Goal: Information Seeking & Learning: Learn about a topic

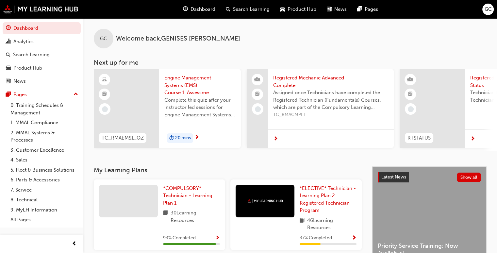
click at [179, 138] on span "20 mins" at bounding box center [183, 138] width 16 height 8
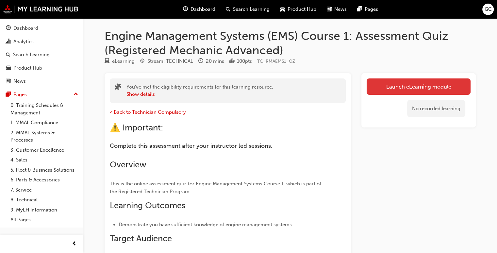
click at [427, 84] on link "Launch eLearning module" at bounding box center [418, 86] width 104 height 16
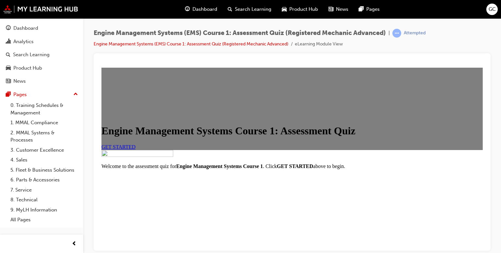
scroll to position [35, 0]
click at [136, 149] on link "GET STARTED" at bounding box center [119, 147] width 34 height 6
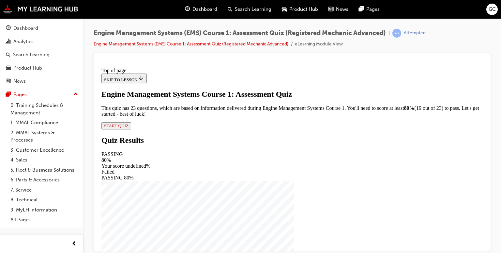
scroll to position [42, 0]
click at [129, 128] on span "START QUIZ" at bounding box center [116, 125] width 24 height 5
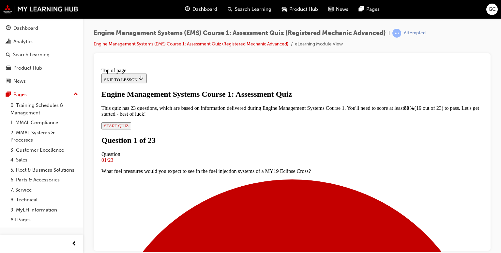
scroll to position [93, 0]
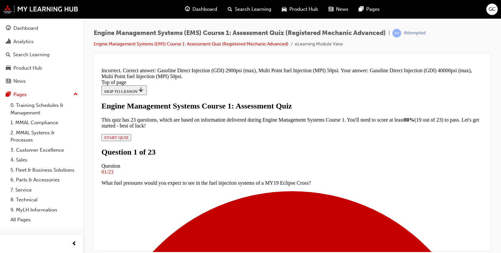
scroll to position [174, 0]
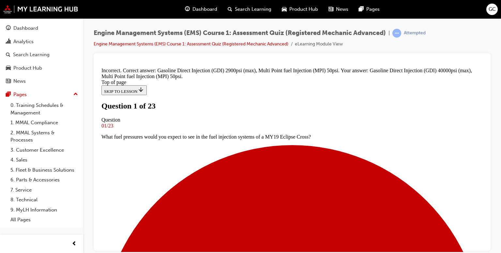
scroll to position [69, 0]
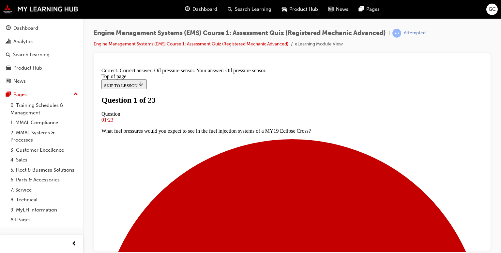
scroll to position [148, 0]
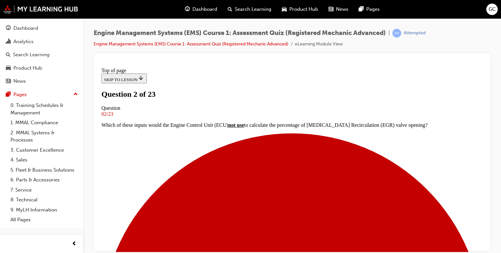
scroll to position [55, 0]
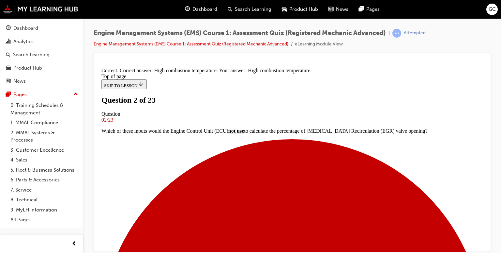
scroll to position [137, 0]
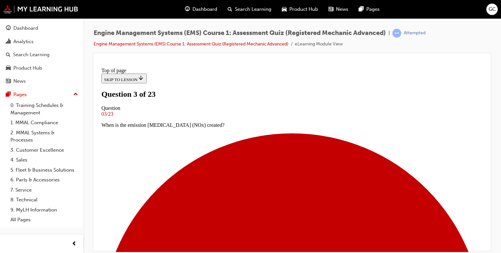
scroll to position [88, 0]
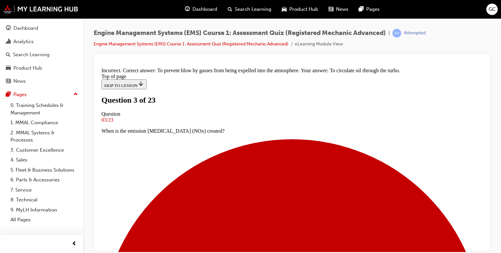
scroll to position [143, 0]
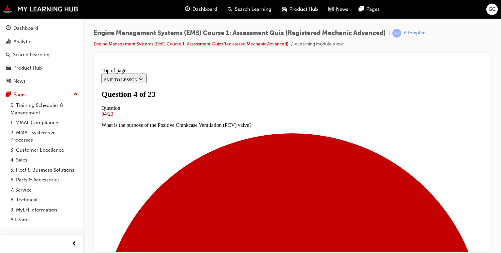
scroll to position [71, 0]
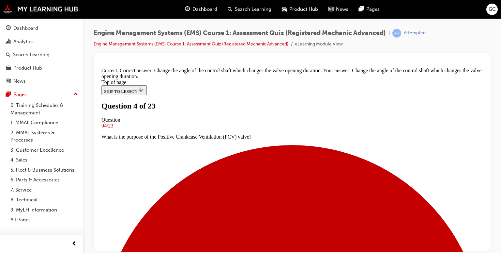
scroll to position [128, 0]
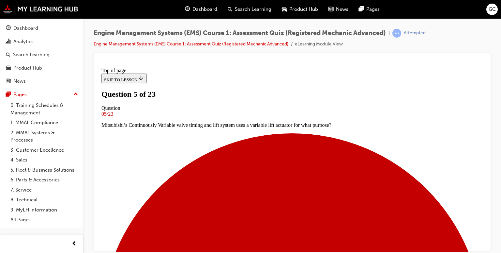
scroll to position [64, 0]
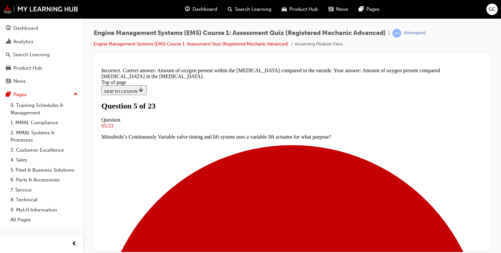
scroll to position [135, 0]
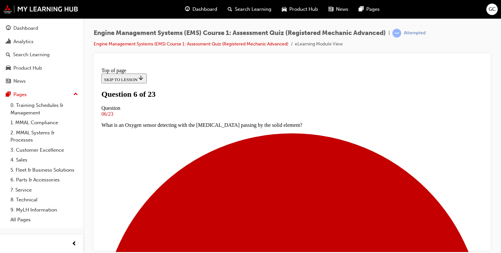
scroll to position [67, 0]
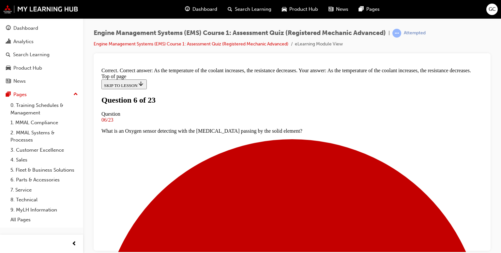
scroll to position [161, 0]
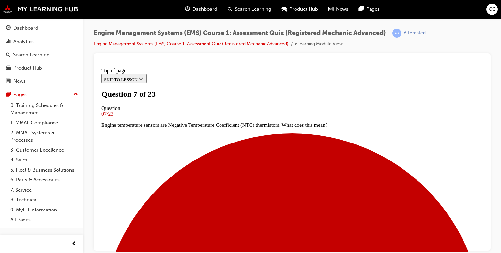
scroll to position [57, 0]
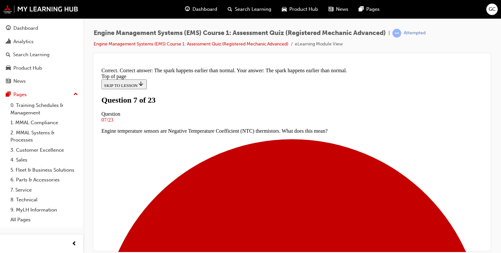
scroll to position [128, 0]
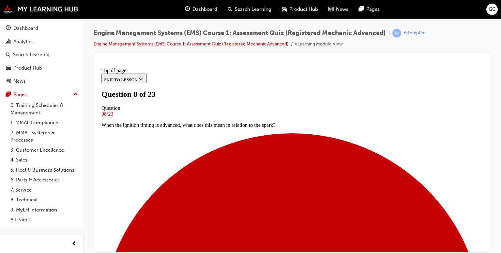
scroll to position [87, 0]
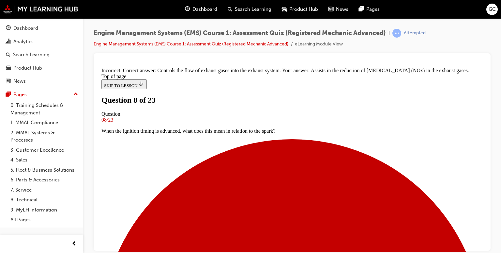
scroll to position [154, 0]
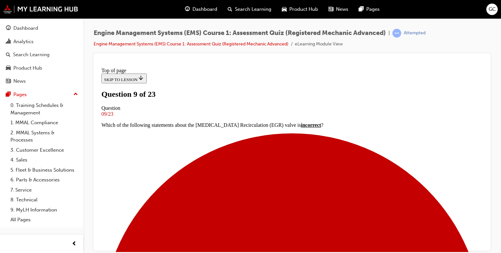
scroll to position [94, 0]
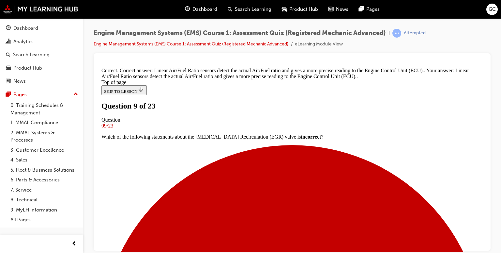
scroll to position [135, 0]
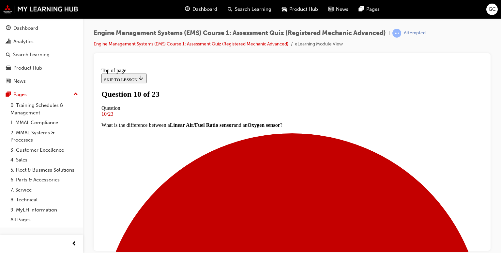
scroll to position [80, 0]
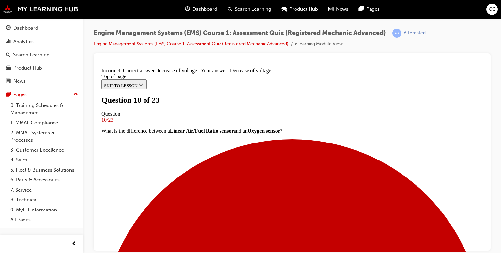
scroll to position [181, 0]
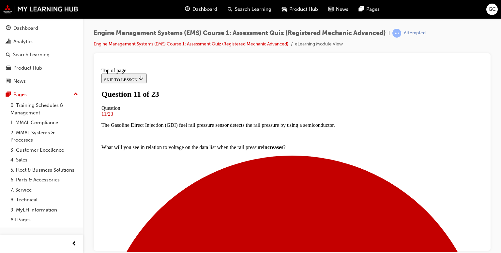
scroll to position [63, 0]
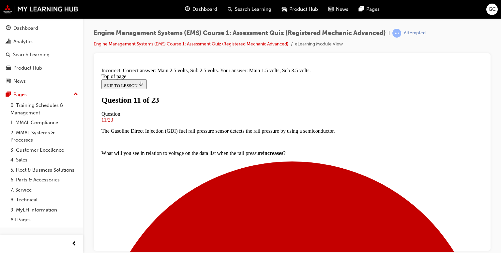
scroll to position [148, 0]
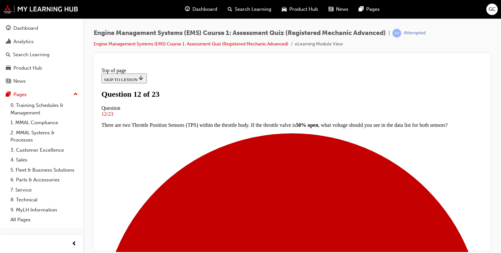
scroll to position [47, 0]
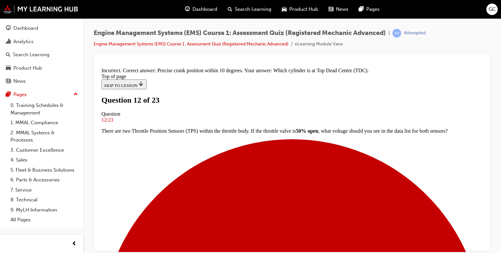
scroll to position [121, 0]
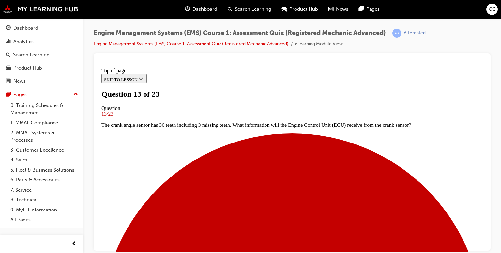
scroll to position [56, 0]
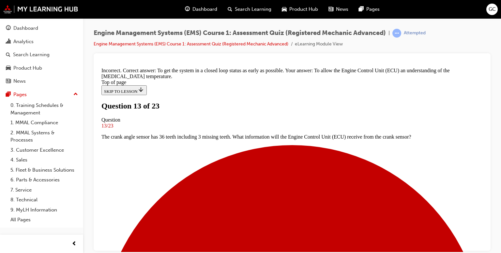
scroll to position [118, 0]
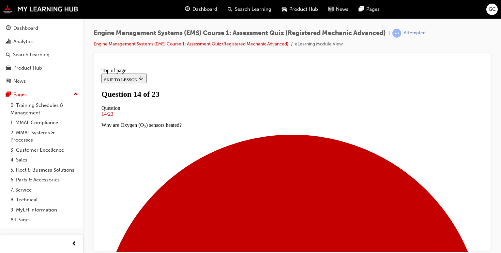
scroll to position [69, 0]
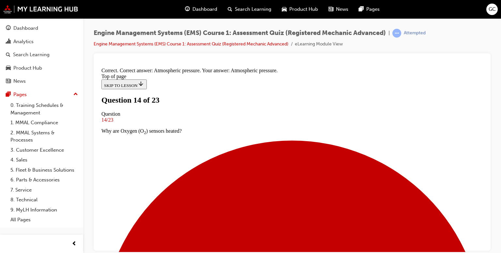
scroll to position [121, 0]
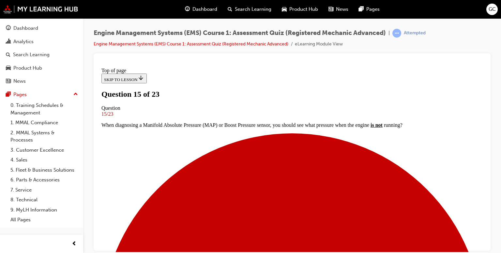
scroll to position [70, 0]
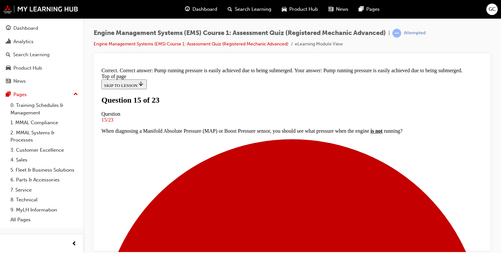
scroll to position [44, 0]
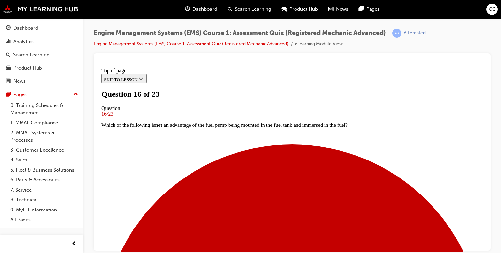
scroll to position [55, 0]
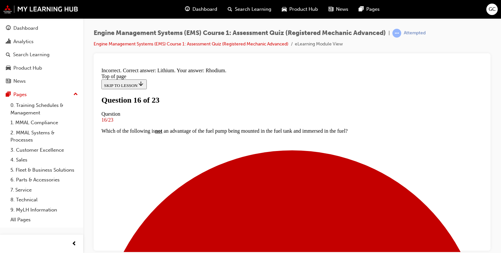
scroll to position [137, 0]
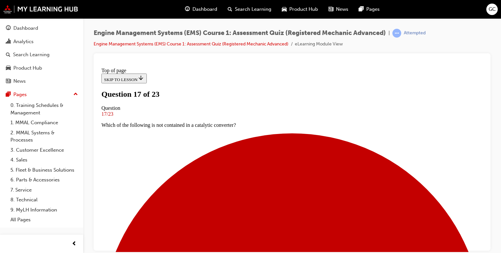
scroll to position [77, 0]
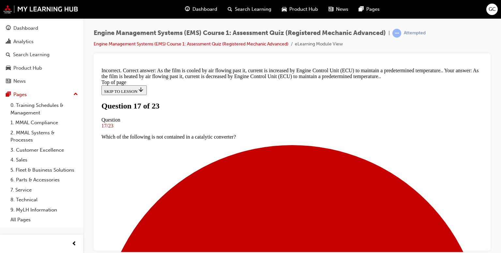
scroll to position [143, 0]
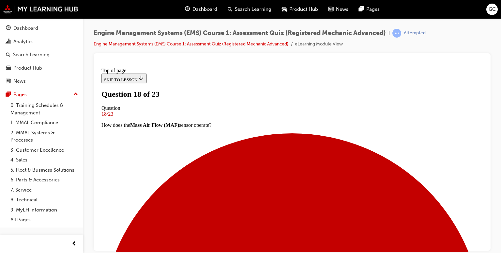
scroll to position [64, 0]
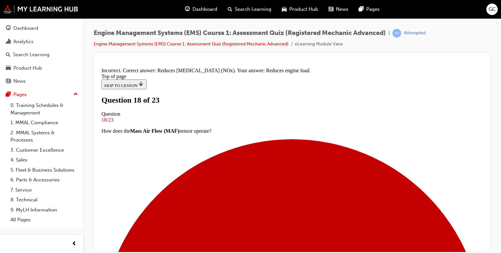
scroll to position [111, 0]
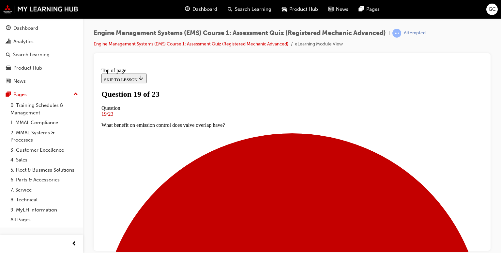
scroll to position [46, 0]
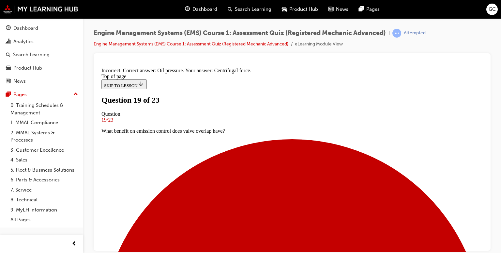
scroll to position [133, 0]
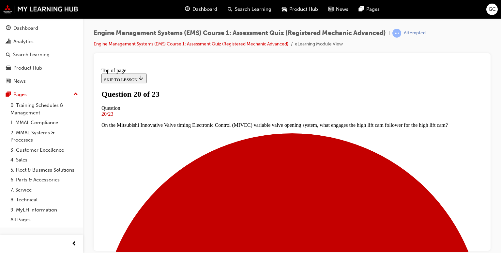
scroll to position [65, 0]
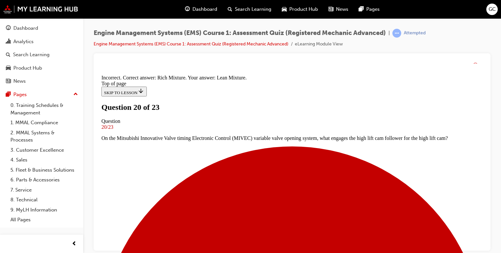
scroll to position [144, 0]
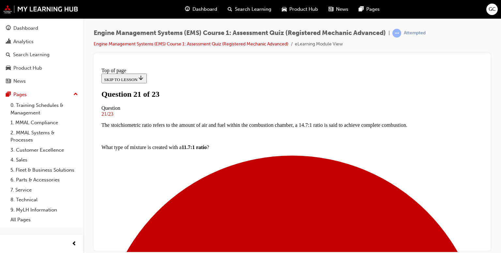
scroll to position [106, 0]
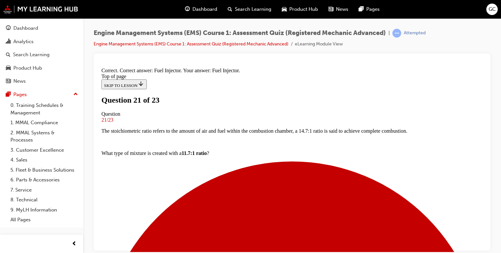
scroll to position [170, 0]
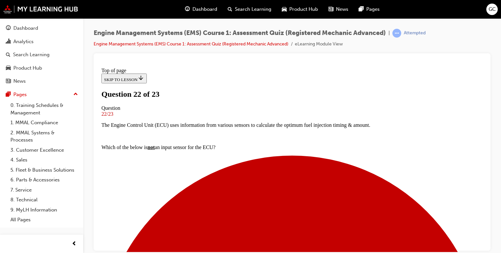
scroll to position [66, 0]
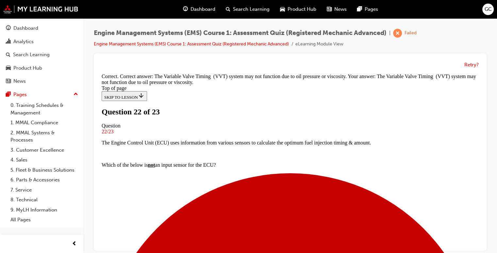
scroll to position [141, 0]
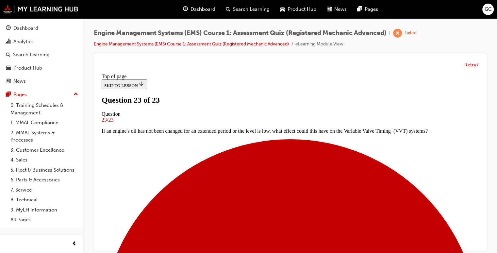
scroll to position [146, 0]
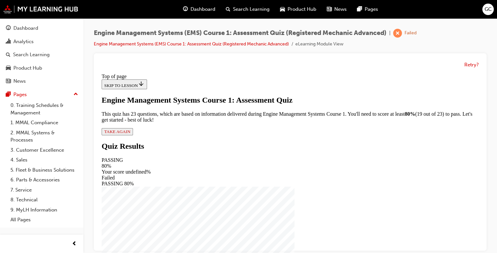
scroll to position [42, 0]
click at [130, 134] on span "TAKE AGAIN" at bounding box center [117, 131] width 26 height 5
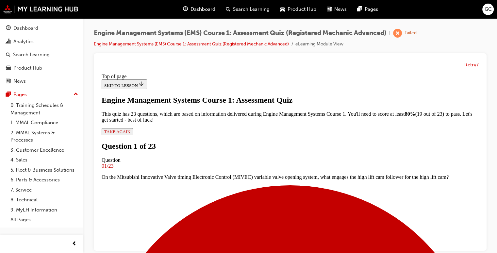
scroll to position [84, 0]
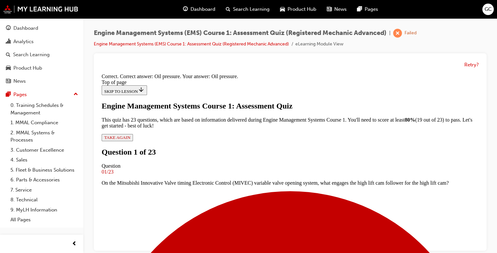
scroll to position [133, 0]
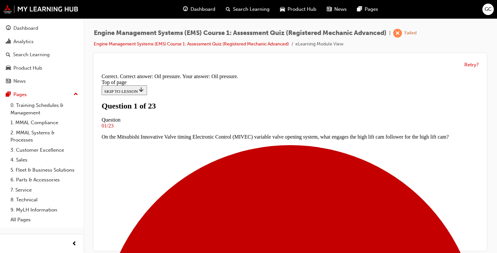
scroll to position [61, 0]
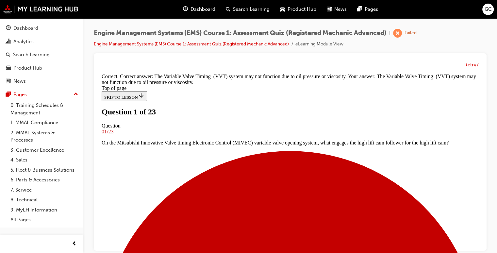
scroll to position [141, 0]
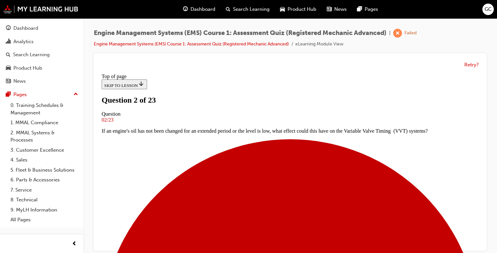
scroll to position [65, 0]
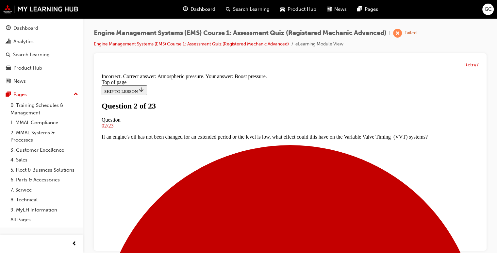
scroll to position [121, 0]
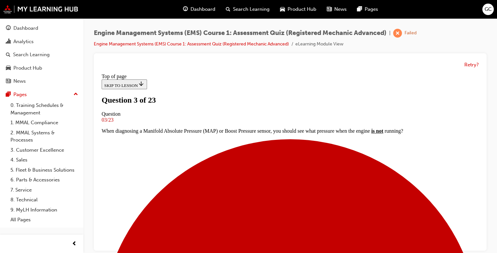
scroll to position [71, 0]
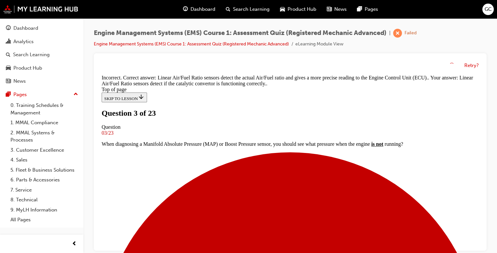
scroll to position [135, 0]
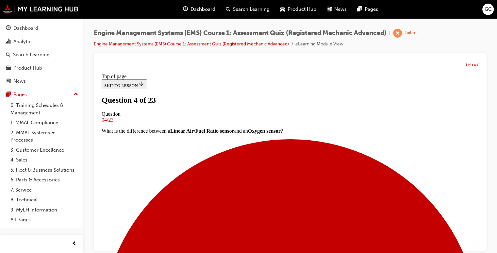
scroll to position [95, 0]
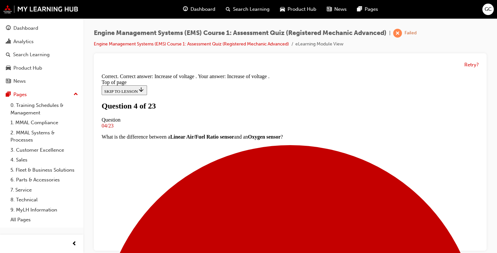
scroll to position [71, 0]
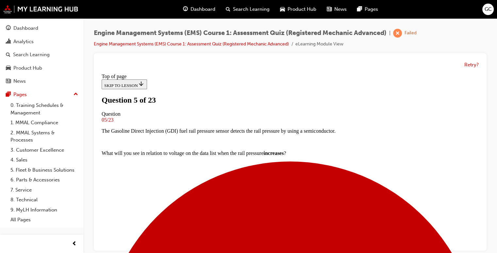
scroll to position [77, 0]
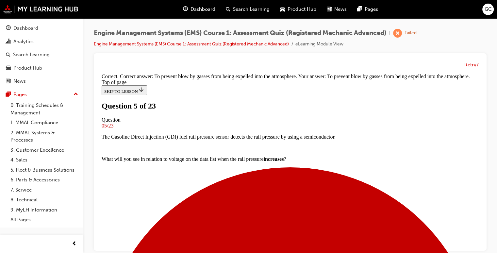
scroll to position [143, 0]
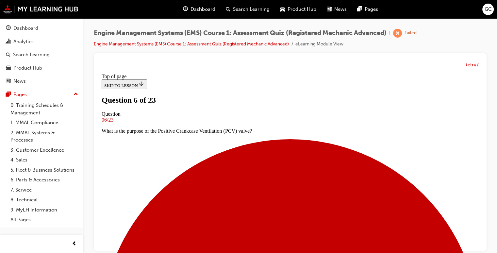
scroll to position [57, 0]
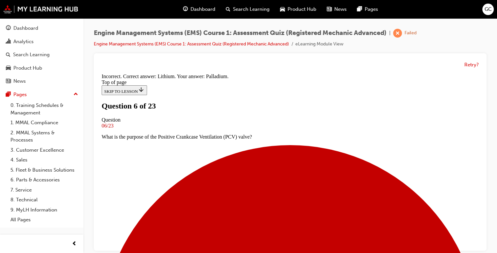
scroll to position [137, 0]
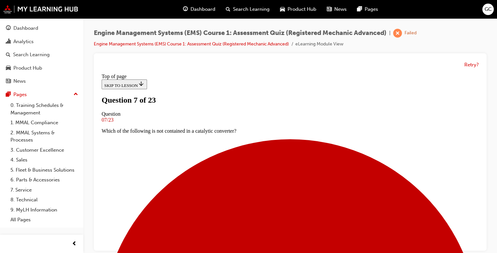
scroll to position [82, 0]
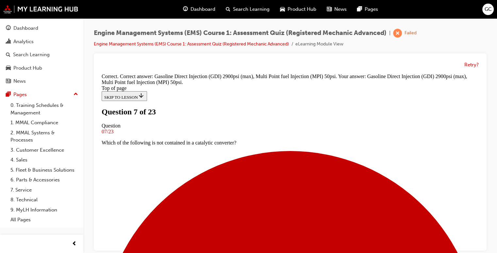
scroll to position [174, 0]
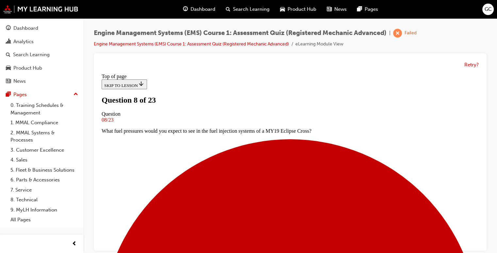
scroll to position [88, 0]
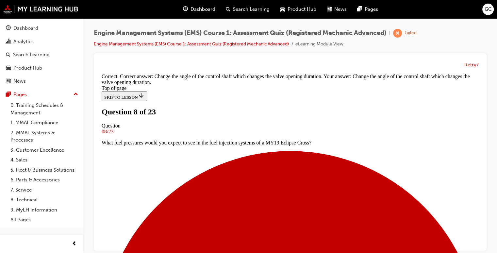
scroll to position [128, 0]
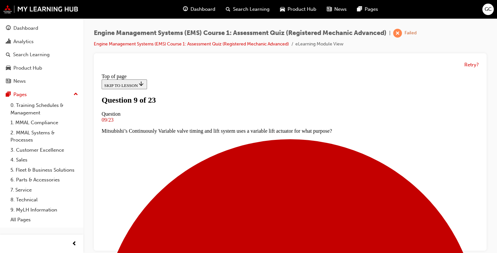
scroll to position [62, 0]
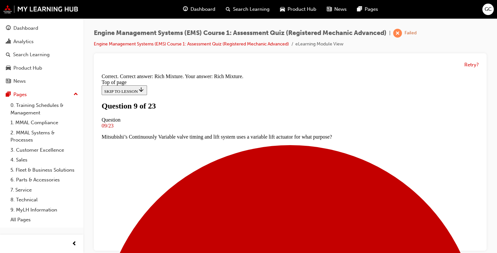
scroll to position [60, 0]
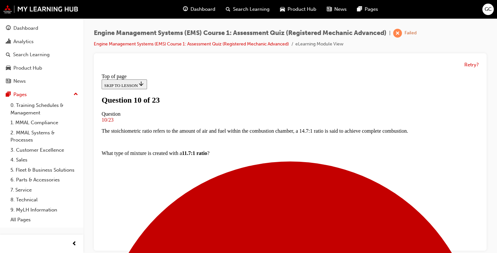
scroll to position [61, 0]
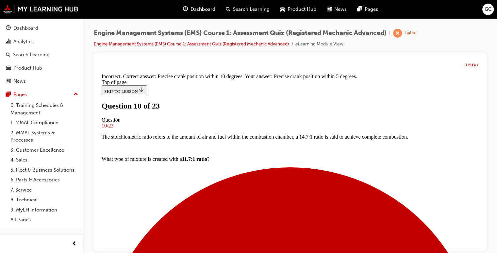
scroll to position [121, 0]
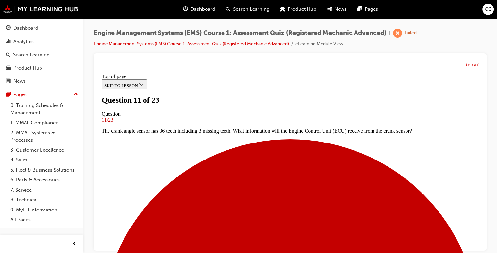
scroll to position [67, 0]
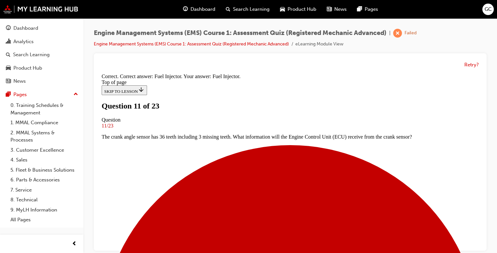
scroll to position [170, 0]
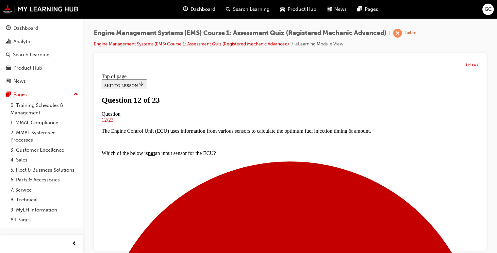
scroll to position [60, 0]
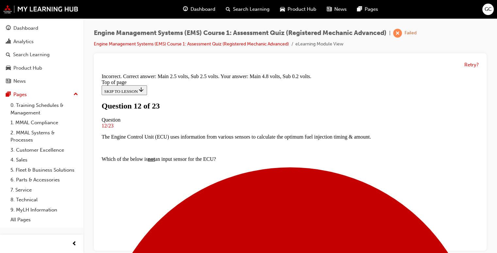
scroll to position [148, 0]
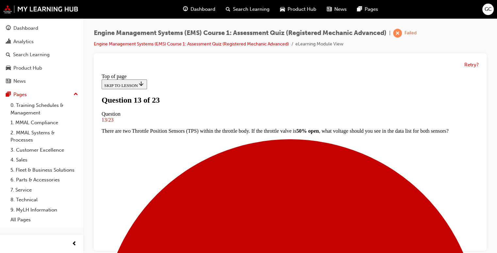
scroll to position [62, 0]
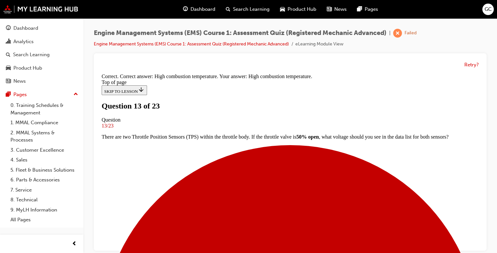
scroll to position [137, 0]
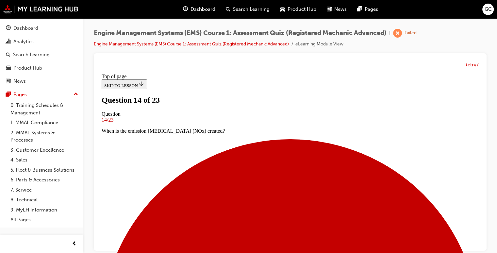
scroll to position [76, 0]
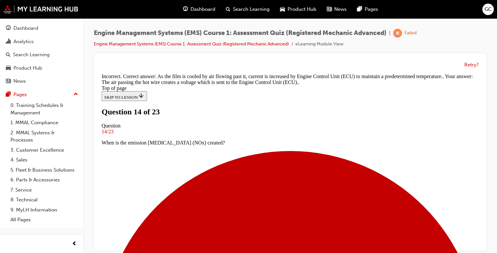
scroll to position [143, 0]
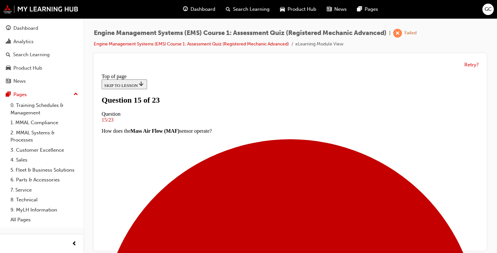
scroll to position [55, 0]
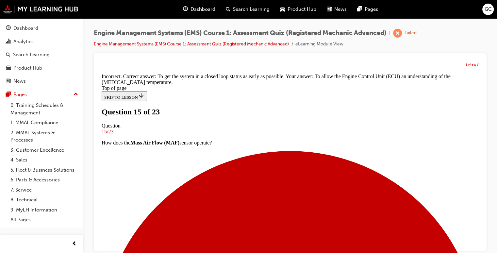
scroll to position [118, 0]
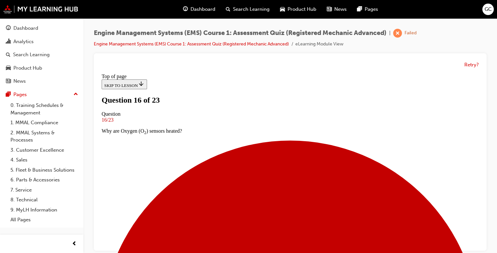
scroll to position [72, 0]
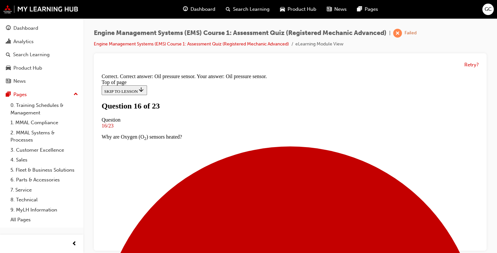
scroll to position [148, 0]
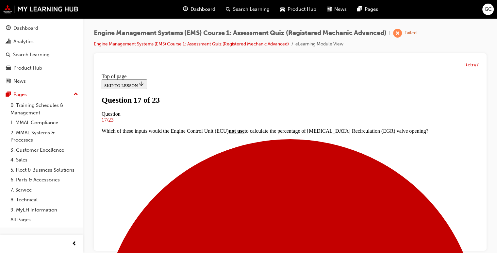
scroll to position [71, 0]
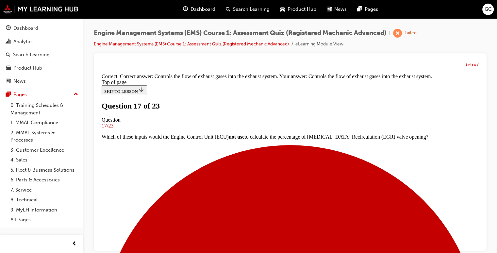
scroll to position [154, 0]
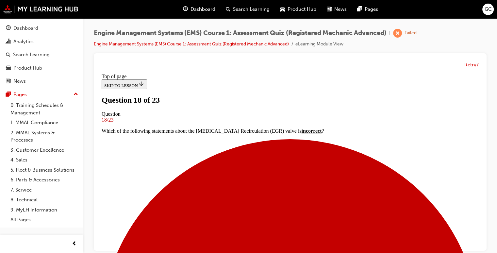
scroll to position [90, 0]
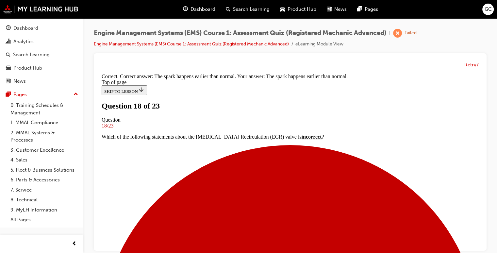
scroll to position [5, 0]
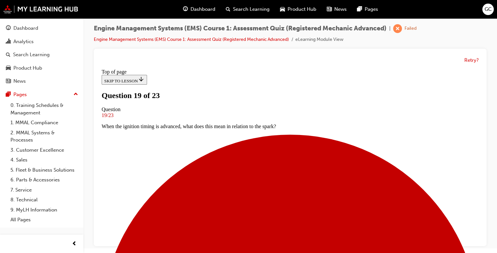
scroll to position [83, 0]
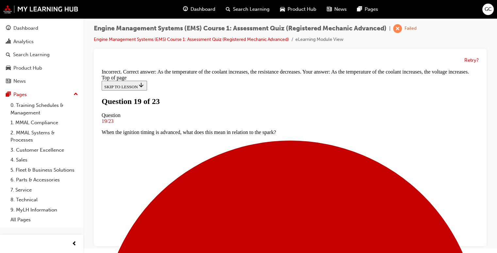
scroll to position [161, 0]
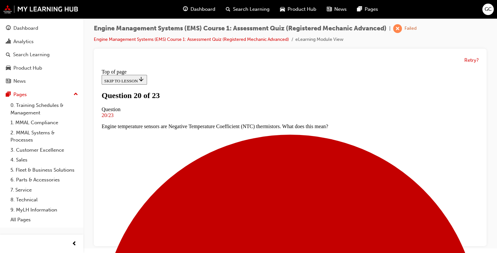
scroll to position [65, 0]
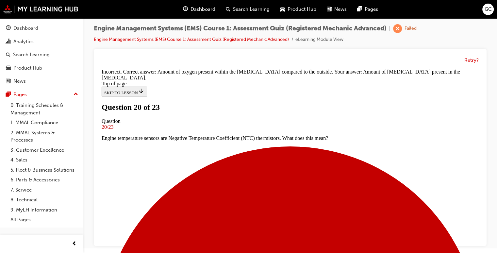
scroll to position [135, 0]
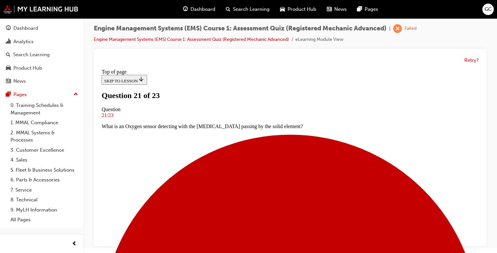
scroll to position [74, 0]
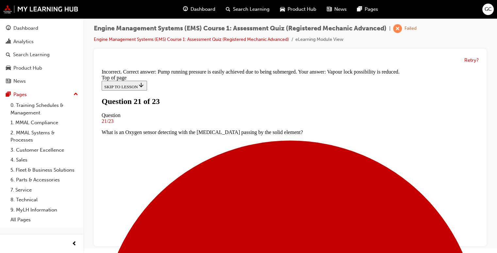
scroll to position [133, 0]
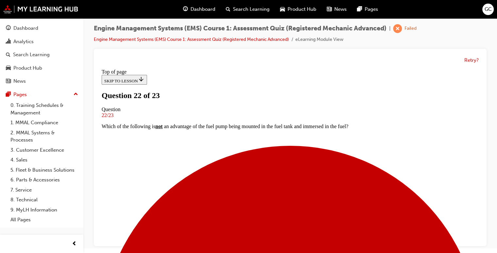
scroll to position [47, 0]
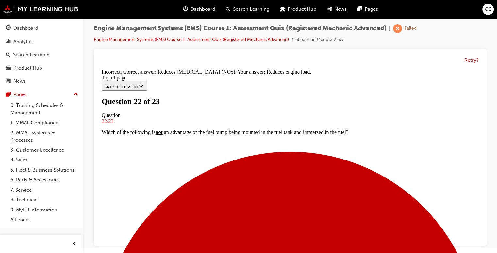
scroll to position [111, 0]
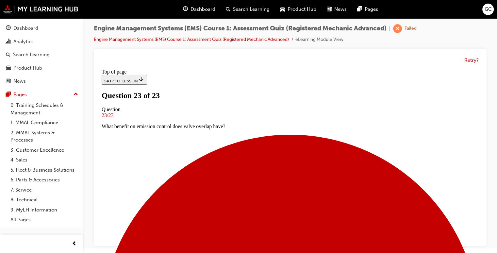
scroll to position [148, 0]
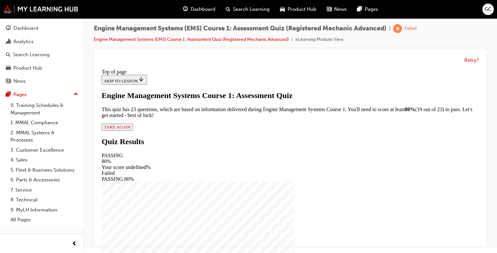
click at [130, 129] on icon "Lesson content" at bounding box center [130, 126] width 0 height 5
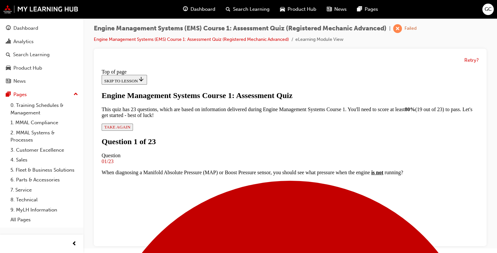
scroll to position [51, 0]
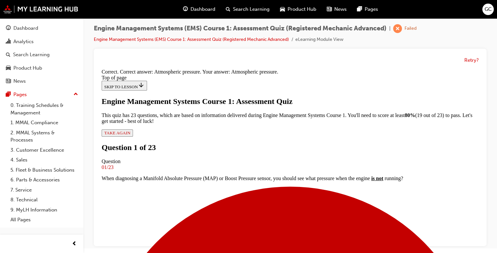
scroll to position [121, 0]
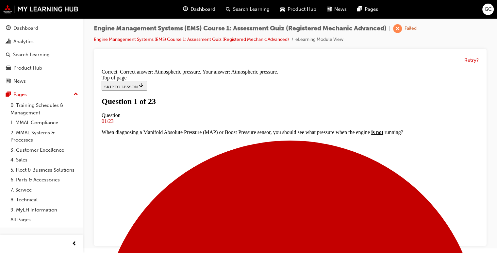
scroll to position [56, 0]
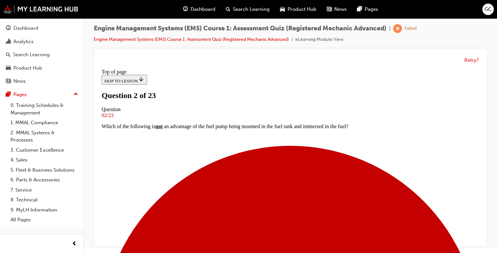
scroll to position [74, 0]
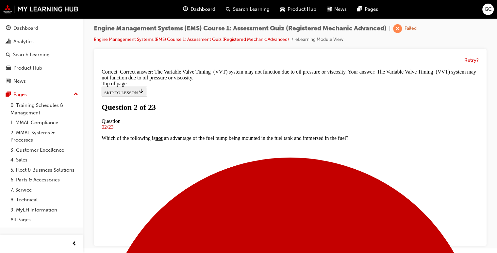
scroll to position [141, 0]
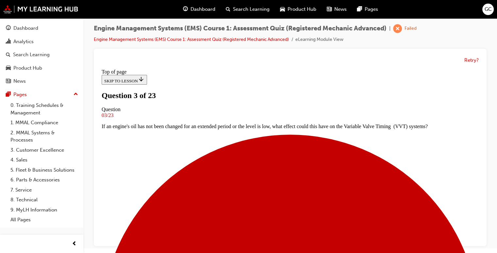
scroll to position [93, 0]
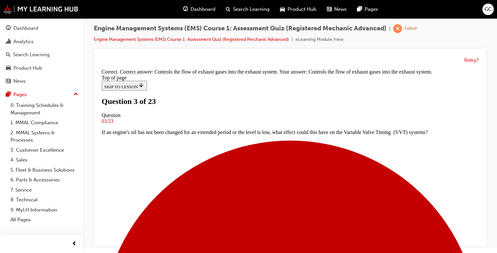
scroll to position [154, 0]
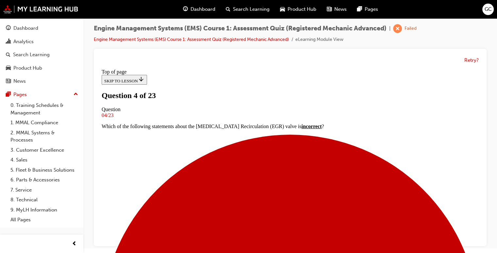
scroll to position [77, 0]
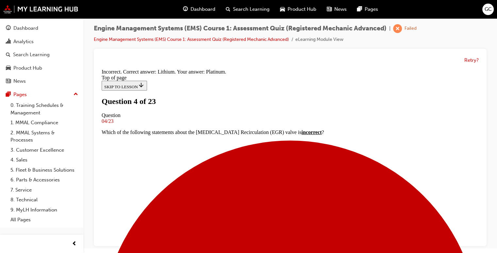
scroll to position [137, 0]
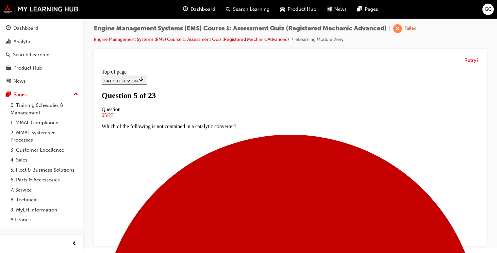
scroll to position [94, 0]
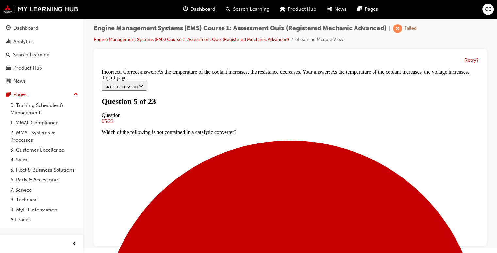
scroll to position [161, 0]
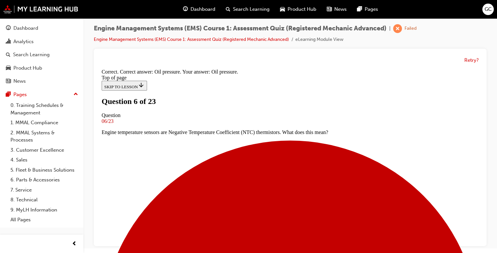
scroll to position [133, 0]
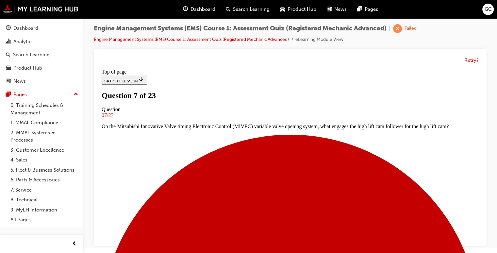
scroll to position [73, 0]
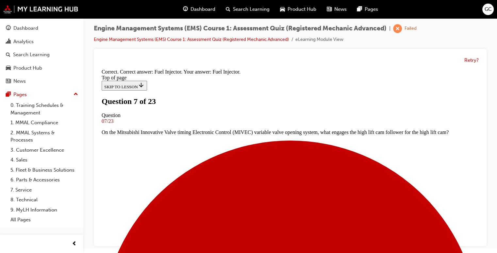
scroll to position [170, 0]
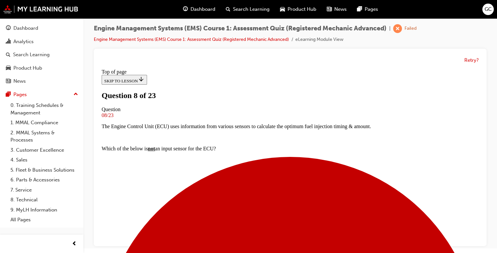
scroll to position [52, 0]
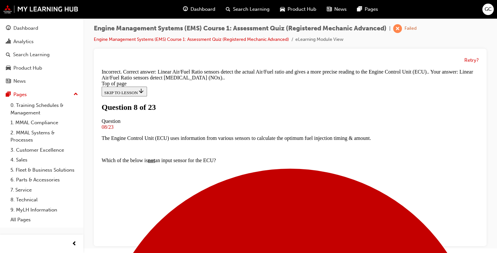
scroll to position [135, 0]
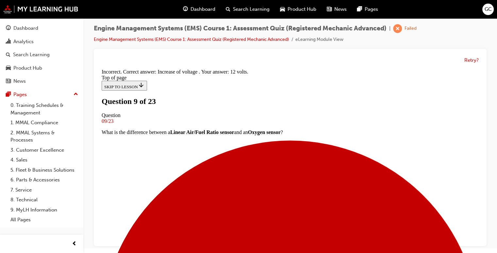
scroll to position [181, 0]
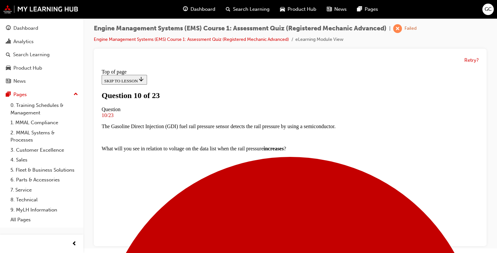
scroll to position [60, 0]
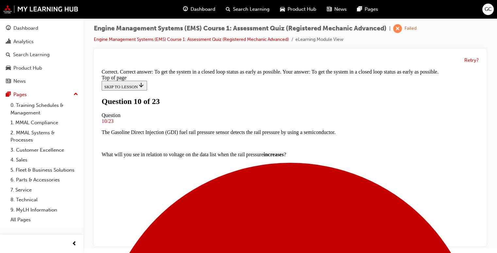
scroll to position [118, 0]
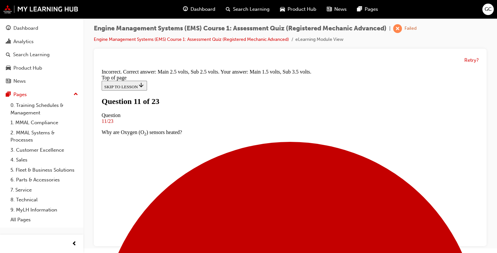
scroll to position [148, 0]
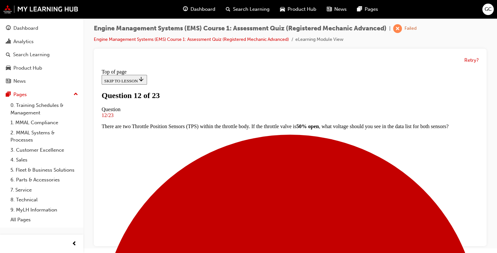
scroll to position [61, 0]
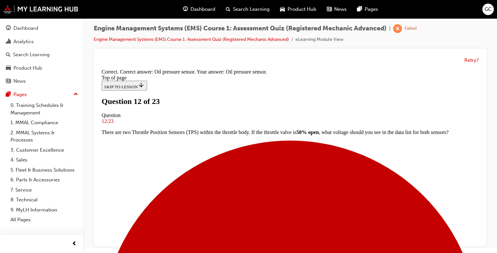
scroll to position [148, 0]
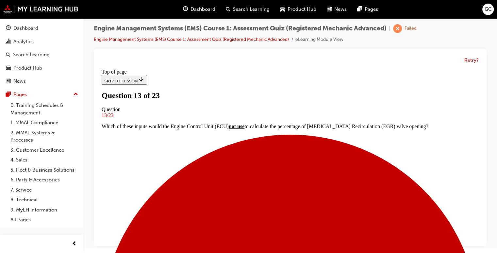
scroll to position [81, 0]
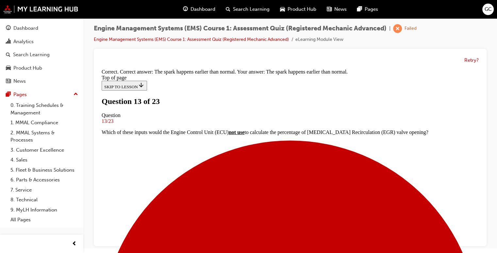
scroll to position [128, 0]
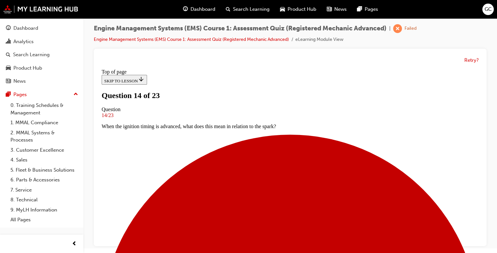
scroll to position [45, 0]
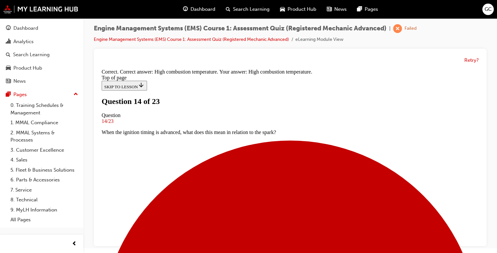
scroll to position [137, 0]
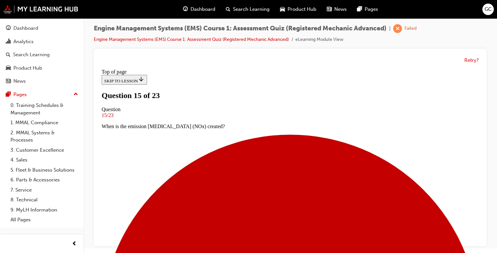
scroll to position [39, 0]
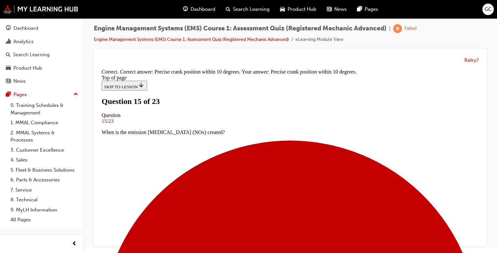
scroll to position [121, 0]
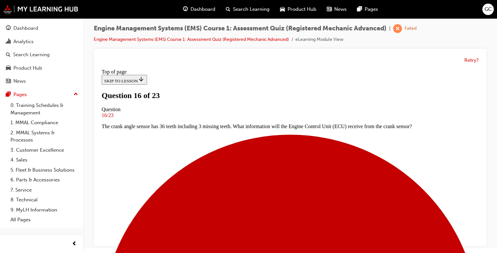
scroll to position [105, 0]
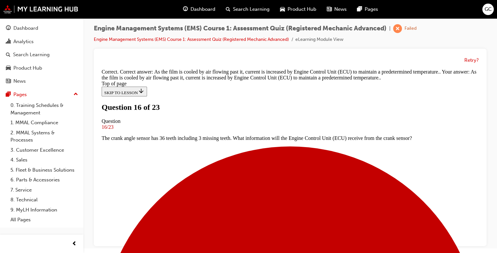
scroll to position [143, 0]
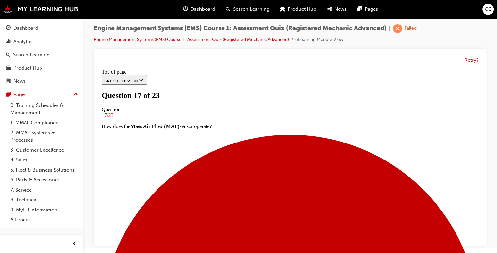
scroll to position [83, 0]
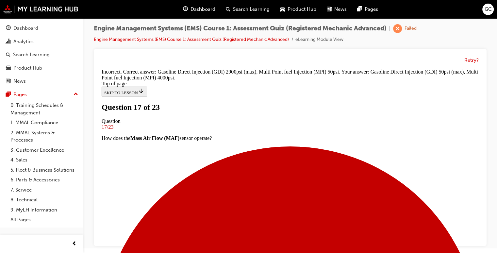
scroll to position [174, 0]
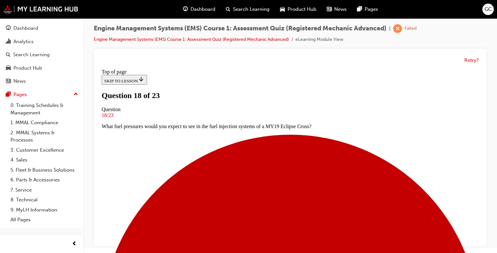
scroll to position [69, 0]
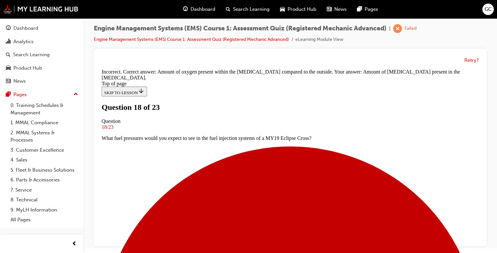
scroll to position [135, 0]
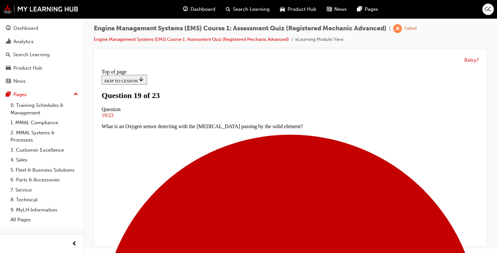
scroll to position [118, 0]
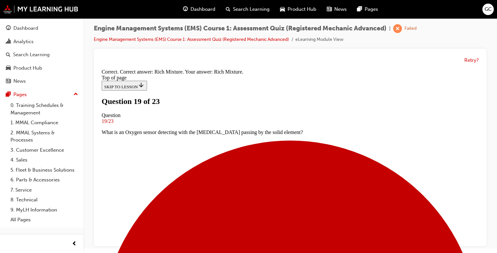
scroll to position [144, 0]
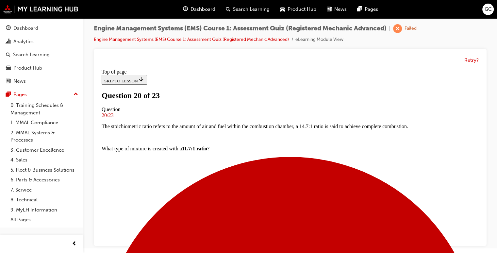
scroll to position [74, 0]
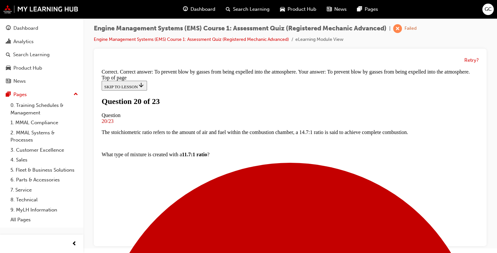
scroll to position [143, 0]
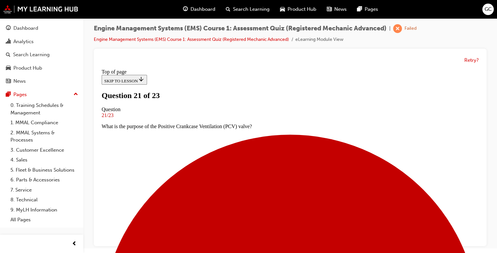
scroll to position [70, 0]
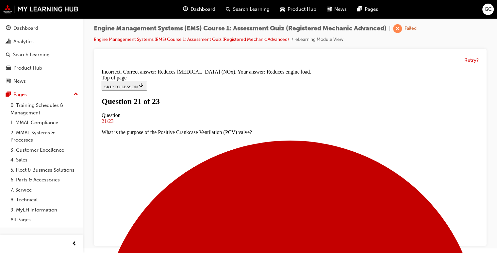
scroll to position [111, 0]
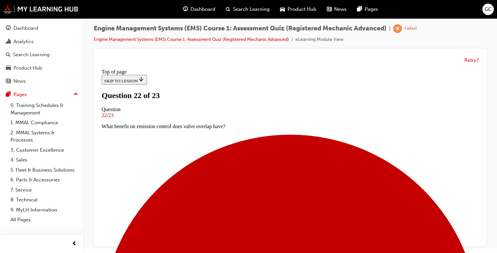
scroll to position [49, 0]
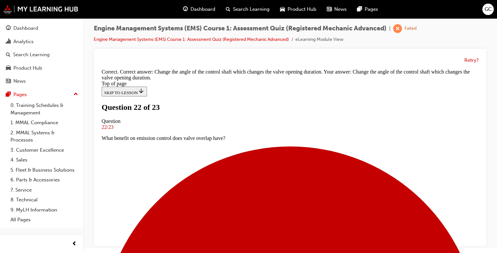
scroll to position [128, 0]
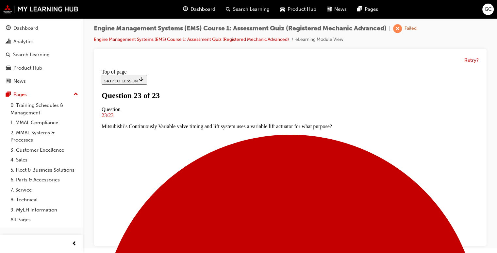
scroll to position [154, 0]
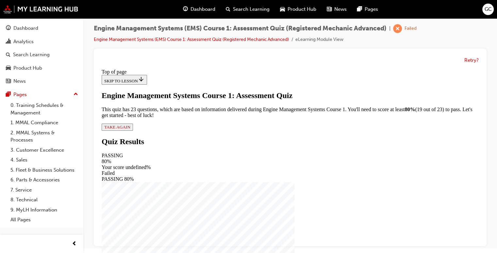
scroll to position [42, 0]
click at [130, 129] on span "TAKE AGAIN" at bounding box center [117, 126] width 26 height 5
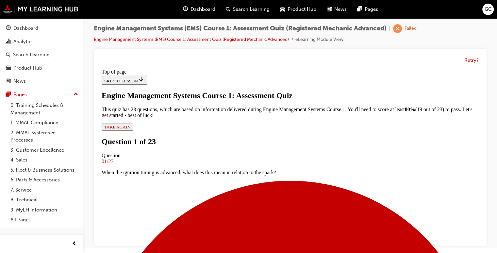
scroll to position [51, 0]
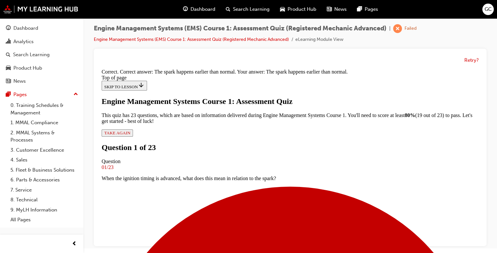
scroll to position [128, 0]
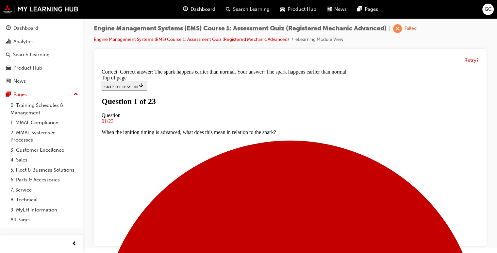
scroll to position [72, 0]
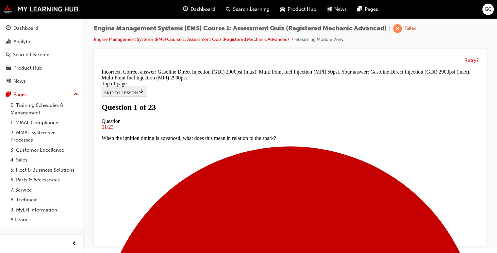
scroll to position [155, 0]
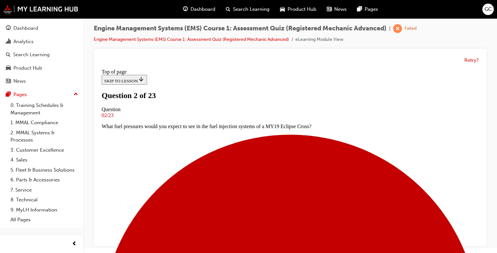
scroll to position [68, 0]
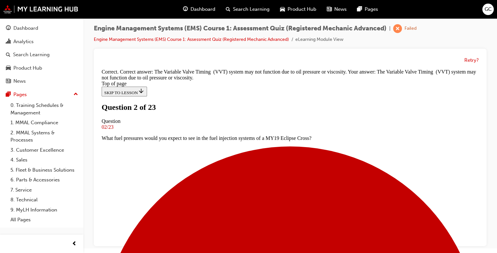
scroll to position [141, 0]
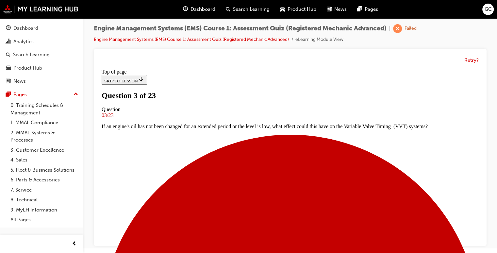
scroll to position [78, 0]
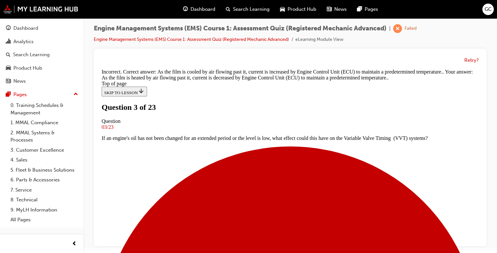
scroll to position [143, 0]
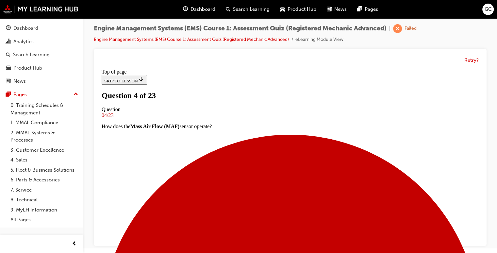
scroll to position [73, 0]
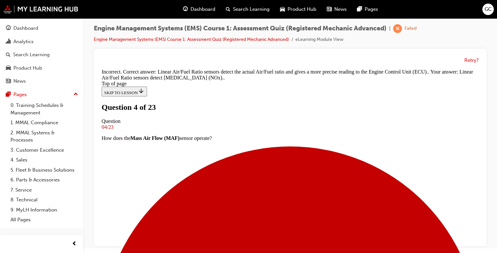
scroll to position [135, 0]
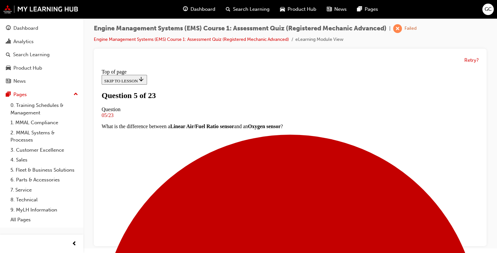
scroll to position [91, 0]
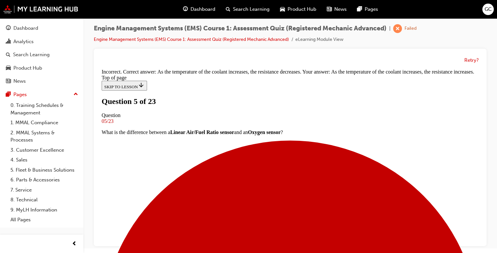
scroll to position [161, 0]
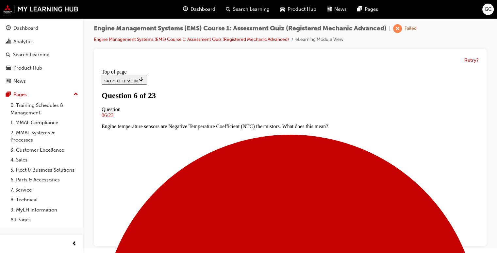
scroll to position [70, 0]
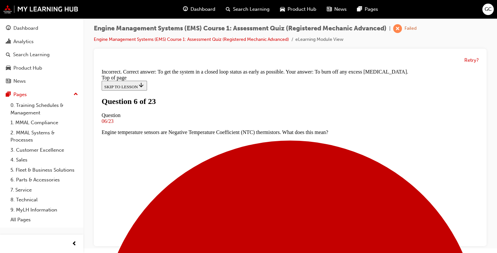
scroll to position [118, 0]
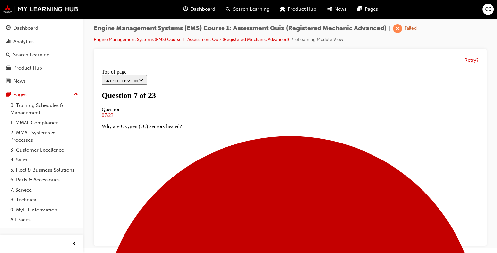
scroll to position [47, 0]
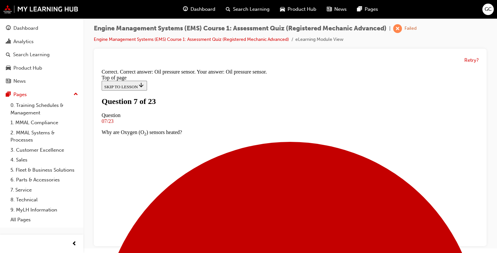
scroll to position [148, 0]
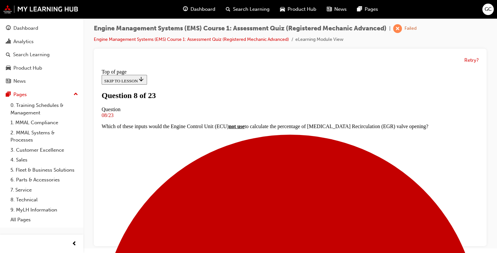
scroll to position [71, 0]
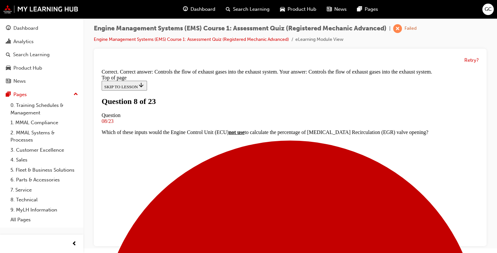
scroll to position [154, 0]
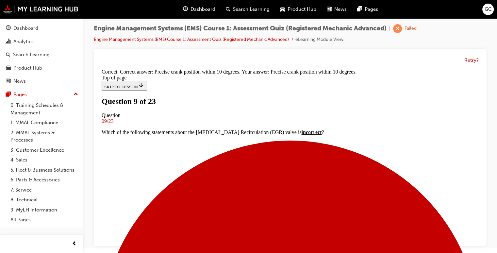
scroll to position [121, 0]
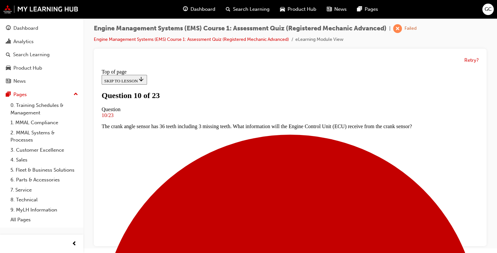
scroll to position [51, 0]
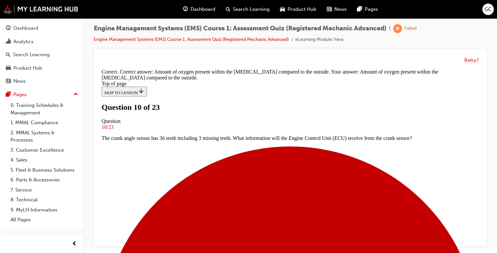
scroll to position [135, 0]
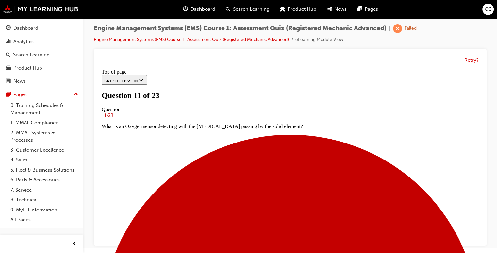
scroll to position [128, 0]
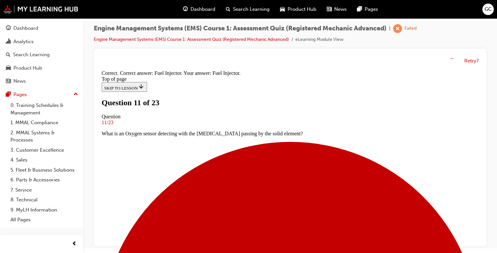
scroll to position [170, 0]
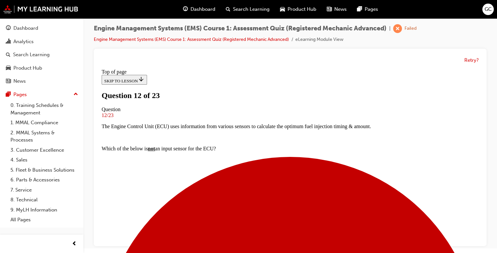
scroll to position [45, 0]
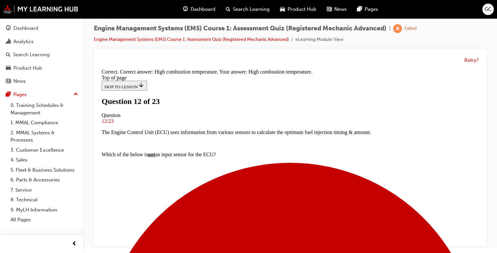
scroll to position [137, 0]
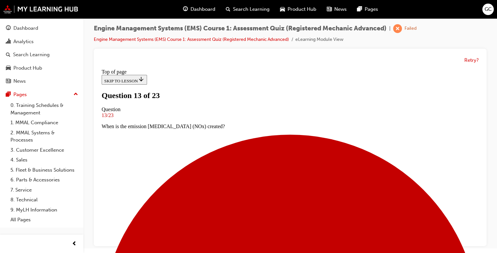
scroll to position [79, 0]
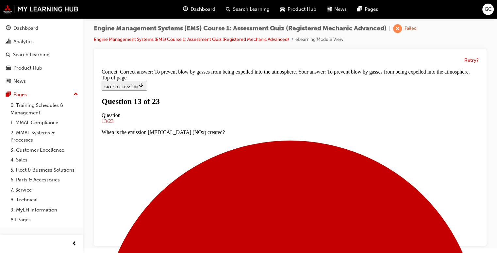
scroll to position [143, 0]
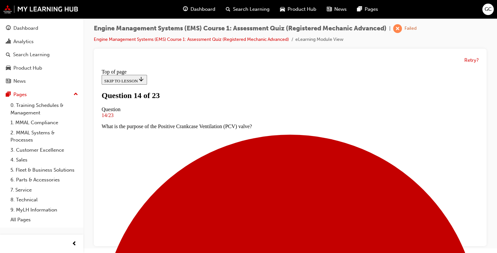
scroll to position [73, 0]
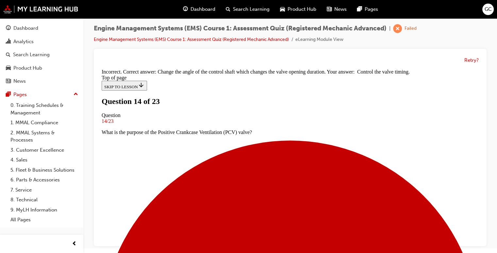
scroll to position [128, 0]
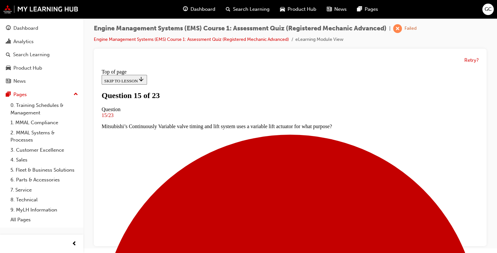
scroll to position [62, 0]
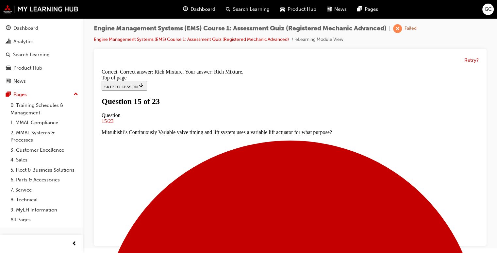
scroll to position [144, 0]
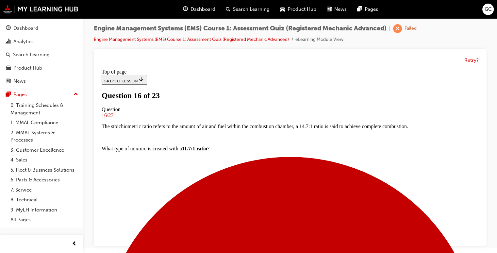
scroll to position [26, 0]
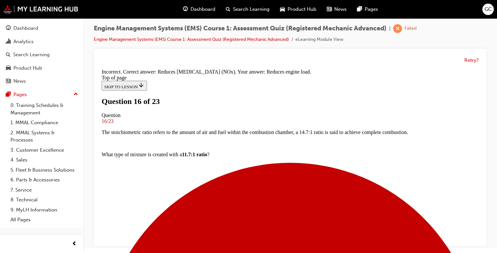
scroll to position [111, 0]
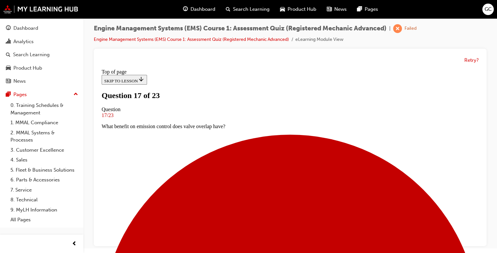
scroll to position [34, 0]
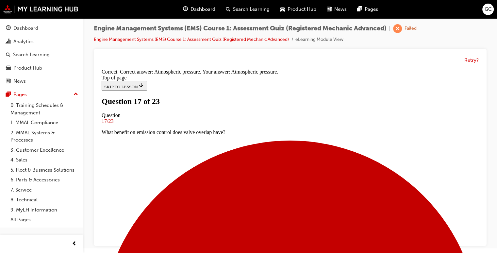
scroll to position [121, 0]
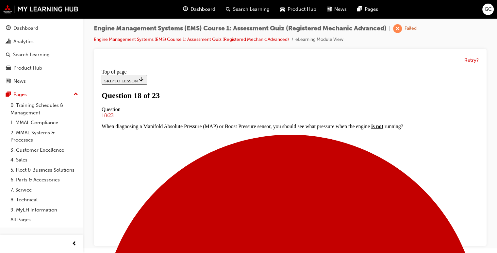
scroll to position [36, 0]
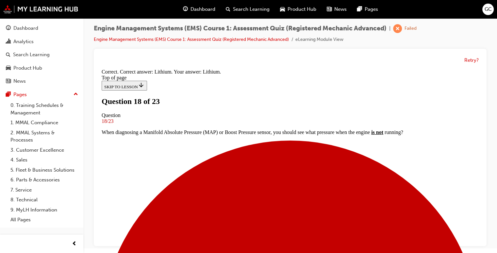
scroll to position [43, 0]
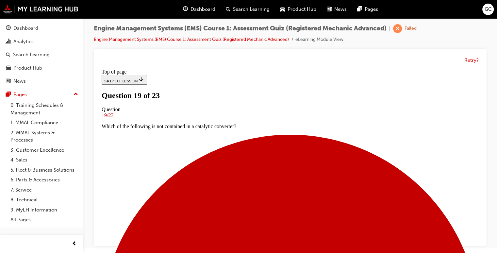
scroll to position [78, 0]
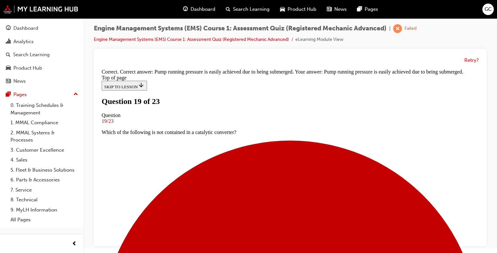
scroll to position [57, 0]
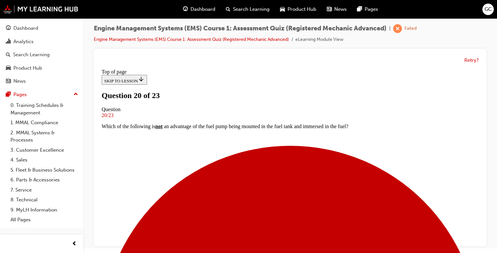
scroll to position [79, 0]
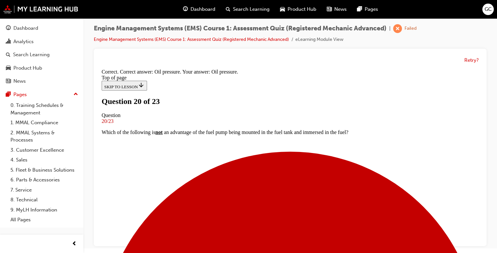
scroll to position [133, 0]
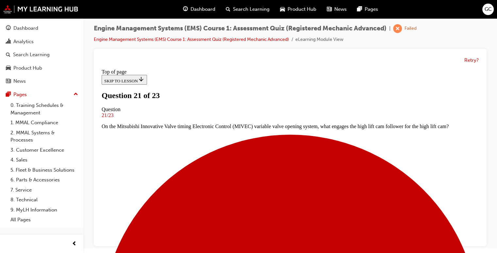
scroll to position [108, 0]
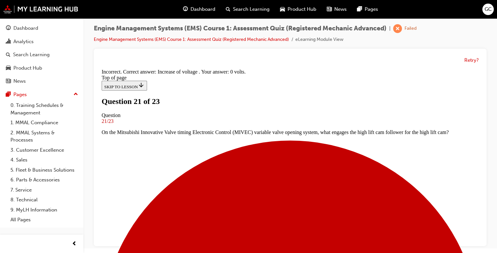
scroll to position [181, 0]
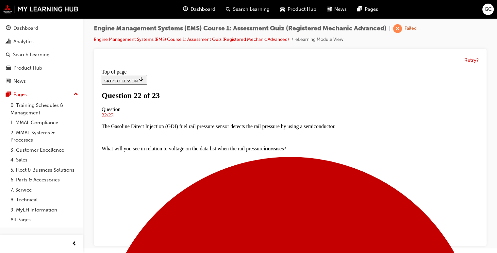
scroll to position [98, 0]
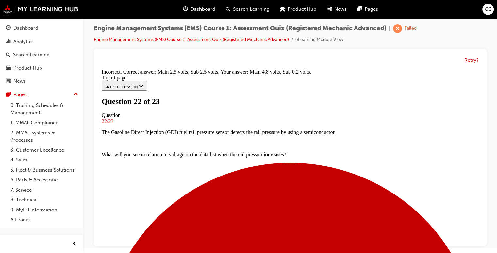
scroll to position [148, 0]
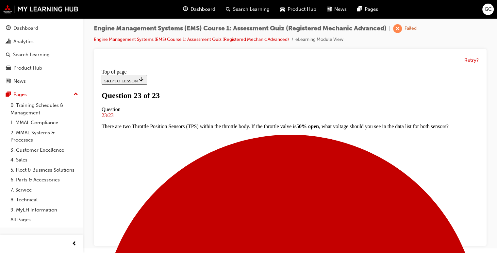
scroll to position [154, 0]
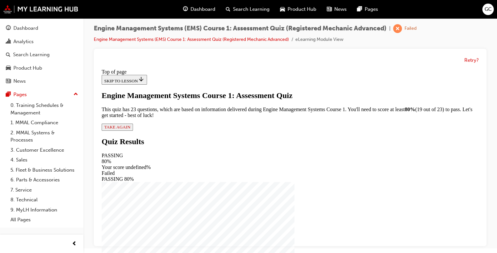
click at [133, 131] on button "TAKE AGAIN" at bounding box center [117, 126] width 31 height 7
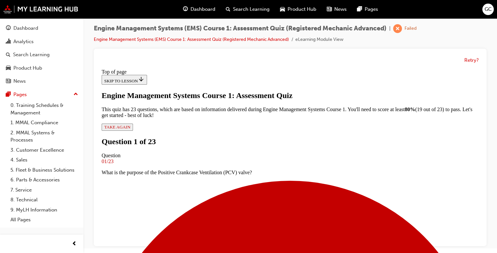
scroll to position [78, 0]
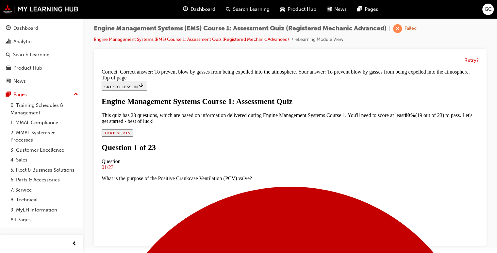
scroll to position [143, 0]
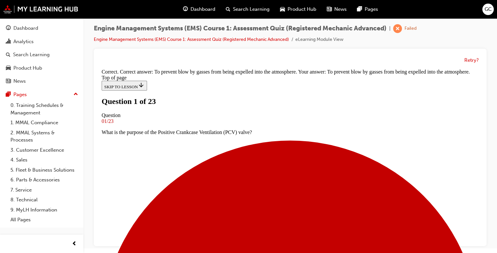
scroll to position [47, 0]
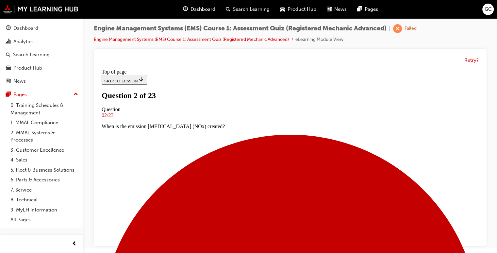
scroll to position [65, 0]
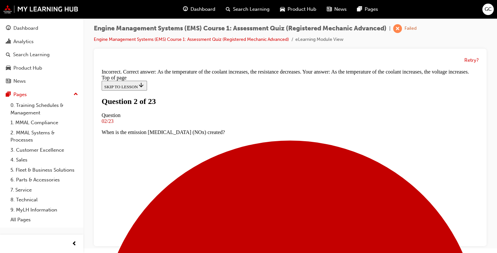
scroll to position [161, 0]
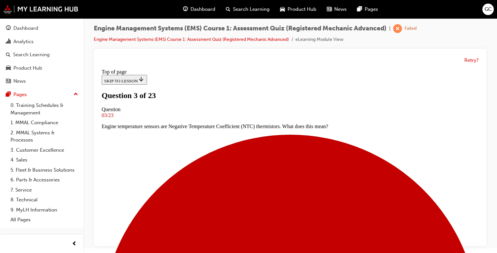
scroll to position [35, 0]
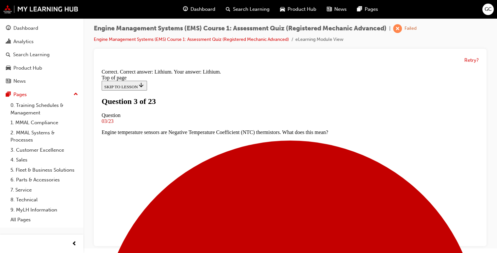
scroll to position [137, 0]
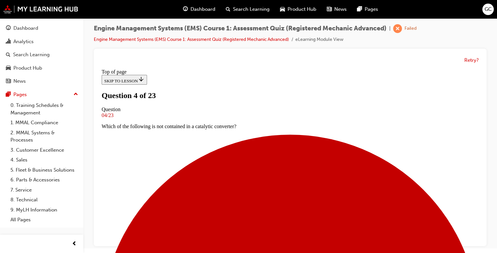
scroll to position [80, 0]
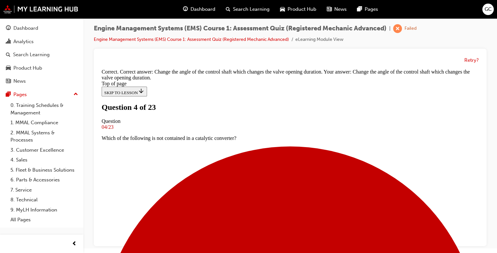
scroll to position [28, 0]
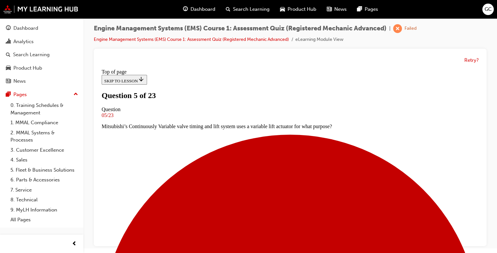
scroll to position [61, 0]
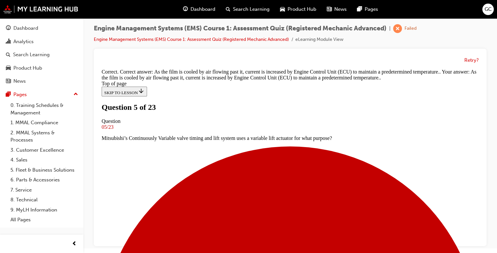
scroll to position [143, 0]
drag, startPoint x: 321, startPoint y: 208, endPoint x: 302, endPoint y: 222, distance: 23.8
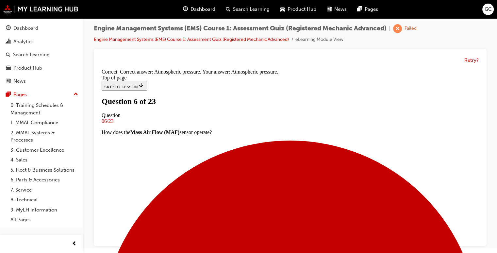
scroll to position [121, 0]
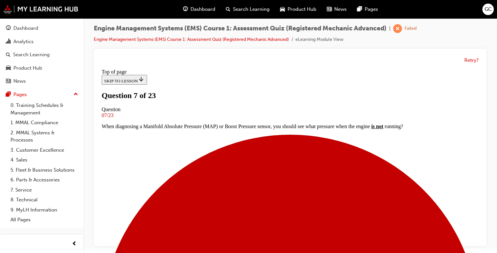
scroll to position [63, 0]
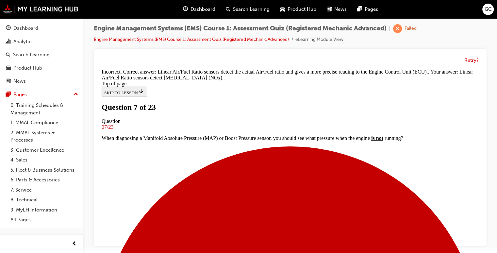
scroll to position [135, 0]
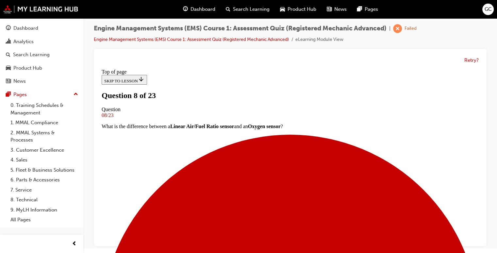
scroll to position [72, 0]
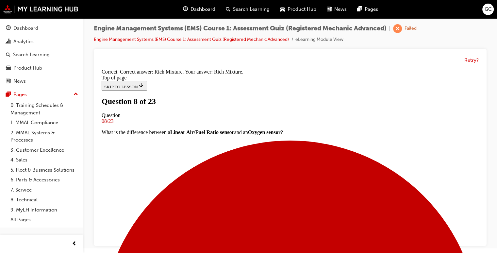
scroll to position [144, 0]
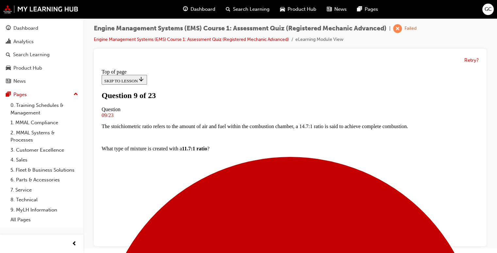
scroll to position [108, 0]
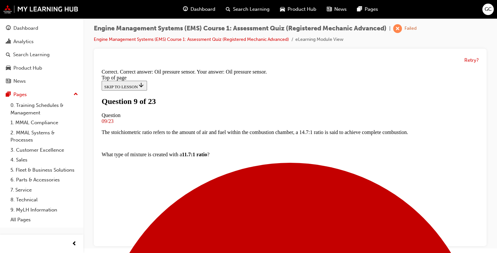
scroll to position [148, 0]
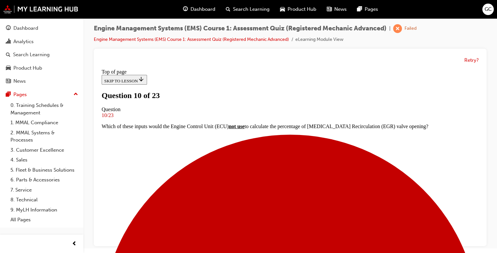
scroll to position [74, 0]
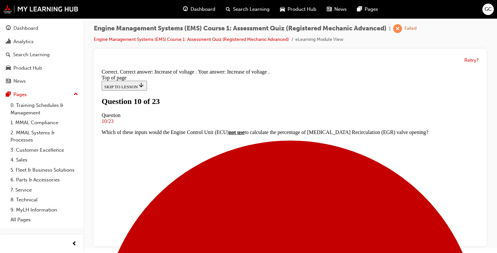
scroll to position [133, 0]
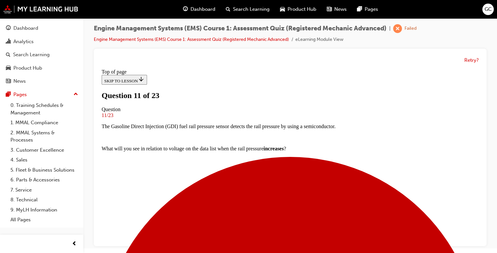
scroll to position [63, 0]
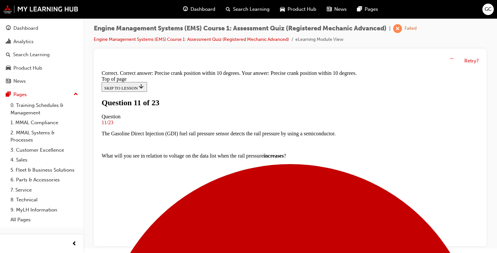
scroll to position [121, 0]
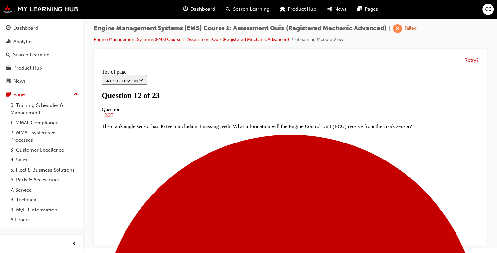
scroll to position [87, 0]
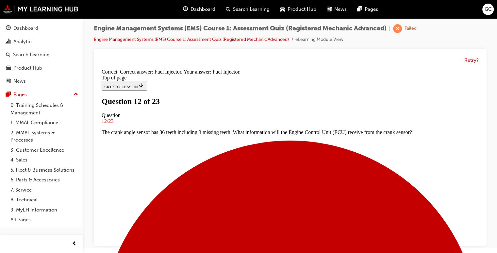
scroll to position [170, 0]
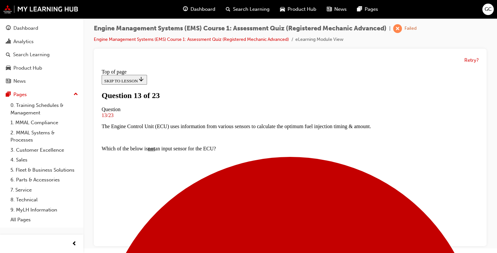
scroll to position [55, 0]
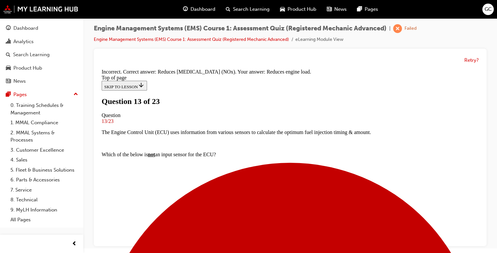
scroll to position [111, 0]
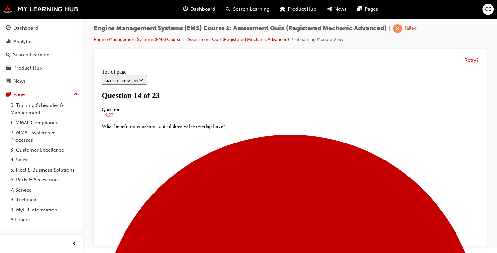
scroll to position [66, 0]
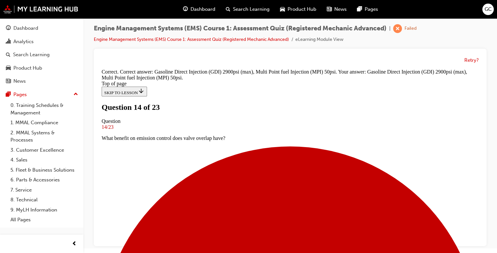
scroll to position [174, 0]
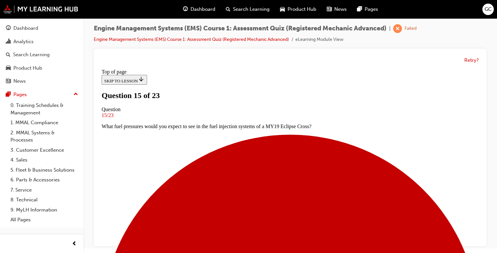
scroll to position [82, 0]
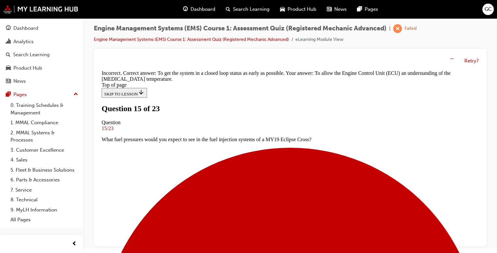
scroll to position [118, 0]
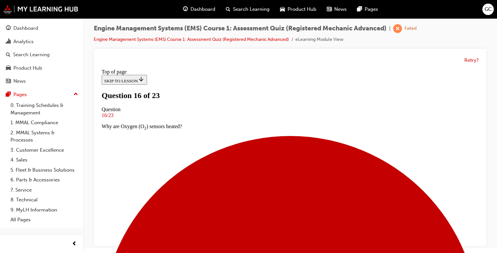
scroll to position [61, 0]
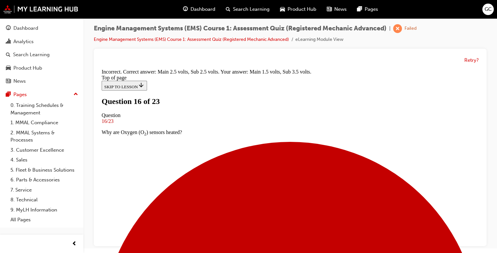
scroll to position [148, 0]
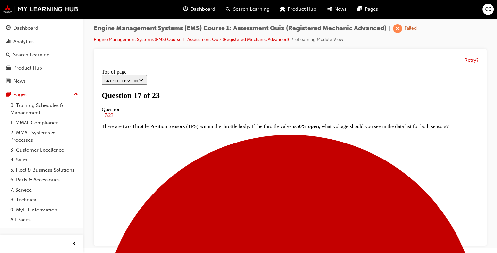
scroll to position [37, 0]
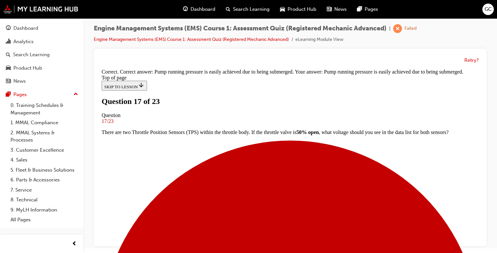
scroll to position [133, 0]
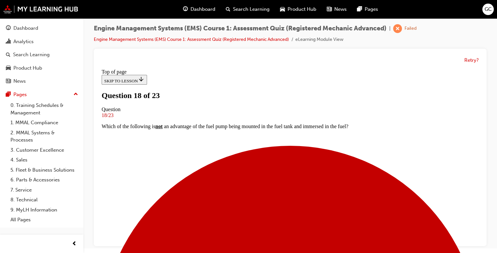
scroll to position [56, 0]
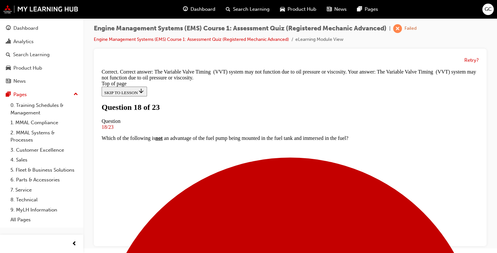
scroll to position [141, 0]
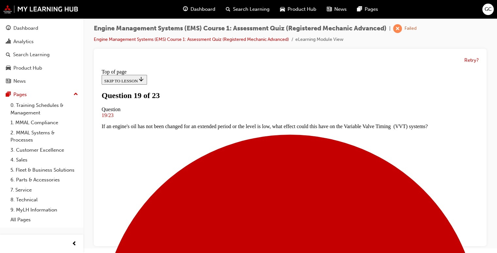
scroll to position [48, 0]
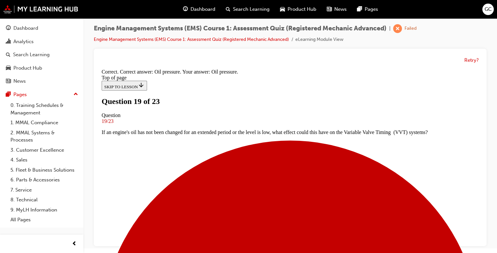
scroll to position [133, 0]
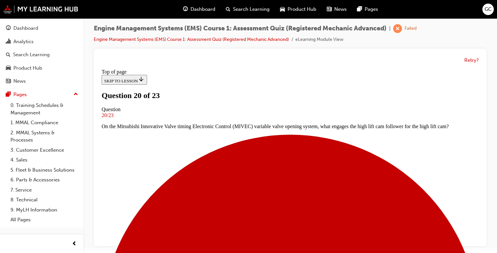
scroll to position [63, 0]
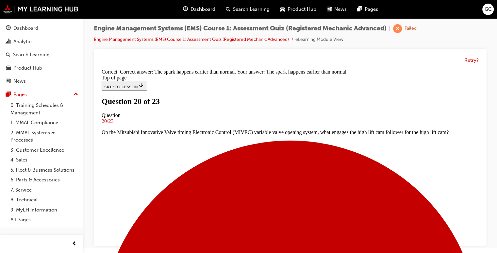
scroll to position [128, 0]
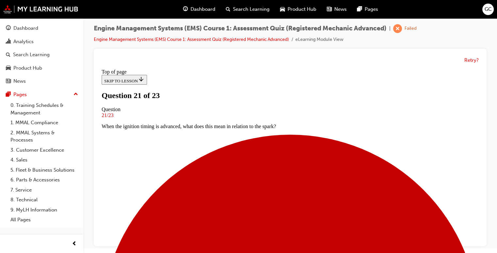
scroll to position [75, 0]
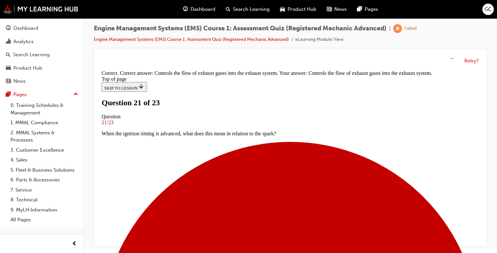
scroll to position [154, 0]
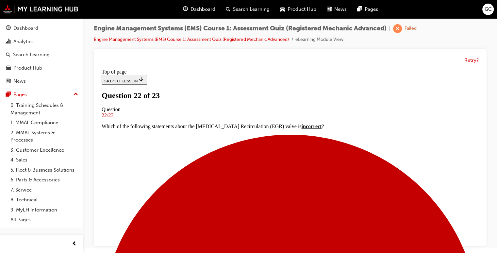
scroll to position [56, 0]
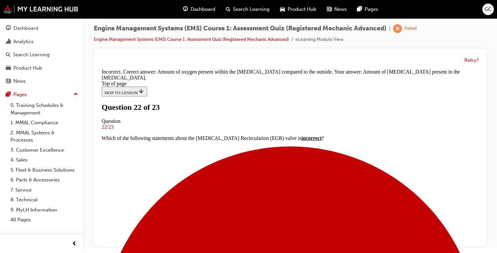
scroll to position [130, 0]
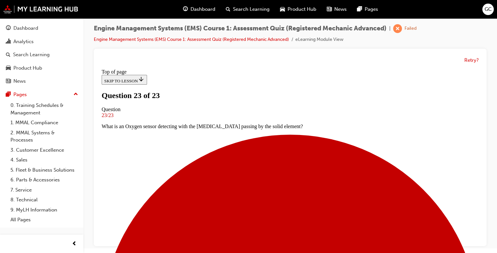
scroll to position [120, 0]
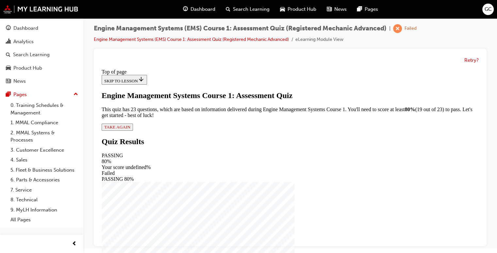
click at [130, 129] on span "TAKE AGAIN" at bounding box center [117, 126] width 26 height 5
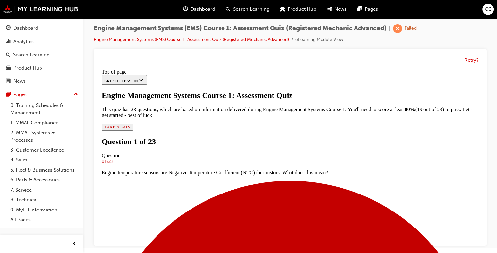
scroll to position [75, 0]
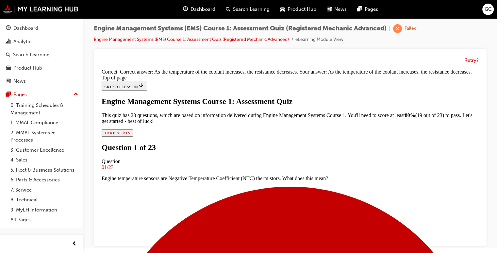
scroll to position [161, 0]
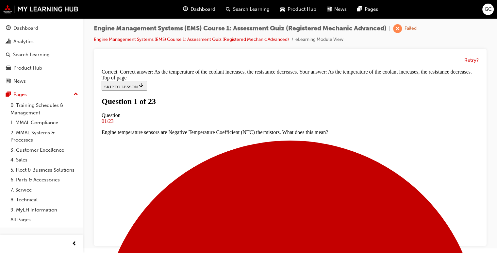
scroll to position [67, 0]
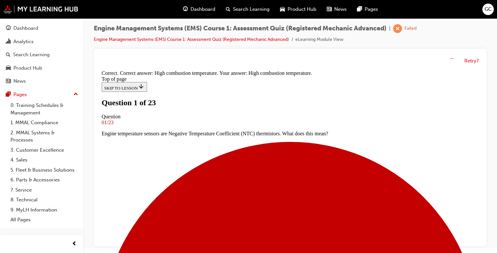
scroll to position [137, 0]
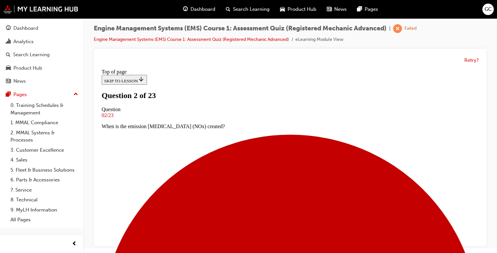
scroll to position [60, 0]
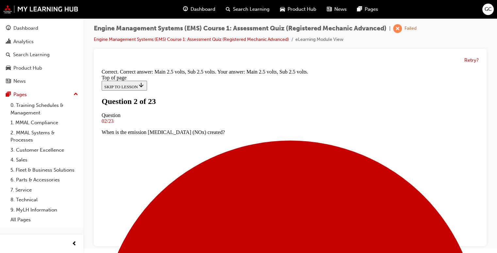
scroll to position [65, 0]
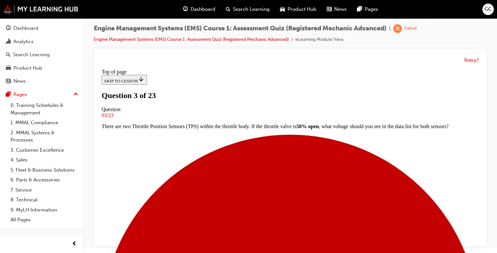
scroll to position [52, 0]
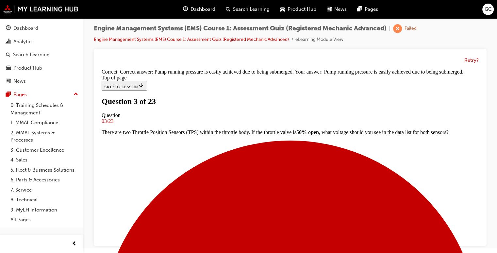
scroll to position [133, 0]
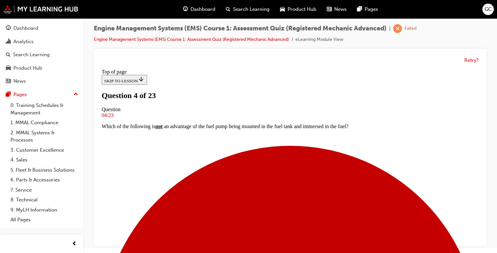
scroll to position [87, 0]
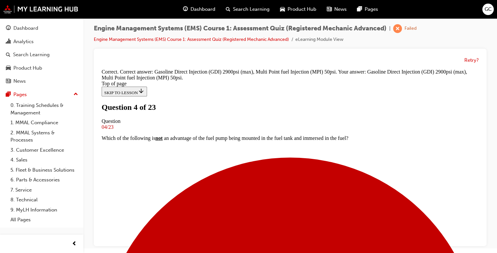
scroll to position [174, 0]
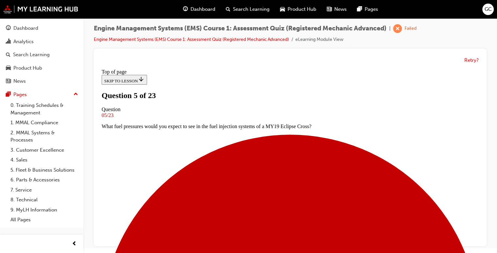
scroll to position [67, 0]
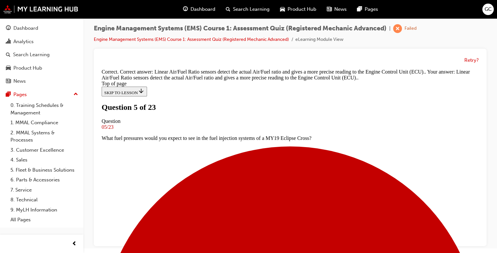
scroll to position [135, 0]
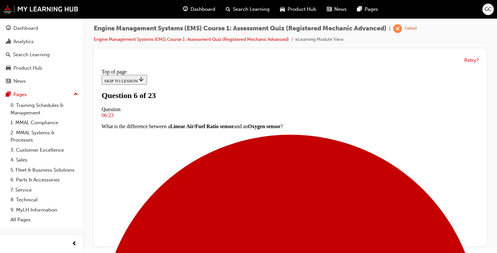
scroll to position [55, 0]
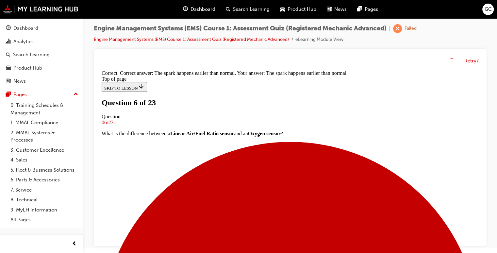
scroll to position [128, 0]
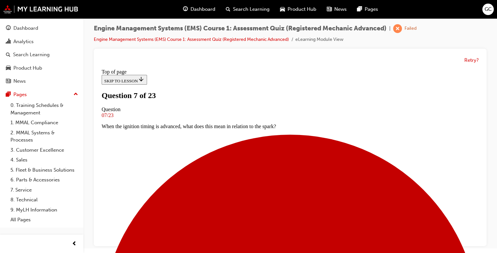
scroll to position [83, 0]
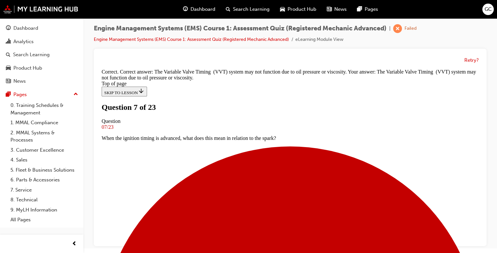
scroll to position [141, 0]
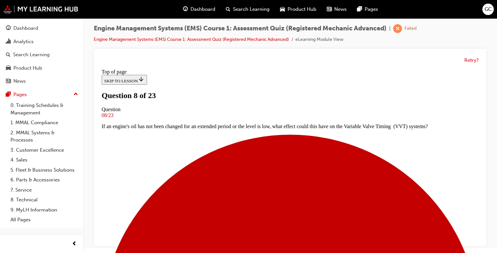
scroll to position [40, 0]
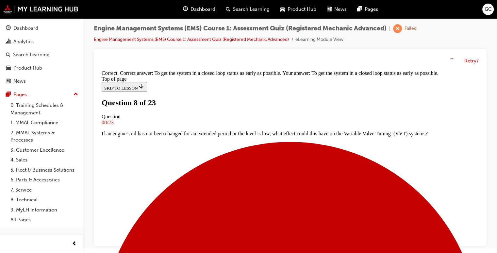
scroll to position [118, 0]
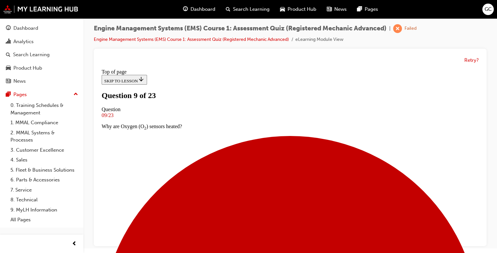
scroll to position [51, 0]
drag, startPoint x: 290, startPoint y: 200, endPoint x: 260, endPoint y: 214, distance: 32.5
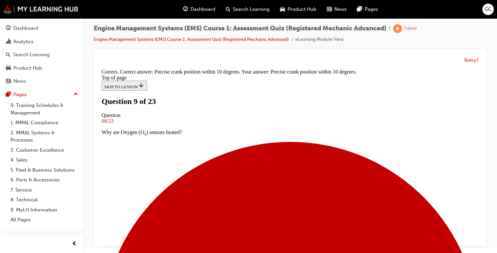
scroll to position [121, 0]
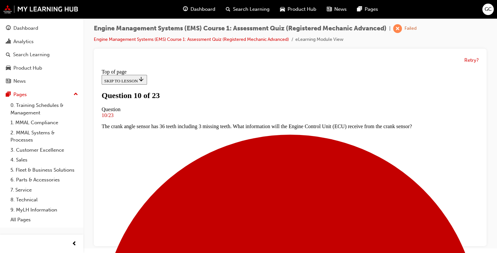
scroll to position [47, 0]
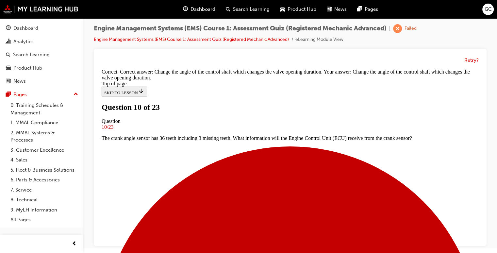
scroll to position [128, 0]
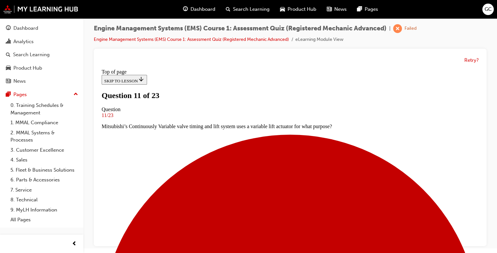
scroll to position [91, 0]
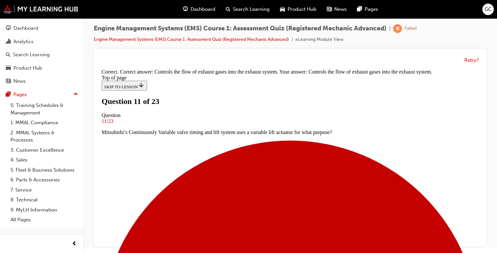
scroll to position [154, 0]
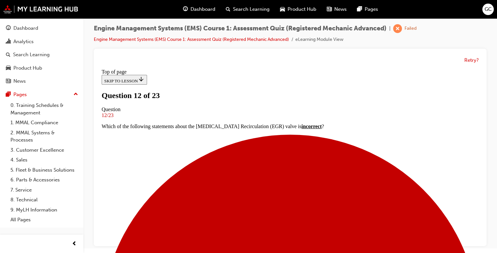
scroll to position [86, 0]
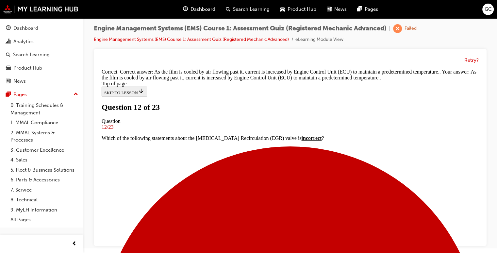
scroll to position [24, 0]
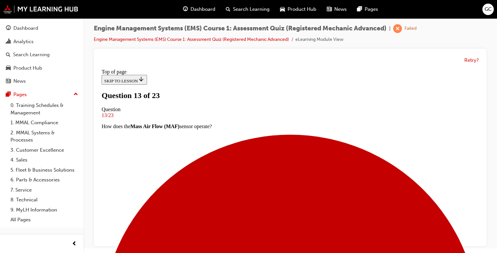
scroll to position [76, 0]
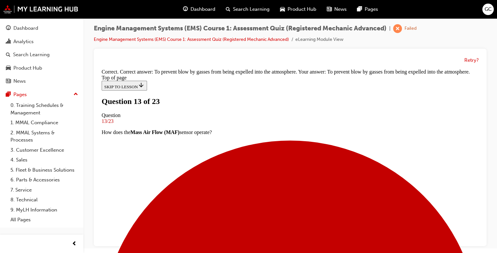
scroll to position [143, 0]
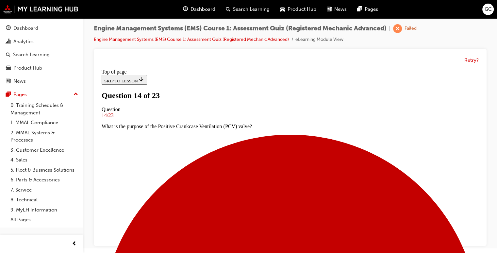
scroll to position [77, 0]
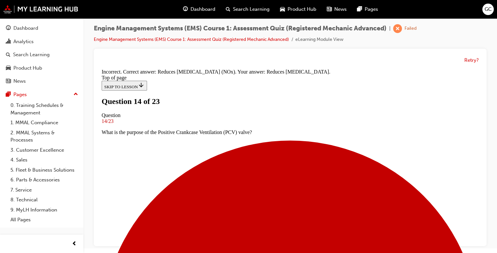
scroll to position [111, 0]
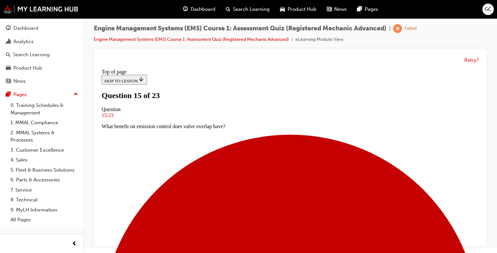
scroll to position [84, 0]
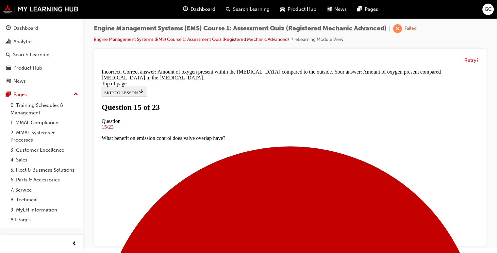
scroll to position [135, 0]
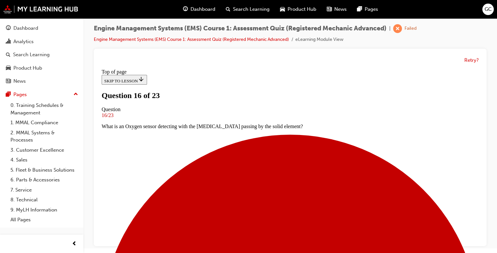
scroll to position [83, 0]
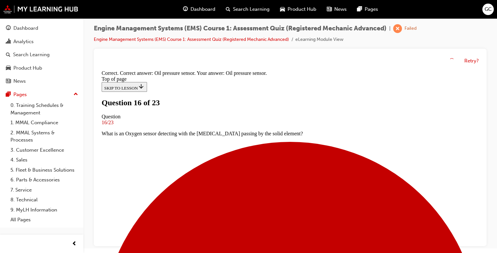
scroll to position [148, 0]
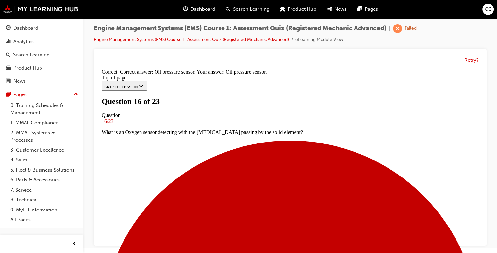
drag, startPoint x: 288, startPoint y: 233, endPoint x: 287, endPoint y: 226, distance: 6.9
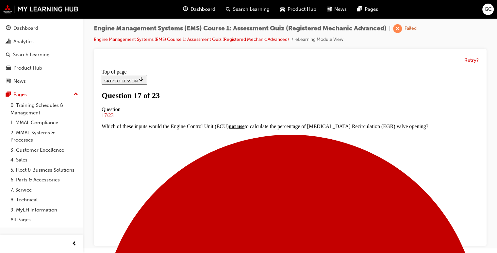
scroll to position [115, 0]
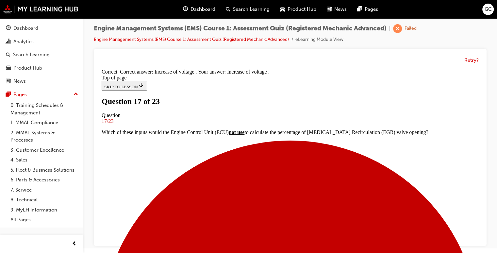
scroll to position [181, 0]
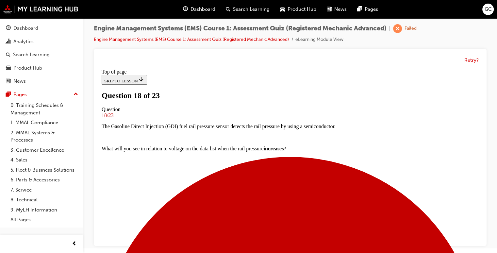
scroll to position [58, 0]
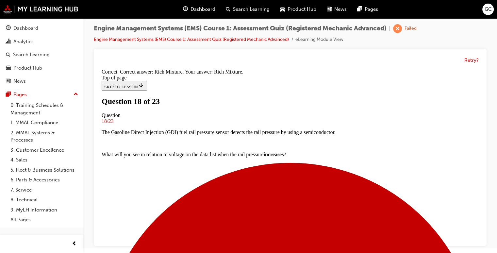
scroll to position [144, 0]
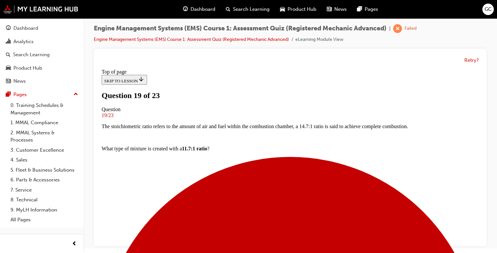
scroll to position [61, 0]
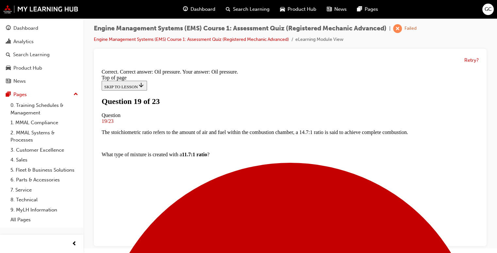
scroll to position [133, 0]
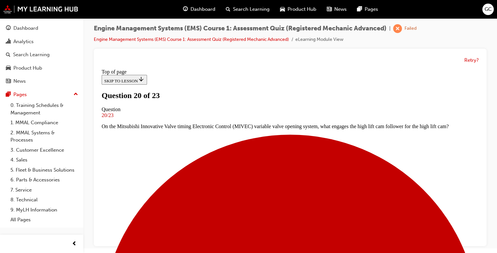
scroll to position [41, 0]
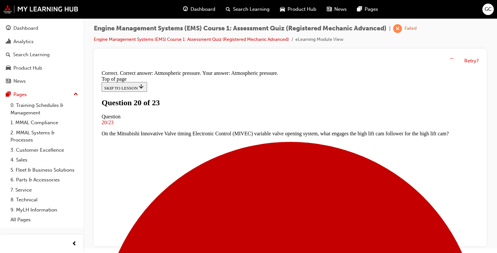
scroll to position [121, 0]
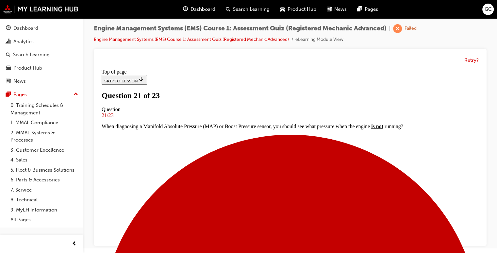
scroll to position [36, 0]
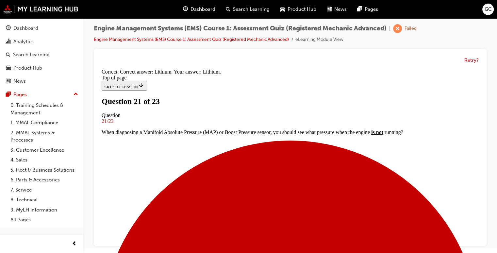
scroll to position [137, 0]
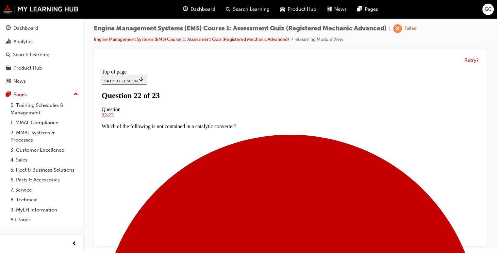
scroll to position [87, 0]
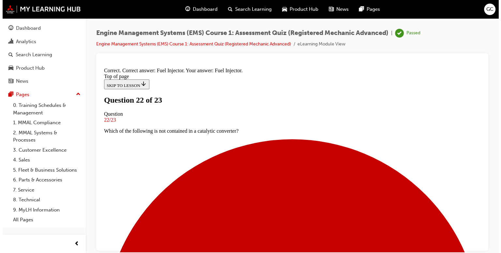
scroll to position [0, 0]
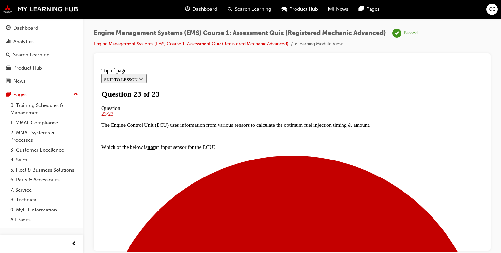
scroll to position [119, 0]
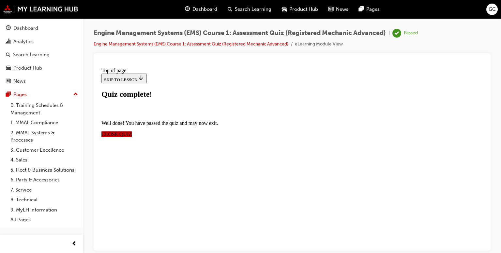
click at [132, 131] on span "CLOSE QUIZ" at bounding box center [117, 134] width 30 height 6
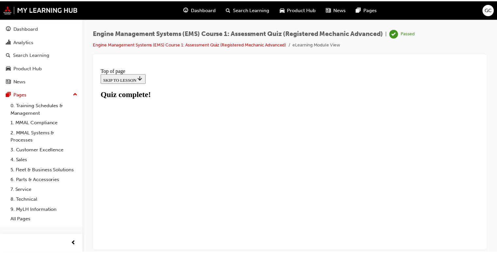
scroll to position [0, 0]
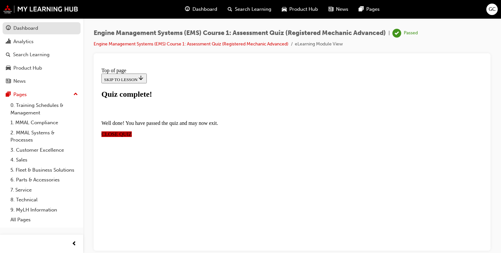
click at [37, 28] on div "Dashboard" at bounding box center [25, 28] width 25 height 8
click at [37, 28] on link "Dashboard" at bounding box center [42, 28] width 78 height 12
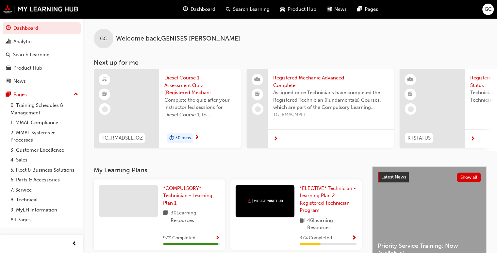
click at [184, 134] on span "30 mins" at bounding box center [183, 138] width 16 height 8
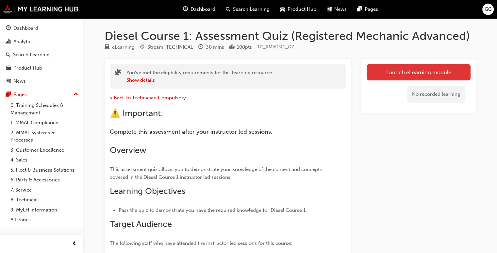
click at [373, 75] on link "Launch eLearning module" at bounding box center [418, 72] width 104 height 16
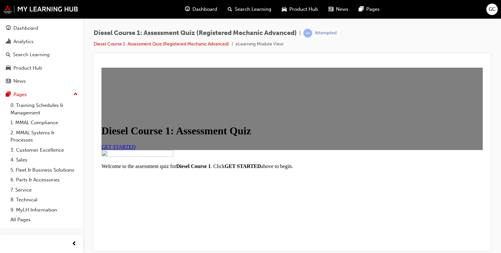
scroll to position [101, 0]
click at [136, 144] on link "GET STARTED" at bounding box center [119, 147] width 34 height 6
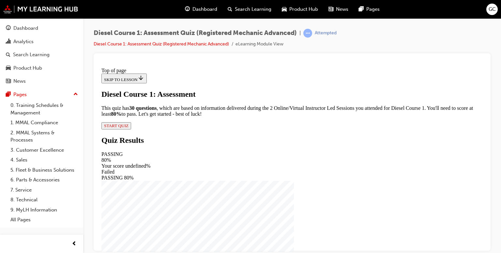
scroll to position [28, 0]
click at [129, 128] on span "START QUIZ" at bounding box center [116, 125] width 24 height 5
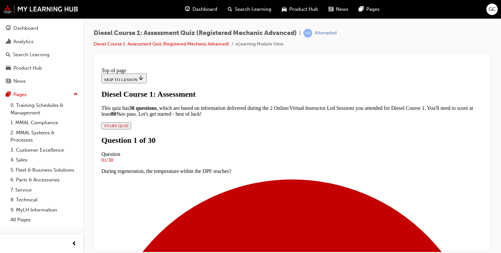
scroll to position [54, 0]
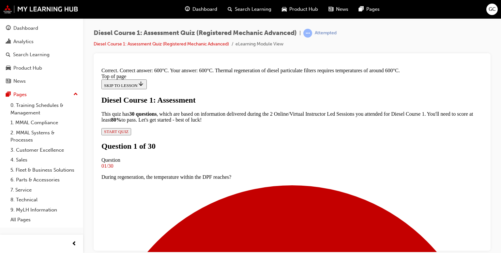
scroll to position [81, 0]
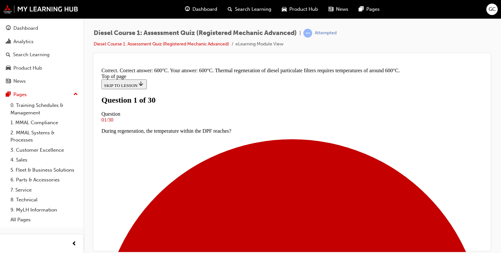
scroll to position [73, 0]
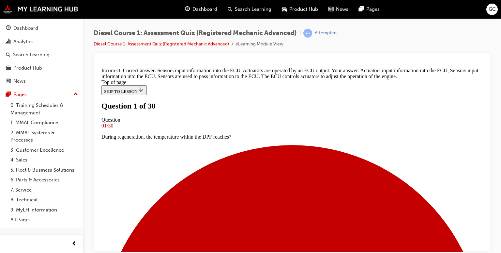
scroll to position [199, 0]
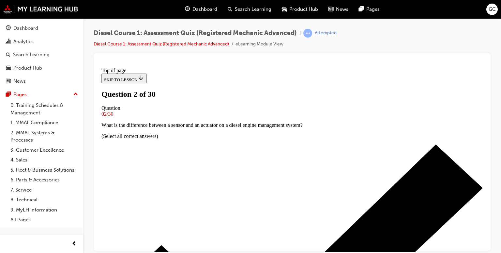
scroll to position [77, 0]
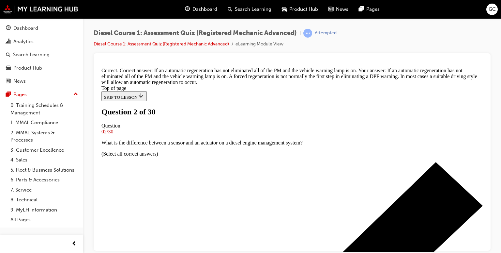
scroll to position [191, 0]
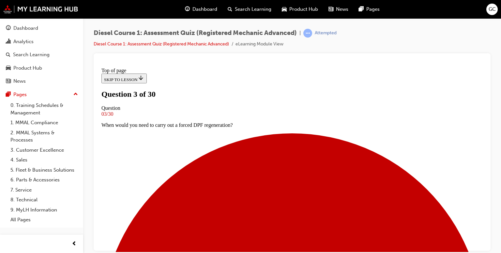
scroll to position [61, 0]
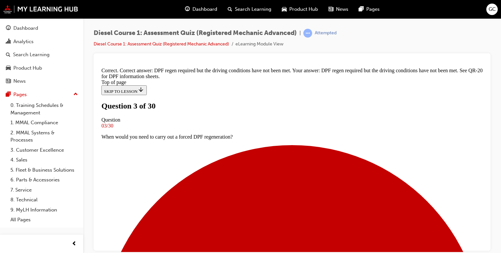
scroll to position [147, 0]
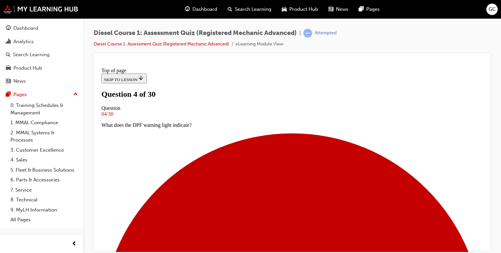
scroll to position [50, 0]
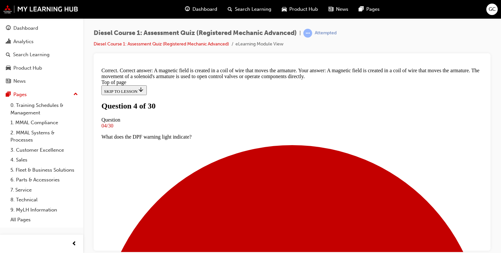
scroll to position [35, 0]
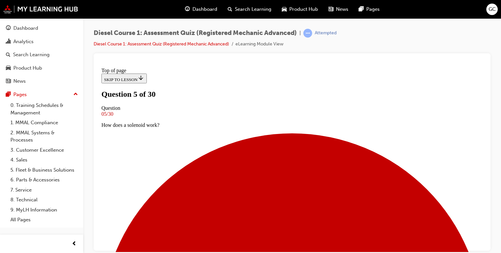
scroll to position [103, 0]
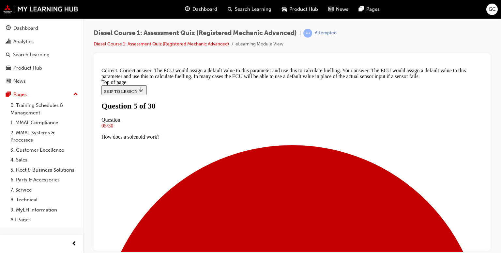
scroll to position [207, 0]
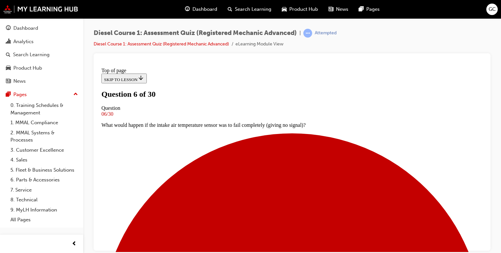
scroll to position [45, 0]
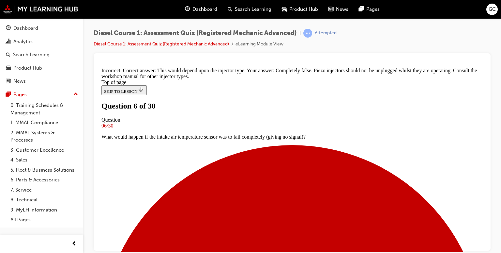
scroll to position [150, 0]
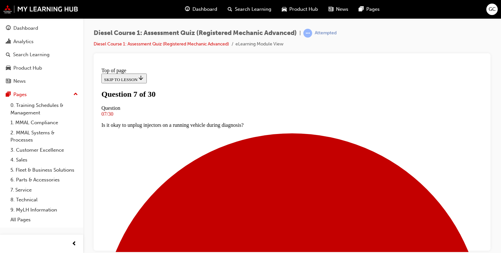
scroll to position [41, 0]
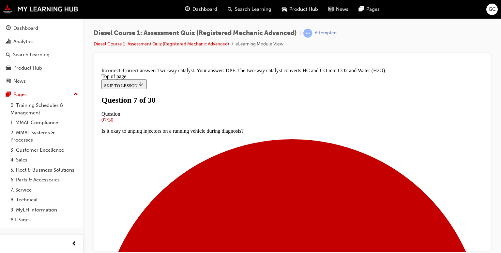
scroll to position [160, 0]
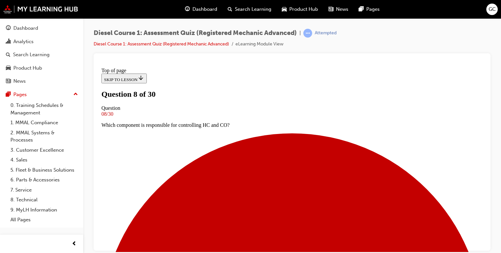
scroll to position [51, 0]
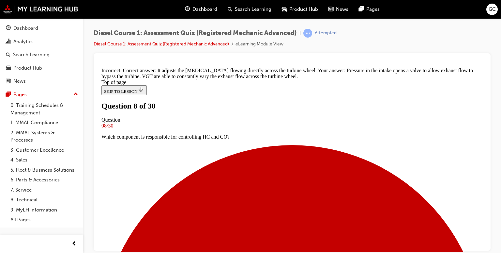
scroll to position [175, 0]
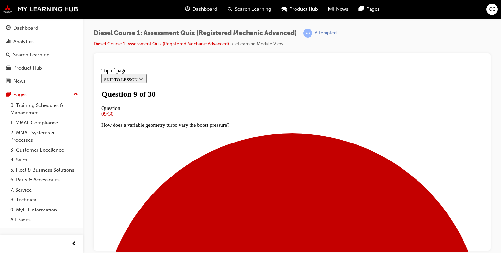
scroll to position [50, 0]
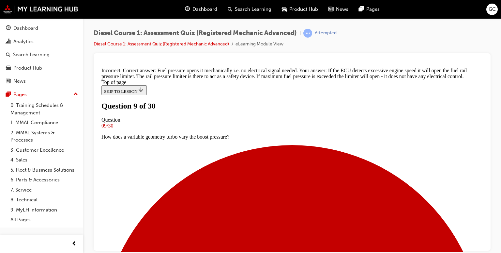
scroll to position [198, 0]
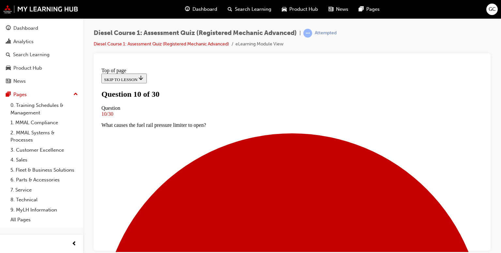
scroll to position [59, 0]
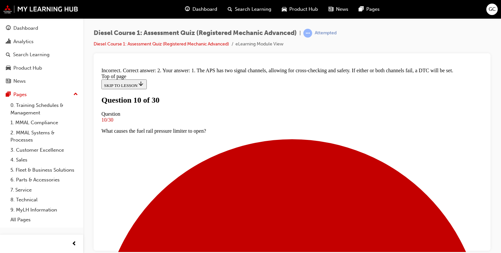
scroll to position [177, 0]
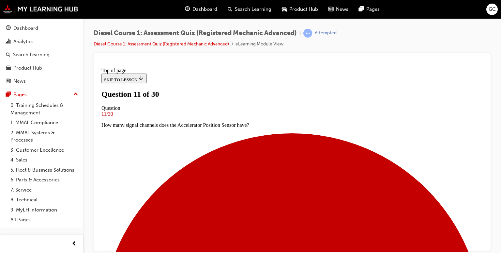
scroll to position [71, 0]
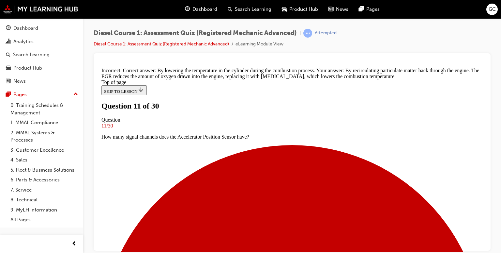
scroll to position [183, 0]
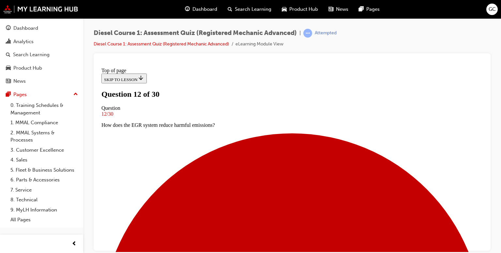
scroll to position [57, 0]
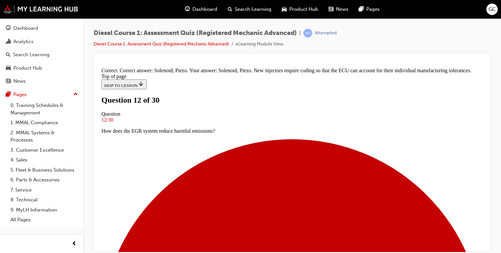
scroll to position [162, 0]
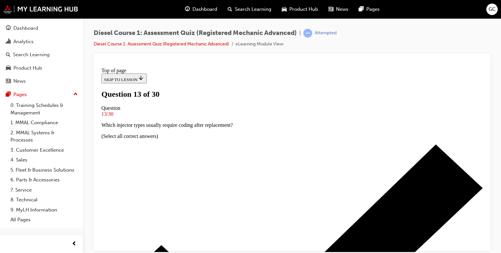
scroll to position [64, 0]
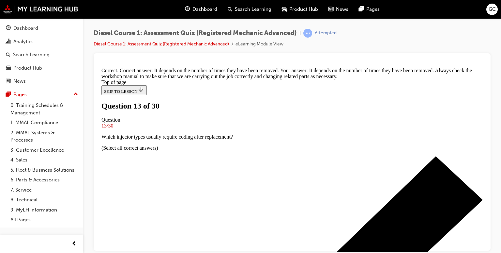
scroll to position [177, 0]
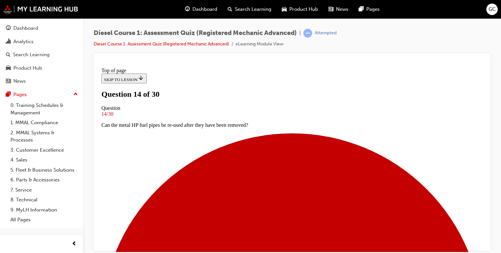
scroll to position [82, 0]
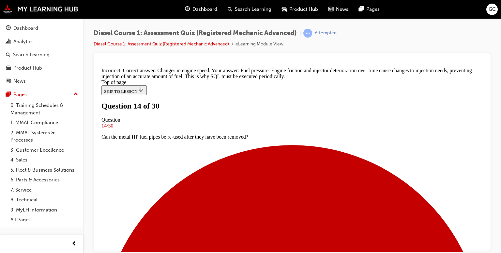
scroll to position [177, 0]
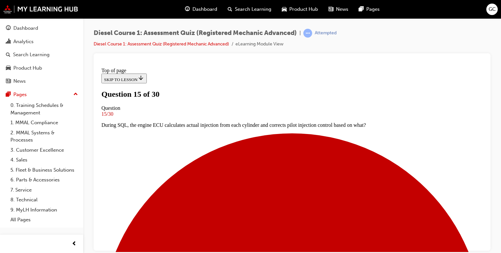
scroll to position [44, 0]
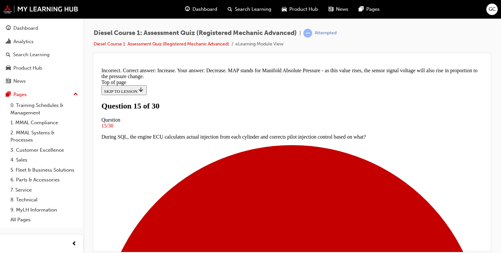
scroll to position [177, 0]
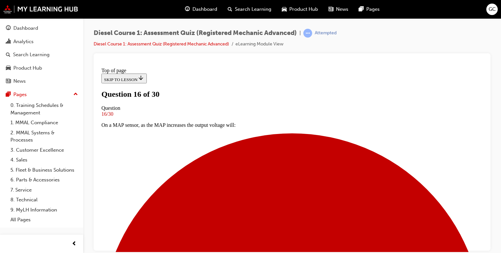
scroll to position [44, 0]
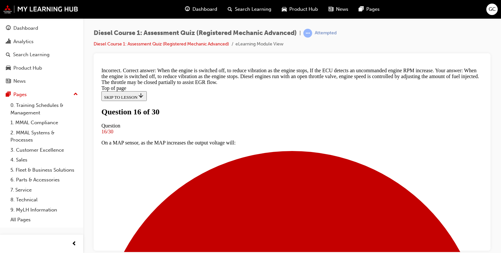
scroll to position [191, 0]
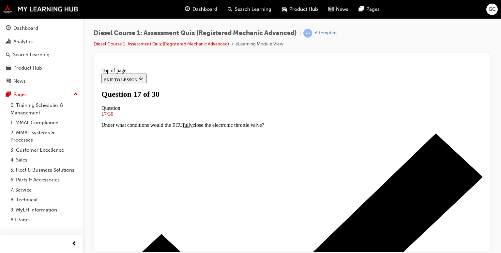
scroll to position [56, 0]
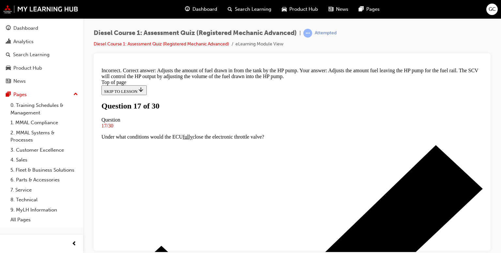
scroll to position [183, 0]
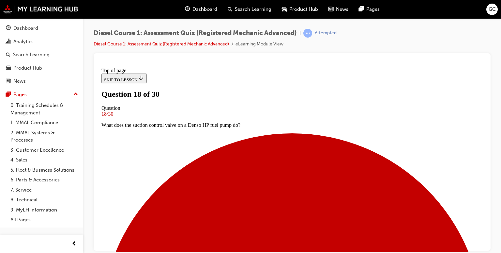
scroll to position [67, 0]
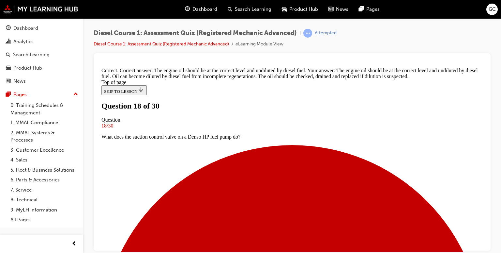
scroll to position [168, 0]
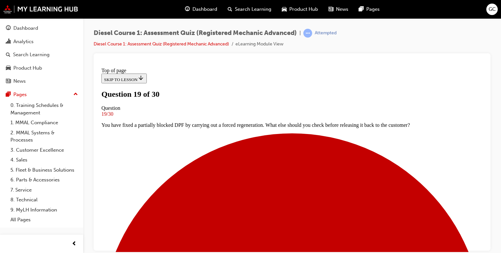
scroll to position [75, 0]
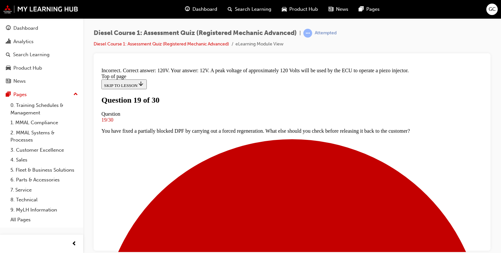
scroll to position [158, 0]
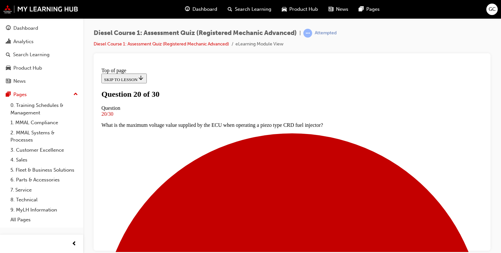
scroll to position [71, 0]
drag, startPoint x: 199, startPoint y: 182, endPoint x: 210, endPoint y: 176, distance: 12.0
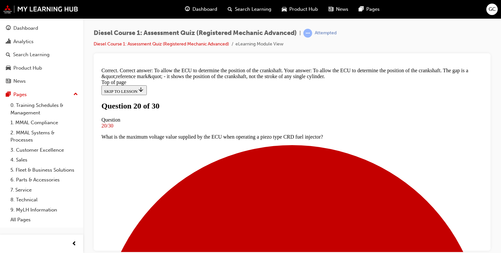
scroll to position [183, 0]
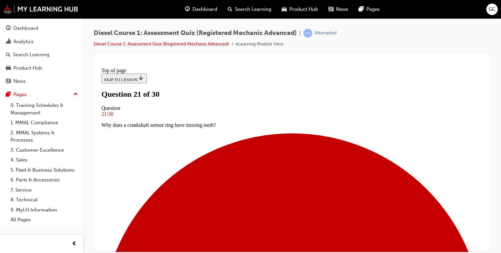
scroll to position [74, 0]
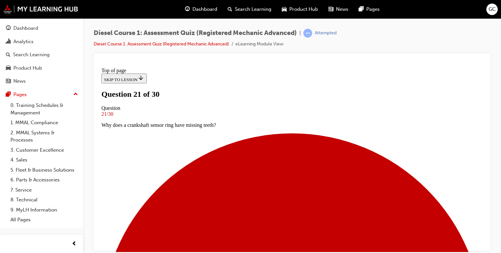
drag, startPoint x: 193, startPoint y: 162, endPoint x: 191, endPoint y: 142, distance: 19.8
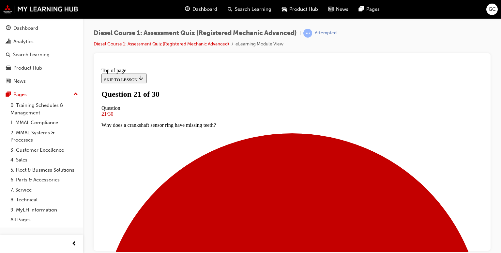
scroll to position [119, 0]
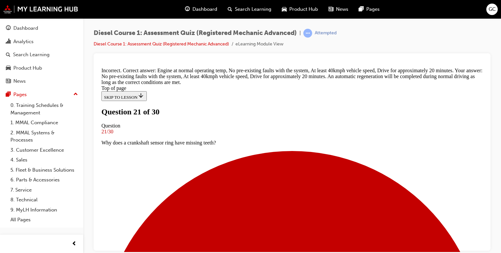
scroll to position [199, 0]
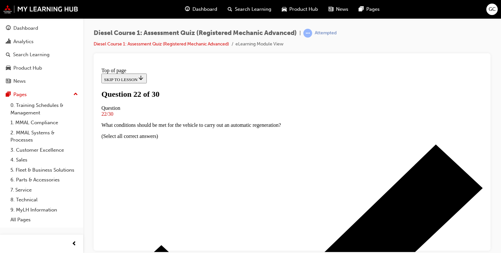
scroll to position [28, 0]
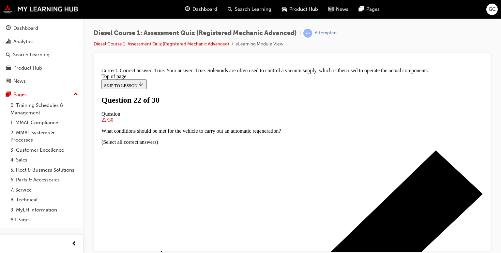
scroll to position [135, 0]
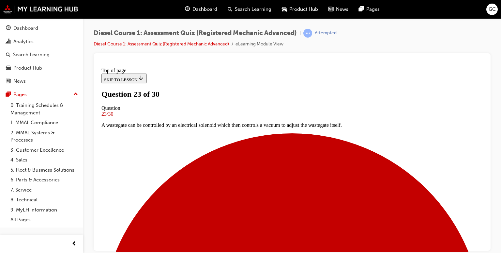
scroll to position [85, 0]
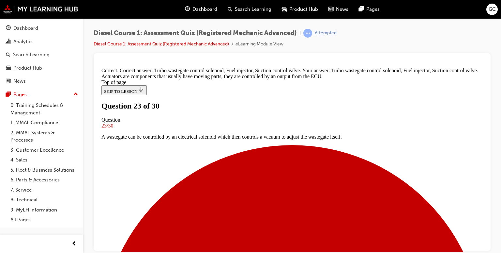
scroll to position [188, 0]
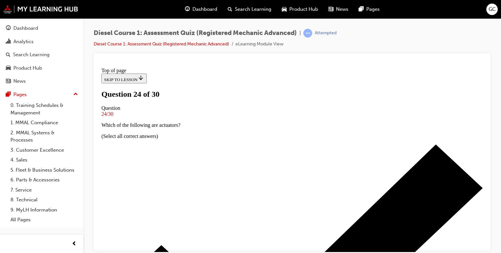
scroll to position [68, 0]
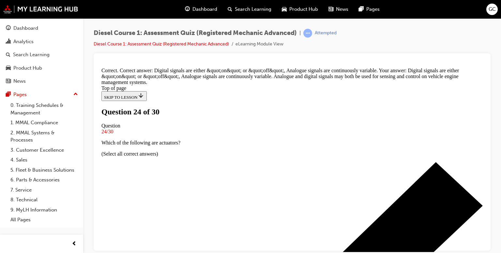
scroll to position [188, 0]
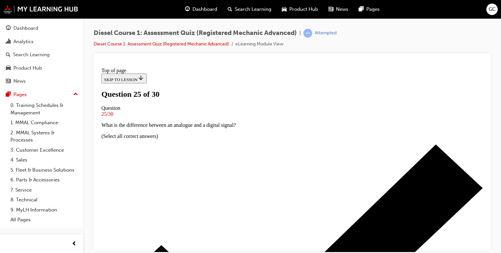
scroll to position [83, 0]
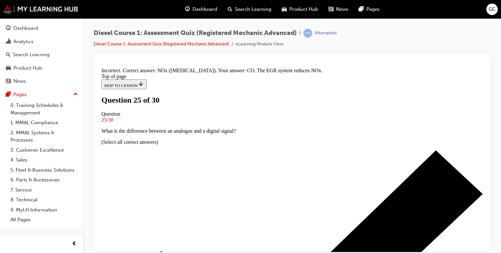
scroll to position [169, 0]
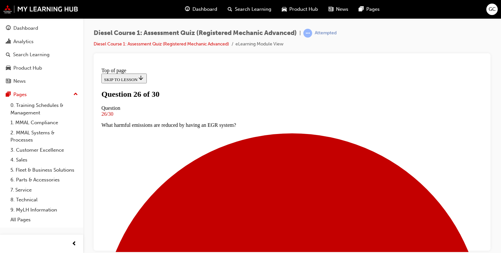
scroll to position [65, 0]
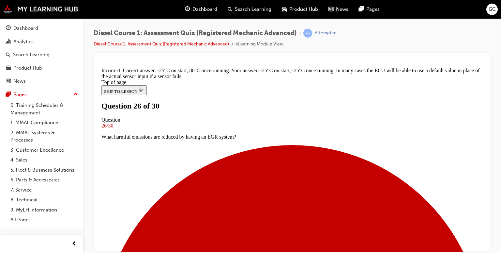
scroll to position [120, 0]
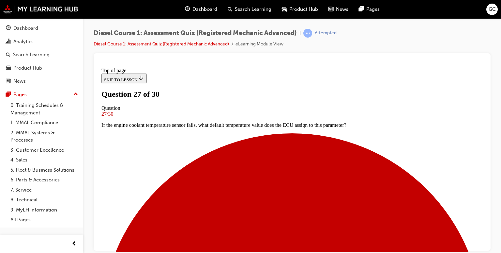
scroll to position [62, 0]
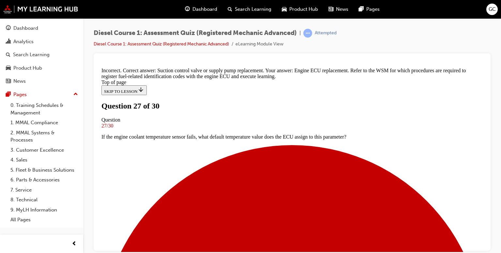
scroll to position [177, 0]
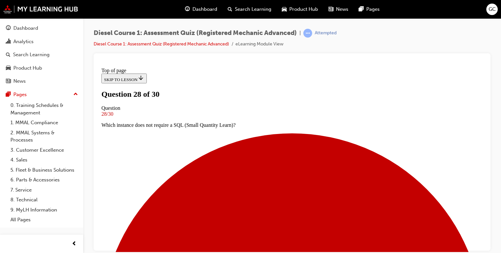
scroll to position [71, 0]
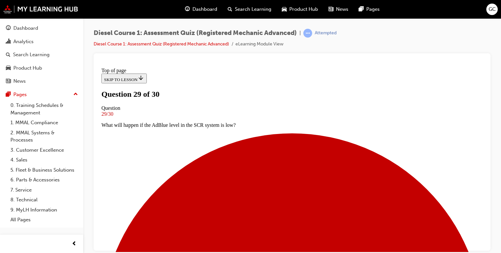
scroll to position [70, 0]
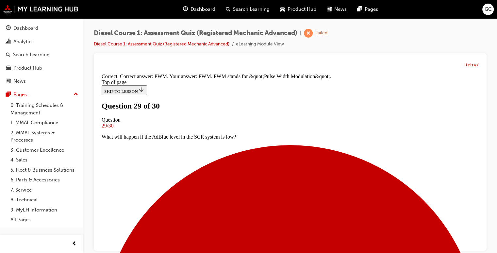
scroll to position [180, 0]
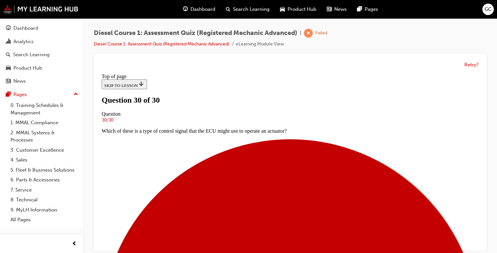
scroll to position [147, 0]
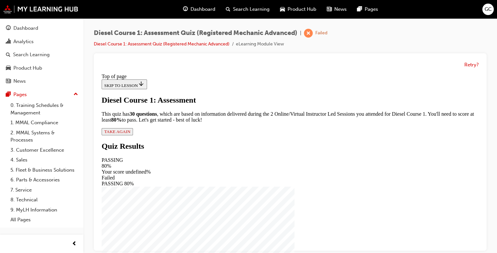
scroll to position [28, 0]
click at [130, 134] on icon "Lesson content" at bounding box center [130, 131] width 0 height 5
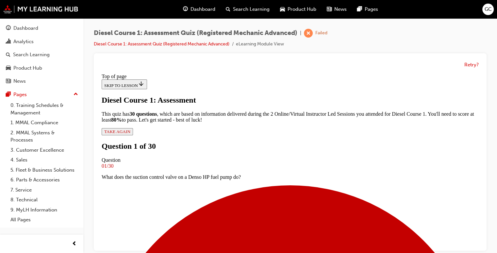
scroll to position [64, 0]
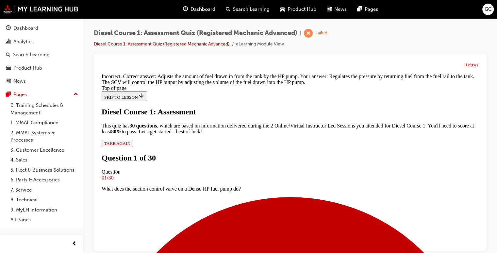
scroll to position [181, 0]
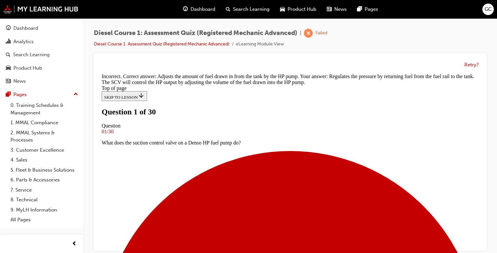
scroll to position [62, 0]
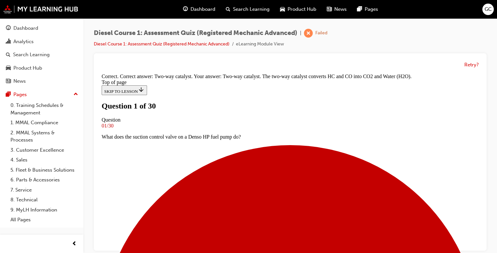
scroll to position [170, 0]
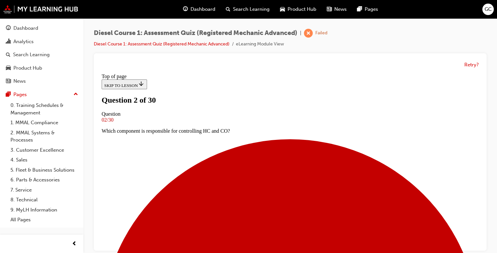
scroll to position [75, 0]
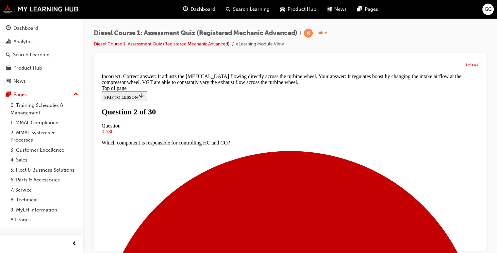
scroll to position [182, 0]
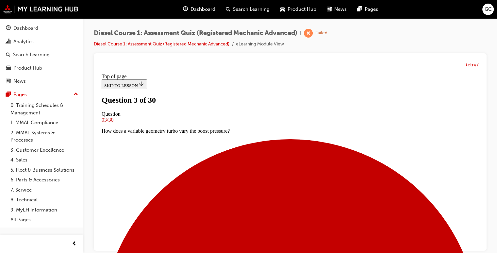
scroll to position [67, 0]
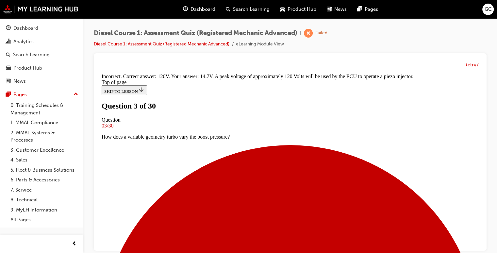
scroll to position [188, 0]
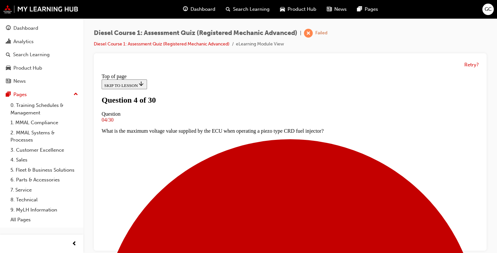
scroll to position [44, 0]
drag, startPoint x: 300, startPoint y: 224, endPoint x: 295, endPoint y: 199, distance: 25.5
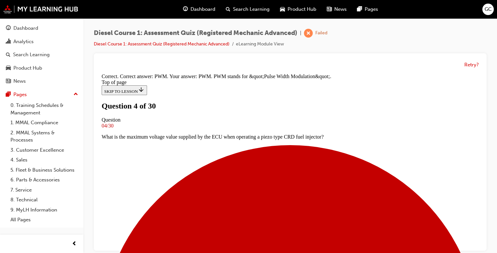
scroll to position [180, 0]
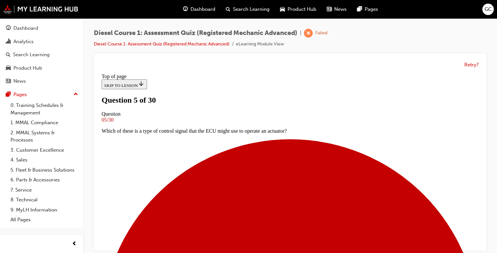
scroll to position [83, 0]
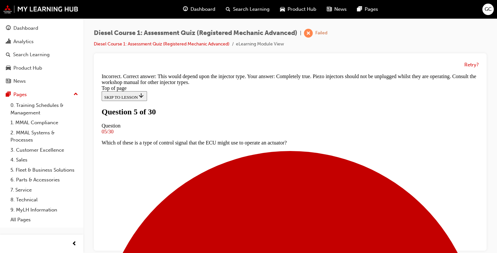
scroll to position [132, 0]
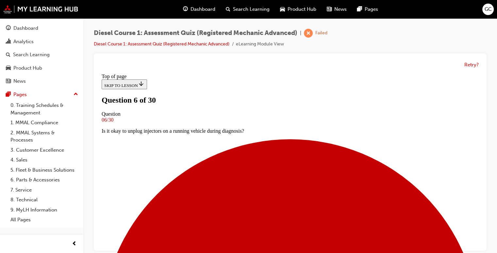
scroll to position [67, 0]
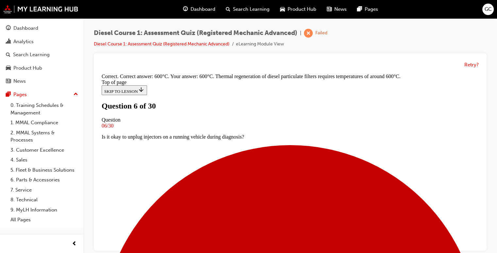
scroll to position [177, 0]
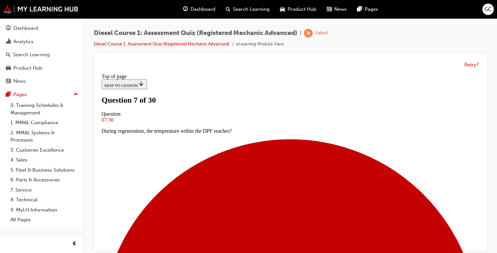
scroll to position [84, 0]
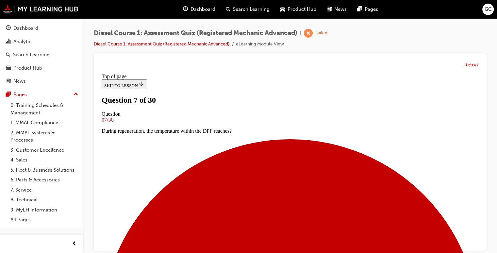
scroll to position [138, 0]
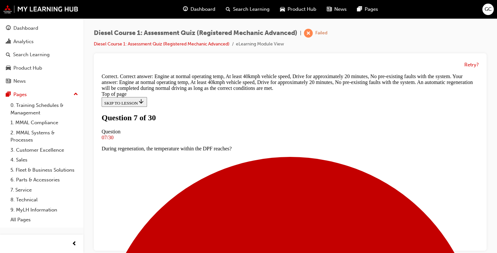
scroll to position [199, 0]
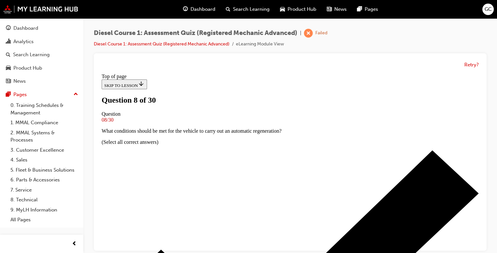
scroll to position [64, 0]
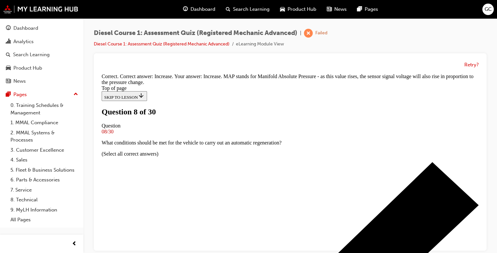
scroll to position [169, 0]
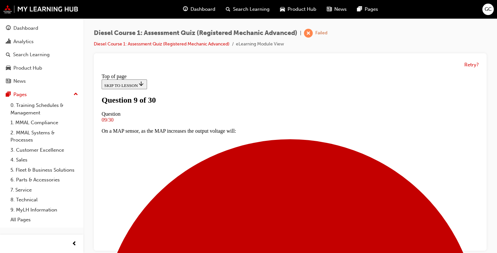
scroll to position [75, 0]
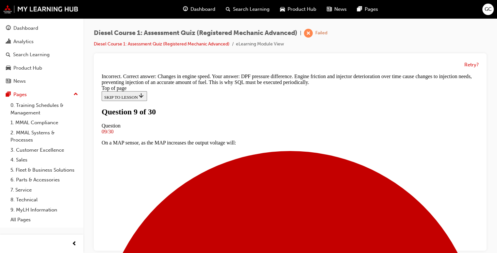
scroll to position [108, 0]
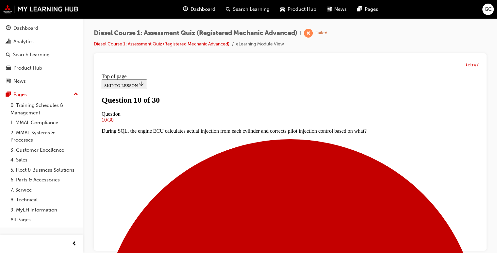
scroll to position [60, 0]
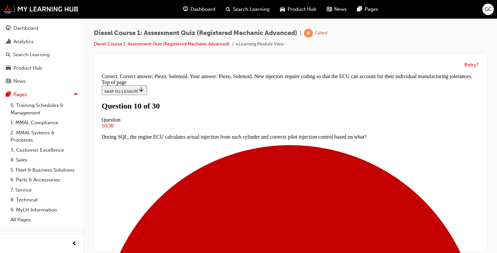
scroll to position [157, 0]
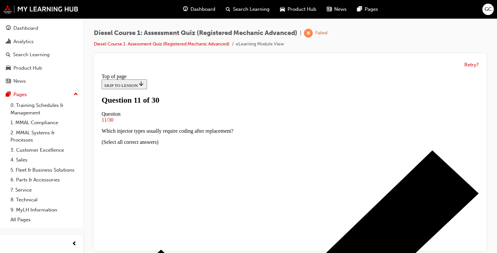
scroll to position [73, 0]
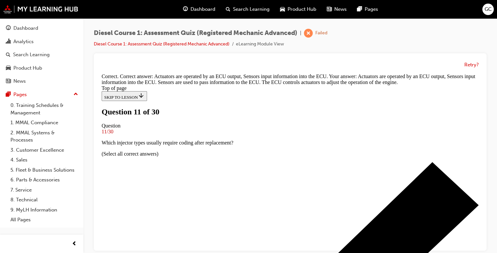
scroll to position [199, 0]
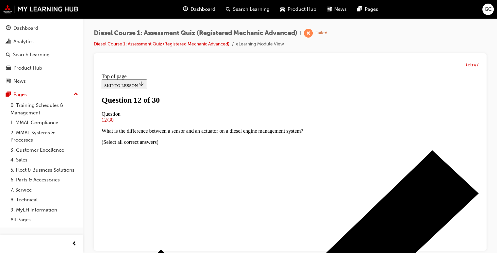
scroll to position [80, 0]
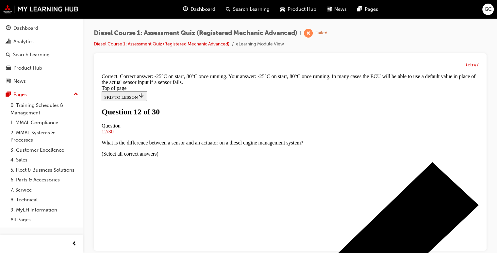
scroll to position [188, 0]
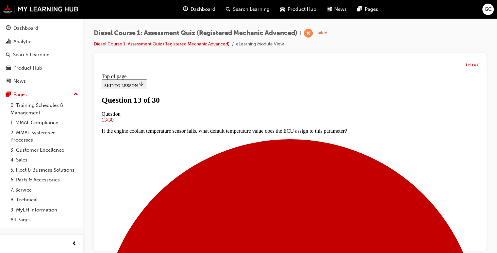
scroll to position [69, 0]
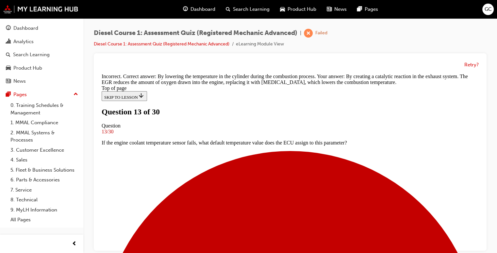
scroll to position [183, 0]
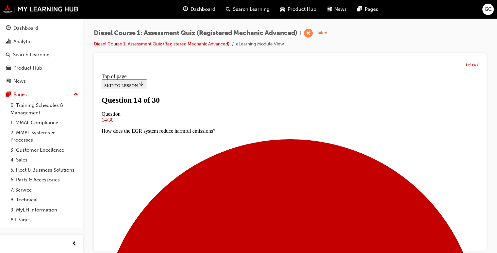
scroll to position [84, 0]
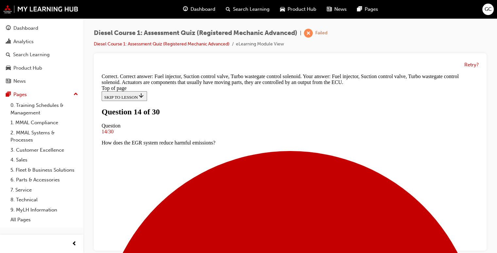
scroll to position [188, 0]
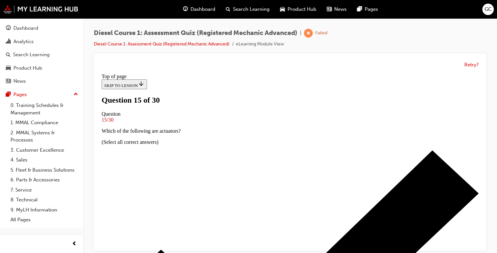
scroll to position [48, 0]
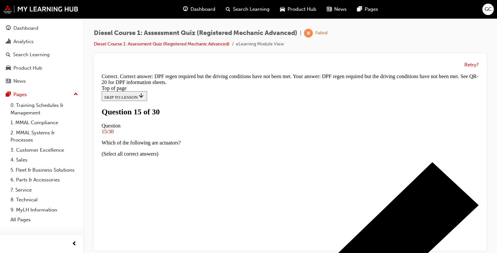
scroll to position [175, 0]
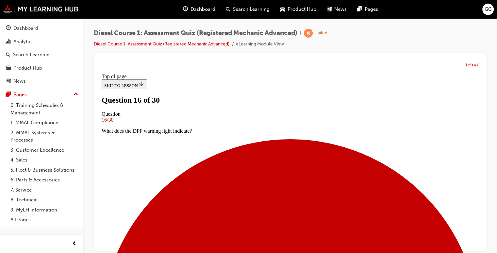
scroll to position [47, 0]
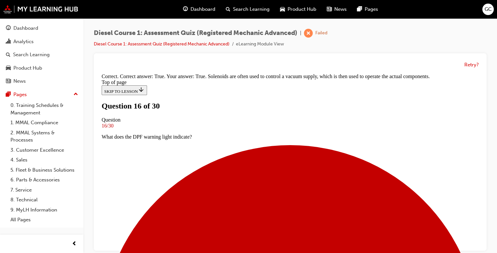
scroll to position [135, 0]
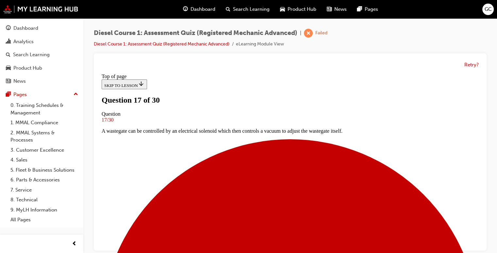
scroll to position [72, 0]
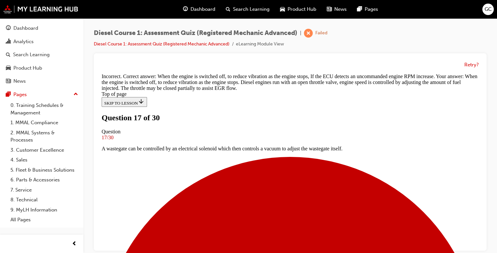
scroll to position [5, 0]
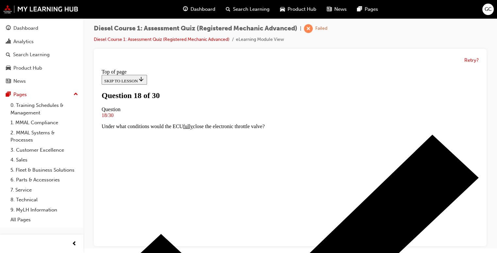
scroll to position [52, 0]
drag, startPoint x: 288, startPoint y: 201, endPoint x: 284, endPoint y: 193, distance: 8.9
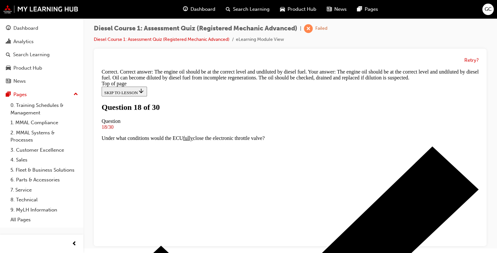
scroll to position [168, 0]
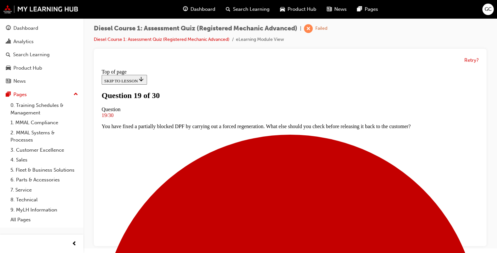
scroll to position [56, 0]
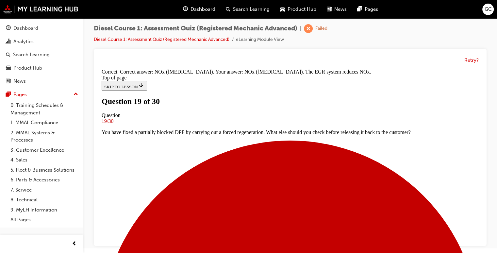
scroll to position [169, 0]
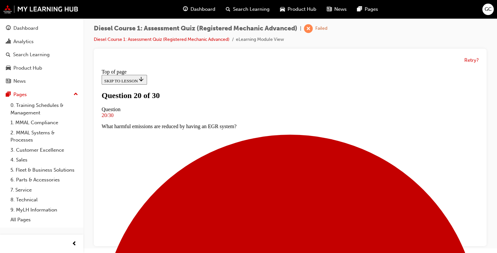
scroll to position [46, 0]
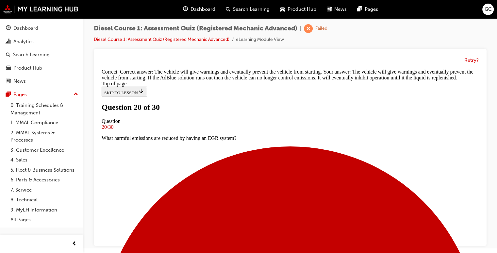
scroll to position [157, 0]
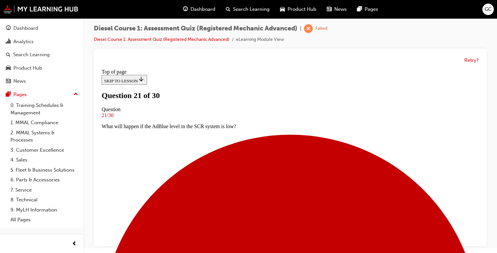
scroll to position [44, 0]
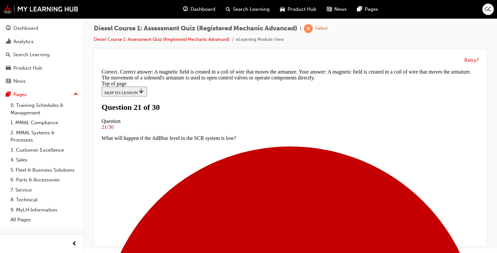
scroll to position [157, 0]
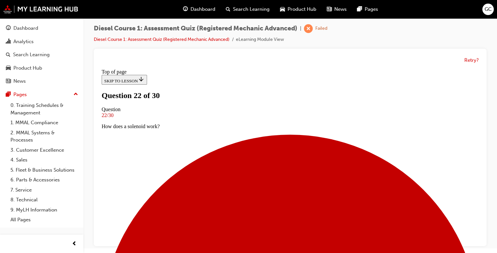
scroll to position [75, 0]
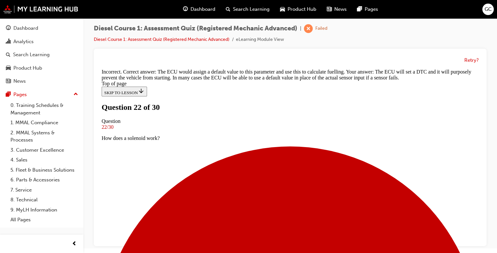
scroll to position [131, 0]
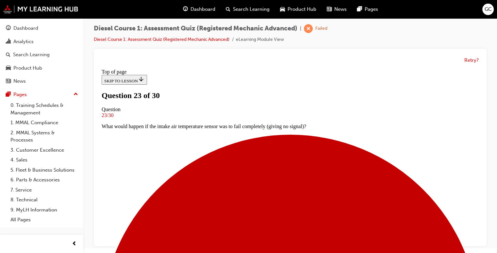
scroll to position [38, 0]
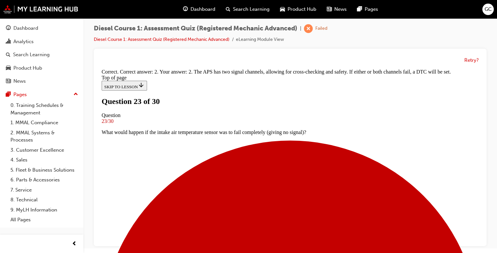
scroll to position [177, 0]
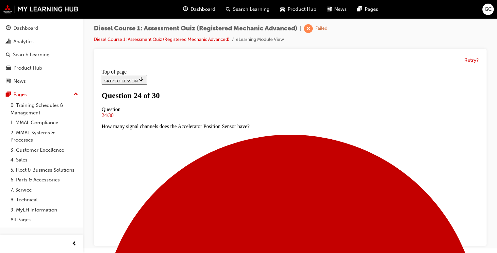
scroll to position [70, 0]
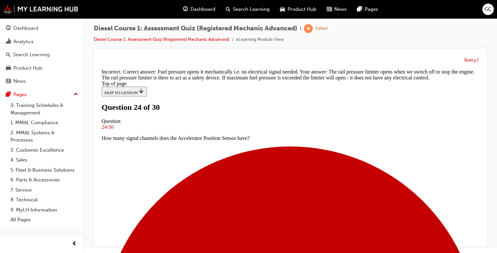
scroll to position [180, 0]
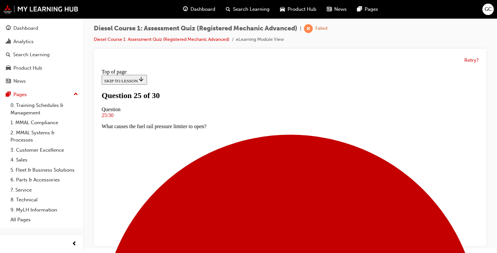
scroll to position [52, 0]
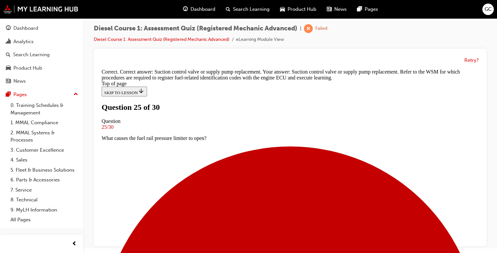
scroll to position [3, 0]
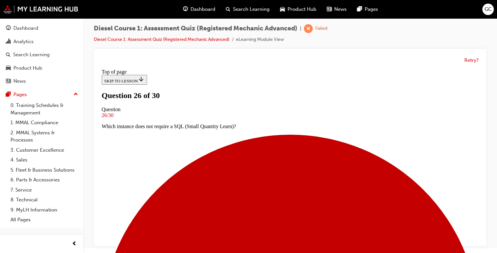
scroll to position [55, 0]
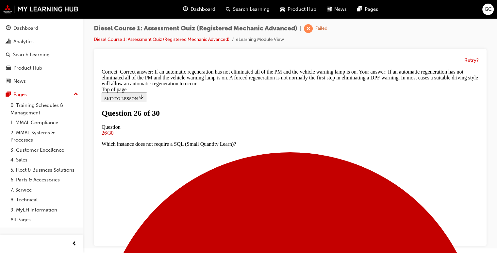
scroll to position [191, 0]
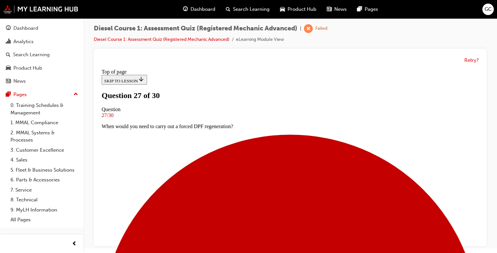
scroll to position [41, 0]
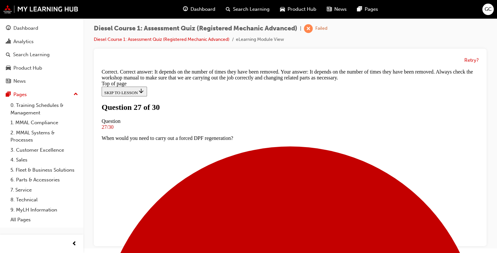
scroll to position [177, 0]
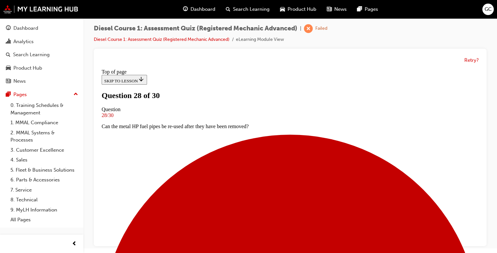
scroll to position [74, 0]
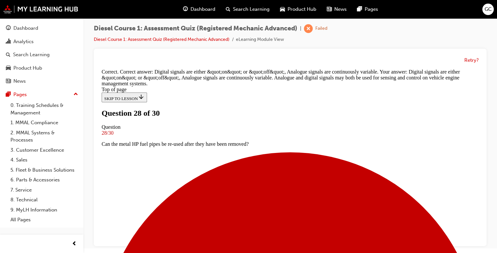
scroll to position [188, 0]
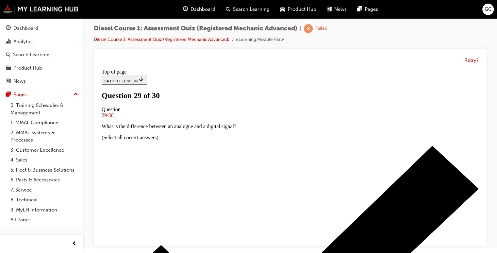
scroll to position [74, 0]
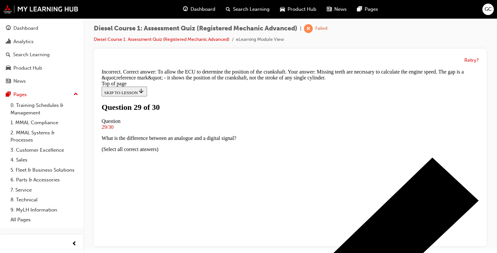
scroll to position [183, 0]
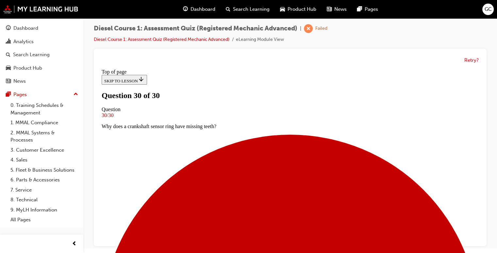
scroll to position [100, 0]
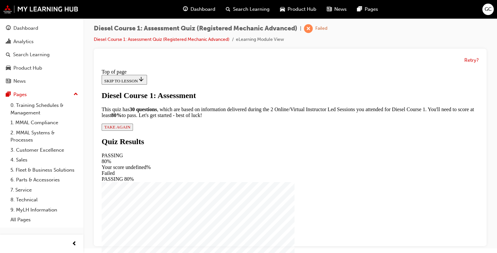
click at [130, 129] on span "TAKE AGAIN" at bounding box center [117, 126] width 26 height 5
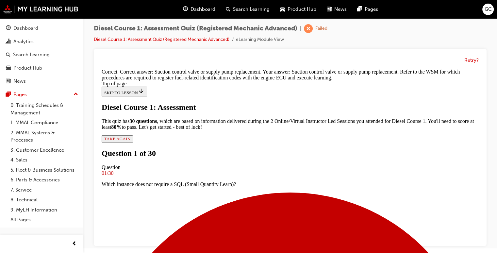
scroll to position [177, 0]
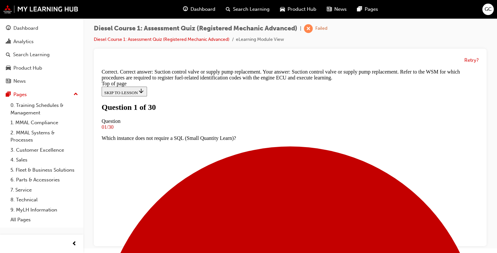
scroll to position [68, 0]
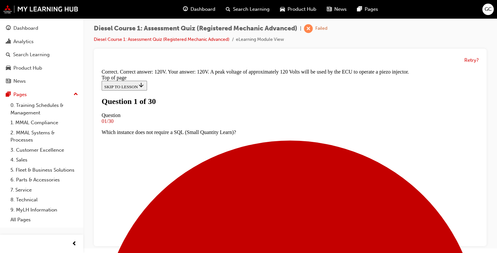
scroll to position [162, 0]
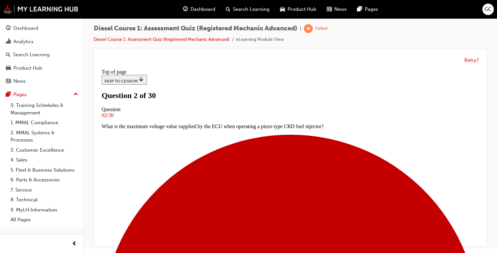
scroll to position [73, 0]
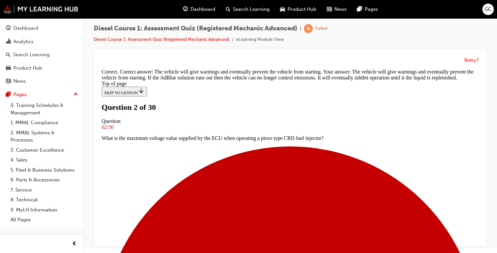
scroll to position [157, 0]
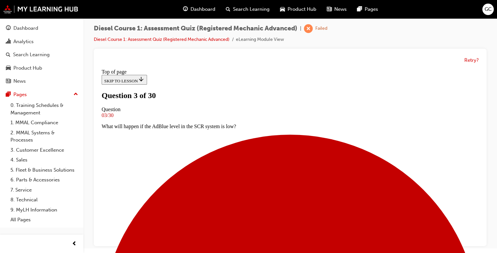
scroll to position [42, 0]
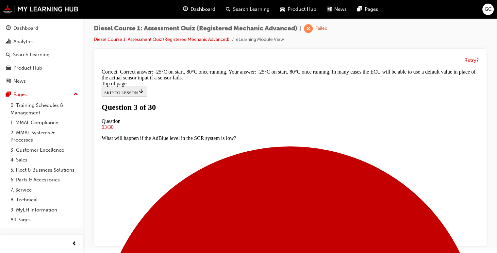
scroll to position [188, 0]
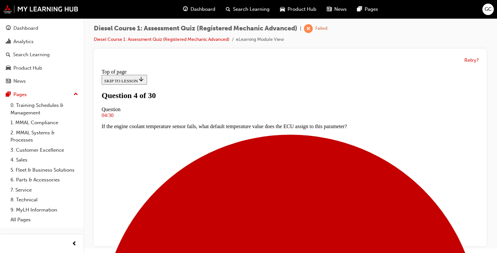
scroll to position [77, 0]
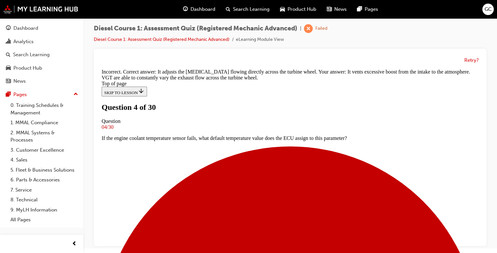
scroll to position [182, 0]
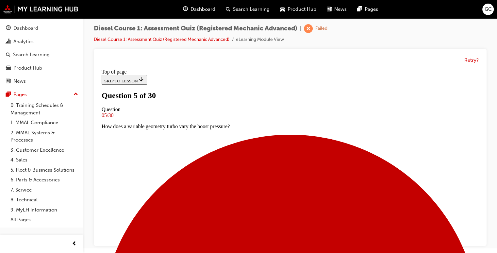
scroll to position [47, 0]
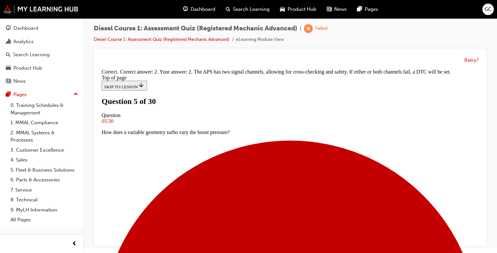
scroll to position [177, 0]
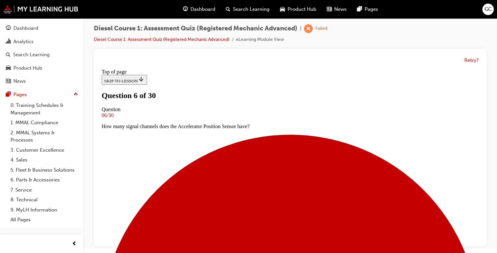
scroll to position [52, 0]
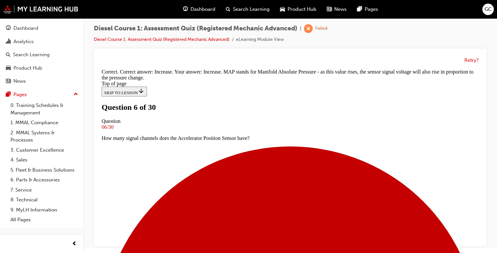
scroll to position [177, 0]
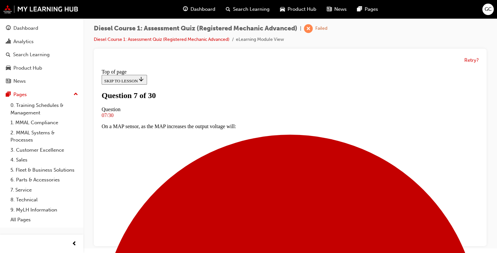
scroll to position [38, 0]
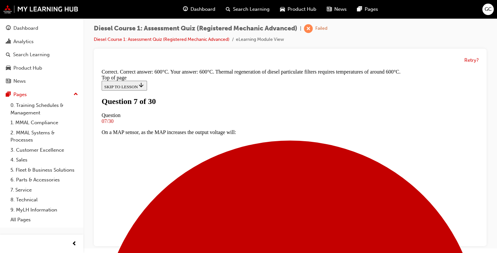
scroll to position [177, 0]
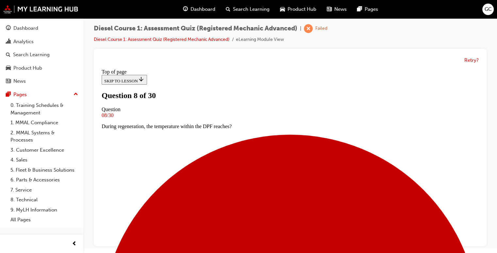
scroll to position [52, 0]
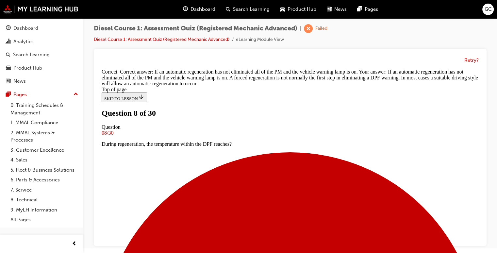
scroll to position [191, 0]
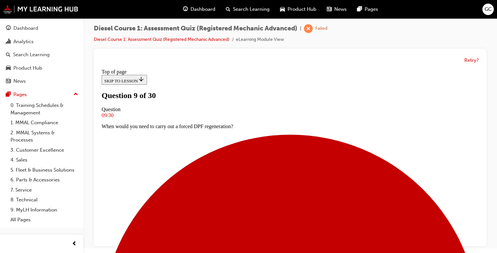
scroll to position [68, 0]
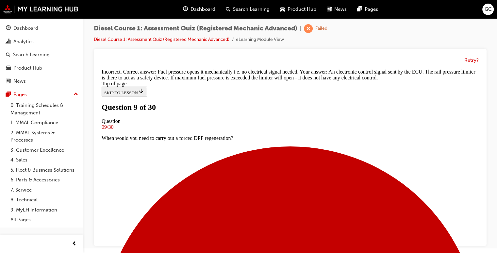
scroll to position [133, 0]
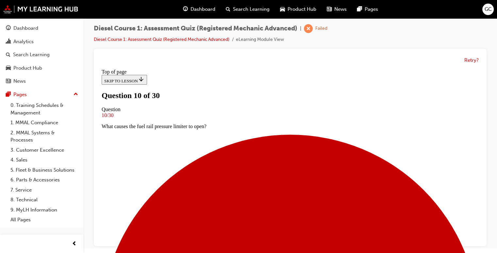
scroll to position [81, 0]
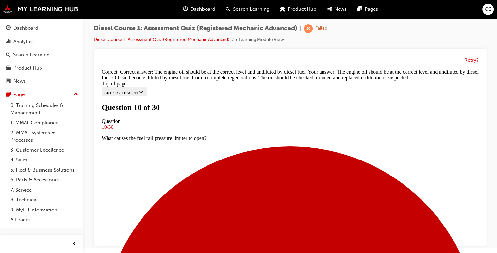
scroll to position [168, 0]
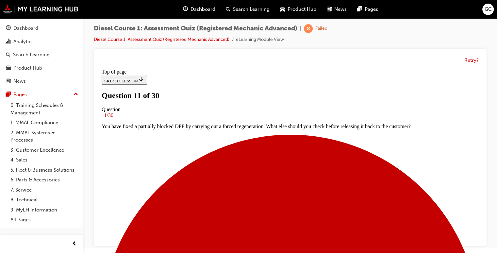
scroll to position [68, 0]
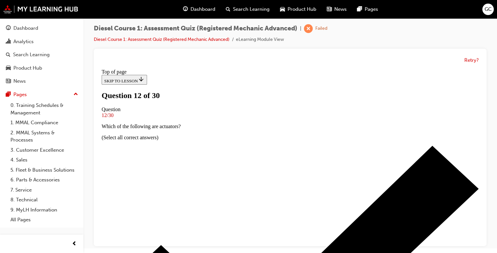
scroll to position [71, 0]
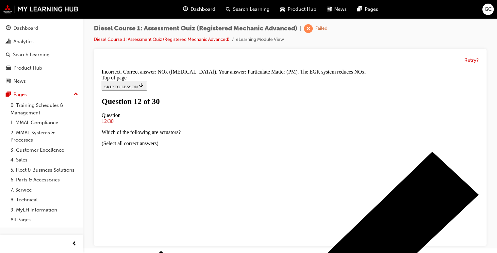
scroll to position [169, 0]
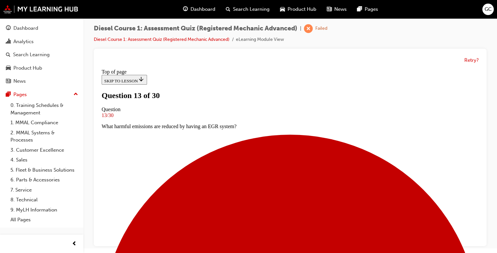
scroll to position [80, 0]
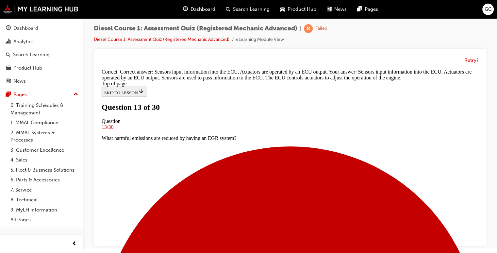
scroll to position [199, 0]
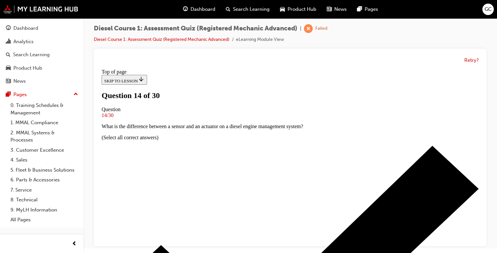
scroll to position [89, 0]
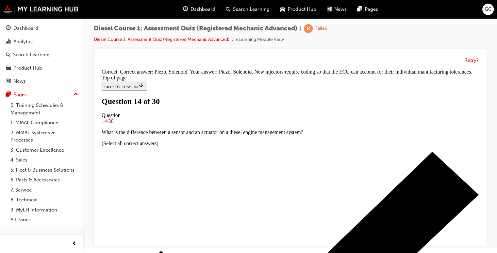
scroll to position [162, 0]
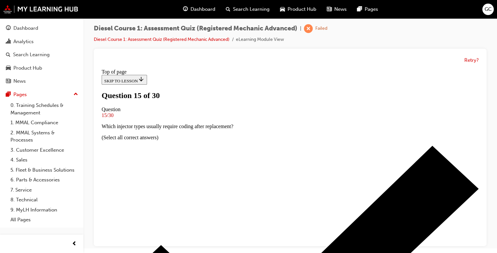
scroll to position [68, 0]
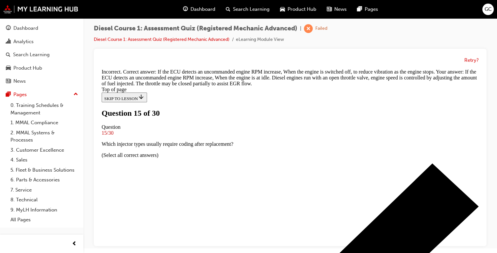
scroll to position [190, 0]
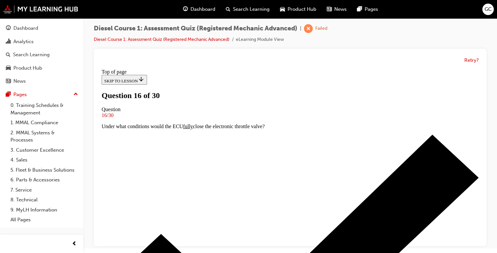
scroll to position [43, 0]
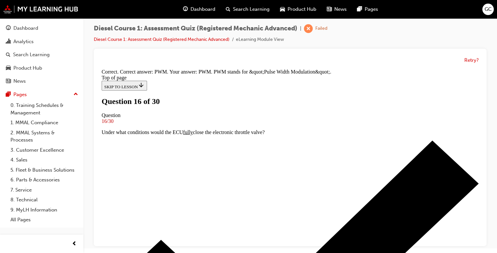
scroll to position [180, 0]
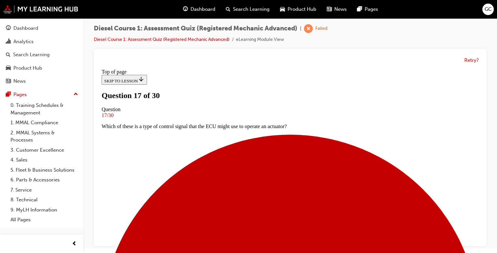
scroll to position [68, 0]
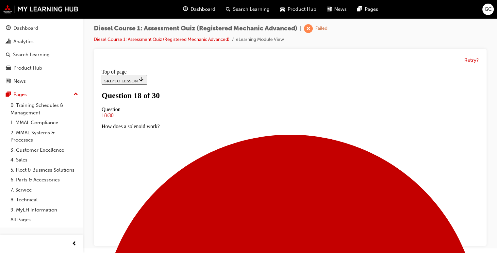
scroll to position [73, 0]
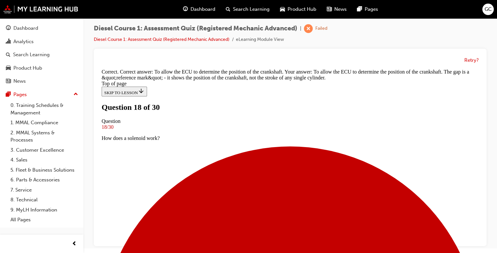
scroll to position [183, 0]
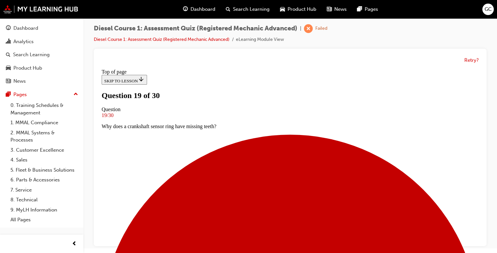
scroll to position [79, 0]
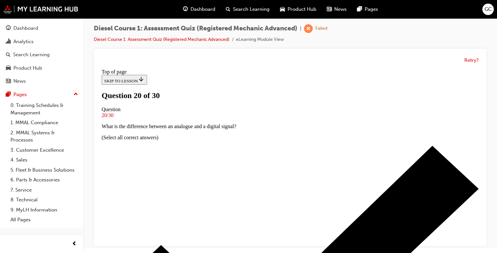
scroll to position [67, 0]
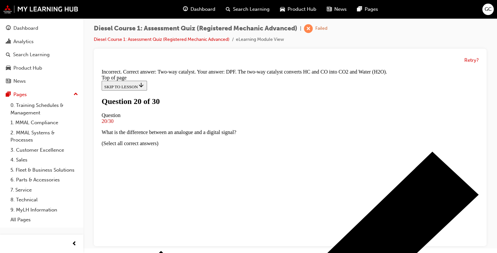
scroll to position [170, 0]
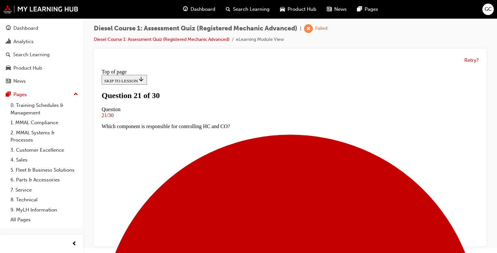
scroll to position [41, 0]
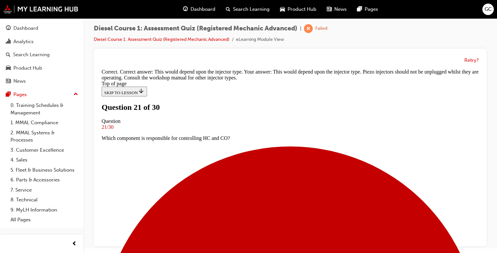
scroll to position [0, 0]
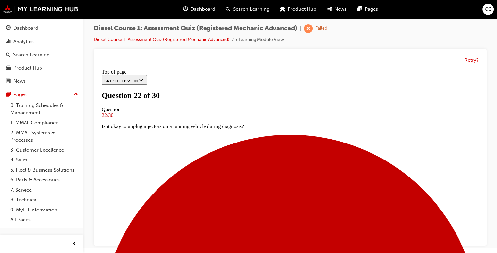
scroll to position [96, 0]
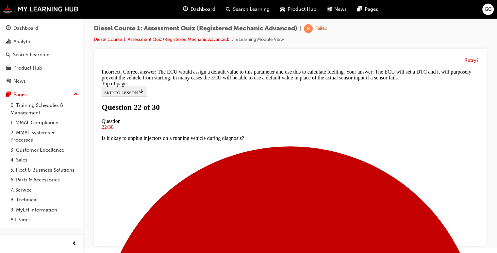
scroll to position [72, 0]
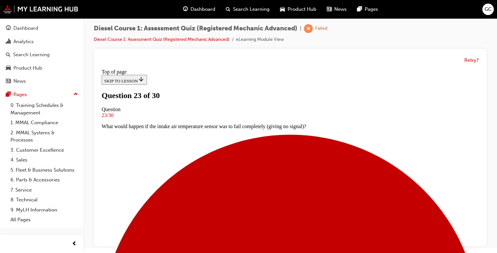
scroll to position [65, 0]
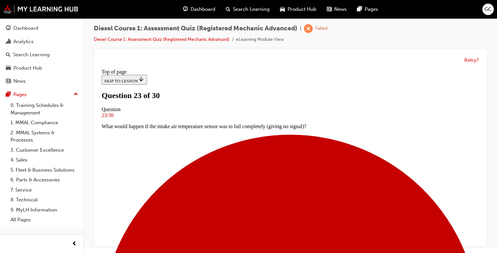
scroll to position [138, 0]
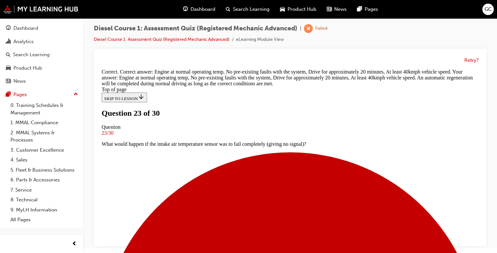
scroll to position [199, 0]
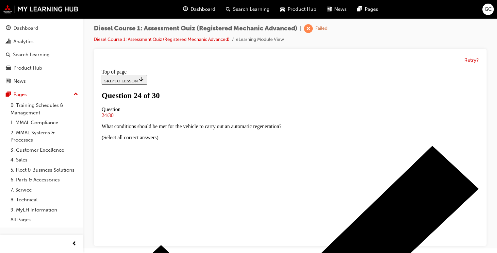
scroll to position [51, 0]
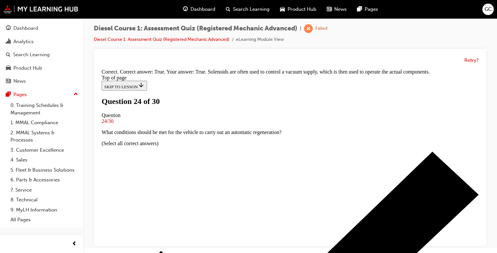
scroll to position [135, 0]
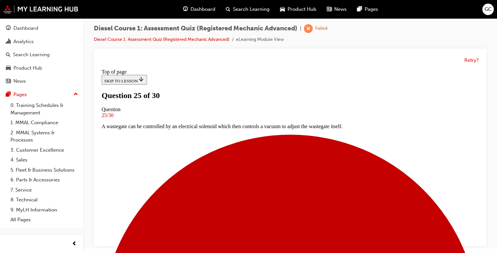
scroll to position [48, 0]
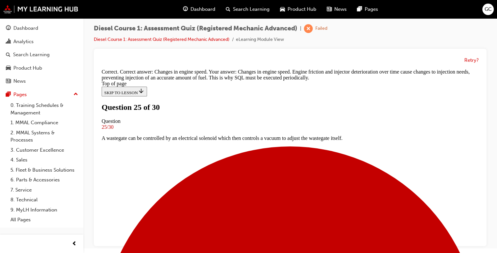
scroll to position [196, 0]
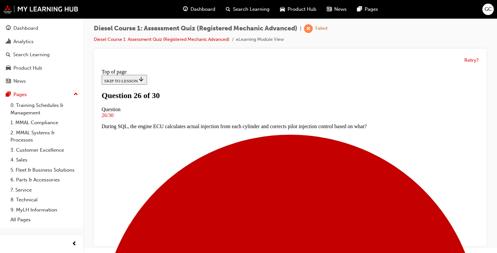
scroll to position [48, 0]
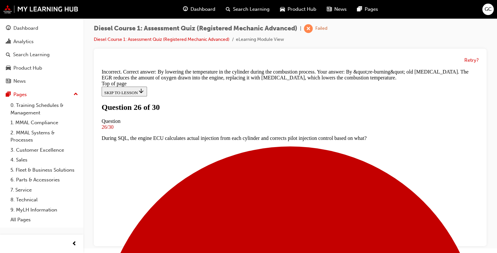
scroll to position [183, 0]
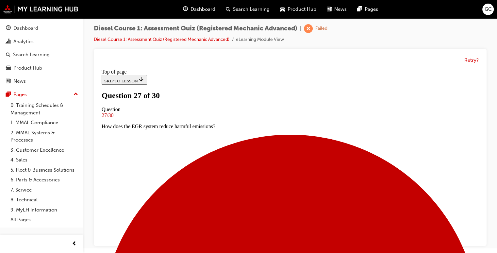
scroll to position [66, 0]
drag, startPoint x: 298, startPoint y: 248, endPoint x: 294, endPoint y: 240, distance: 9.4
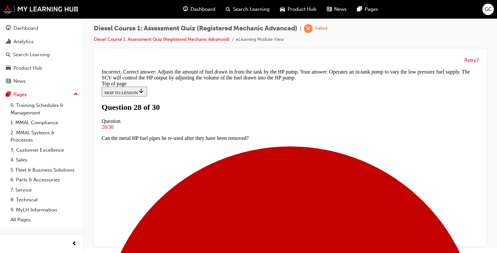
scroll to position [183, 0]
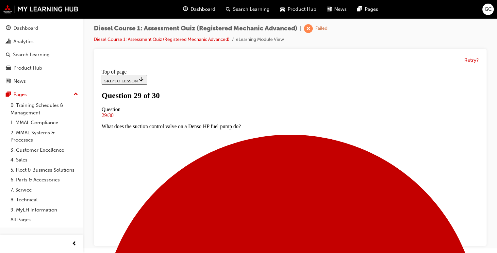
scroll to position [46, 0]
drag, startPoint x: 257, startPoint y: 155, endPoint x: 299, endPoint y: 206, distance: 66.1
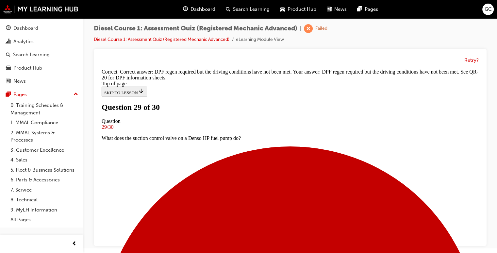
scroll to position [175, 0]
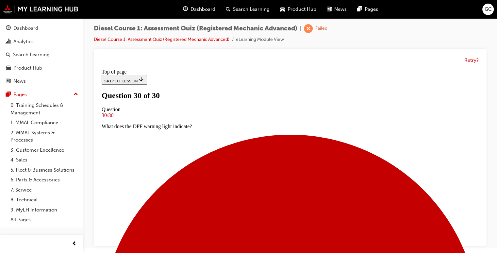
scroll to position [142, 0]
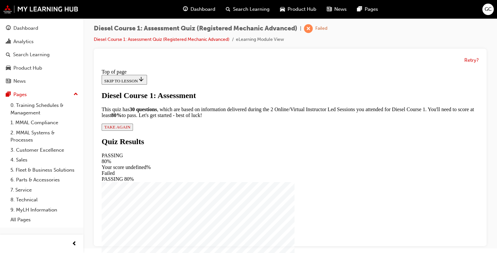
click at [130, 129] on span "TAKE AGAIN" at bounding box center [117, 126] width 26 height 5
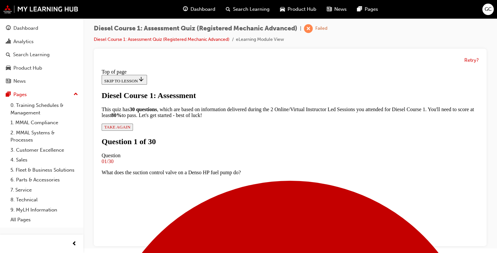
scroll to position [39, 0]
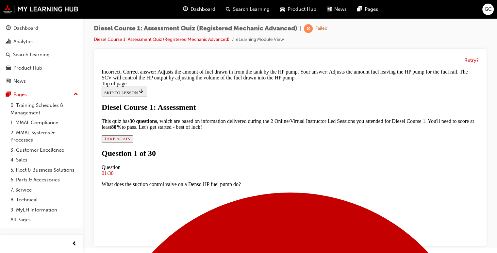
scroll to position [183, 0]
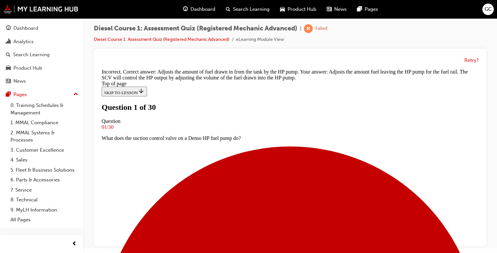
scroll to position [57, 0]
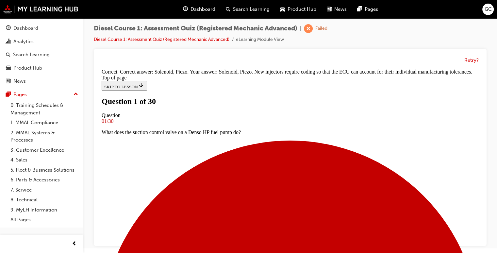
scroll to position [162, 0]
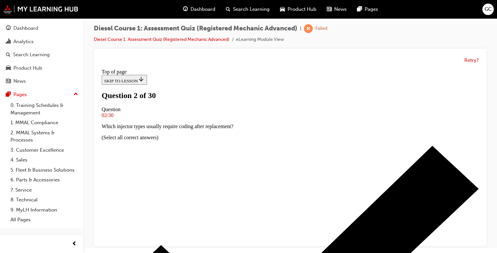
scroll to position [55, 0]
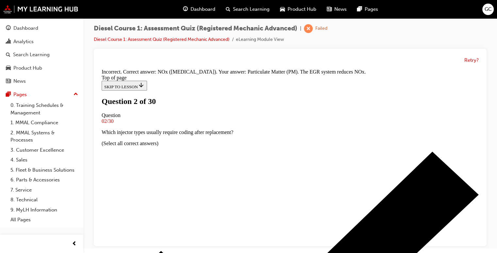
scroll to position [169, 0]
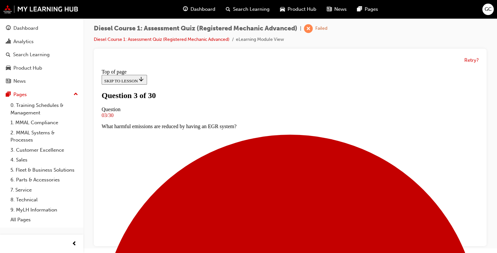
scroll to position [51, 0]
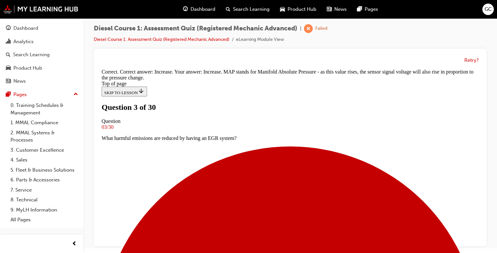
scroll to position [177, 0]
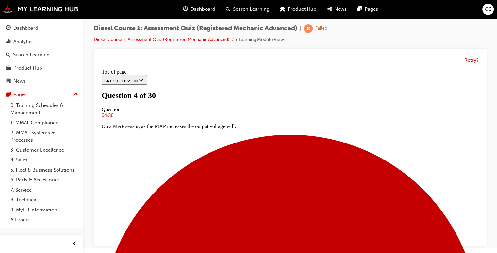
scroll to position [52, 0]
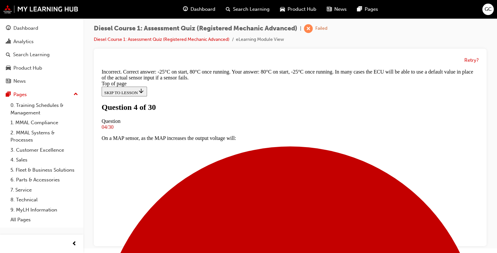
scroll to position [188, 0]
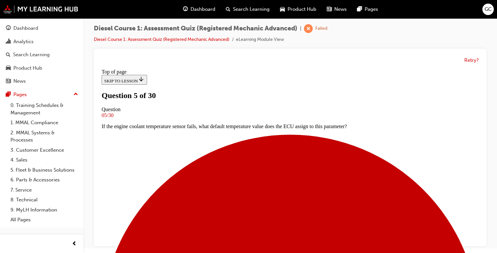
scroll to position [62, 0]
drag, startPoint x: 276, startPoint y: 145, endPoint x: 261, endPoint y: 136, distance: 16.9
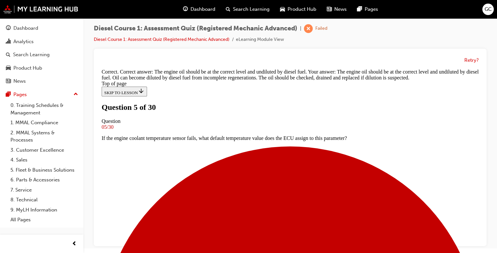
scroll to position [168, 0]
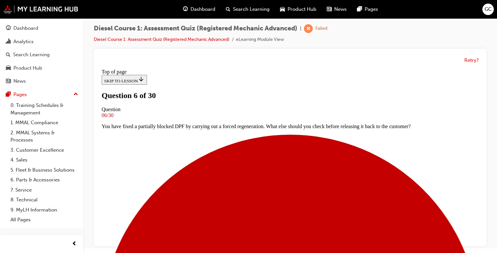
scroll to position [41, 0]
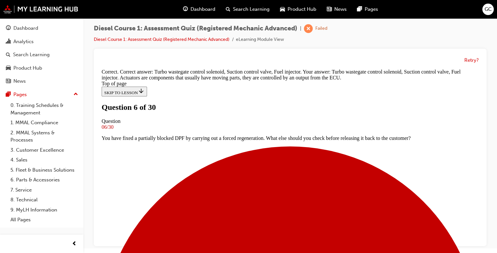
scroll to position [188, 0]
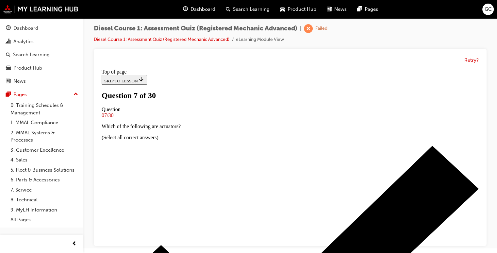
scroll to position [63, 0]
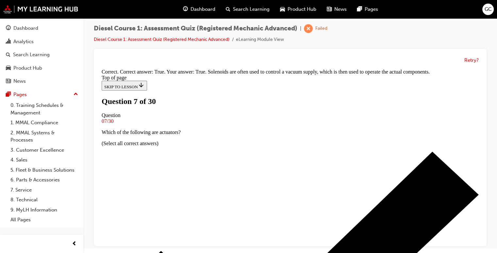
scroll to position [135, 0]
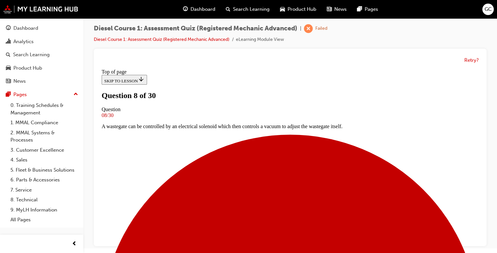
scroll to position [36, 0]
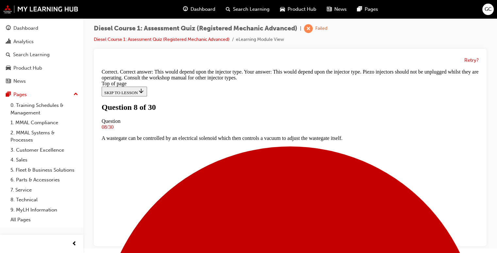
scroll to position [150, 0]
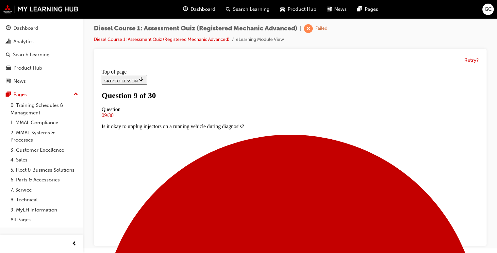
scroll to position [68, 0]
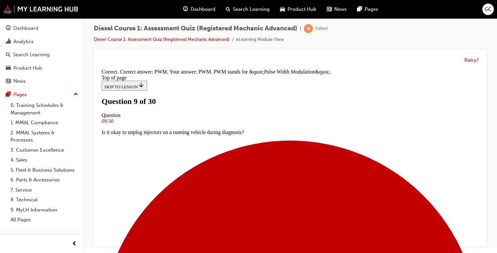
scroll to position [180, 0]
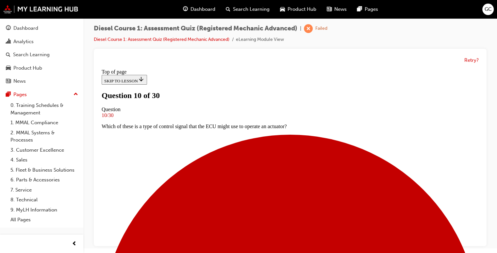
scroll to position [59, 0]
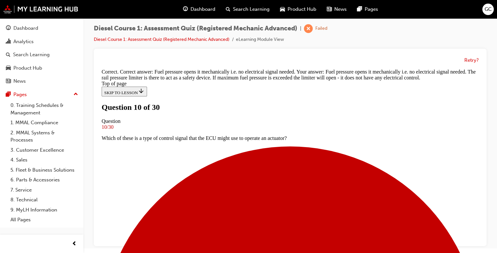
scroll to position [198, 0]
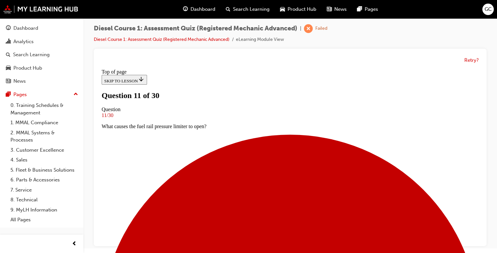
scroll to position [85, 0]
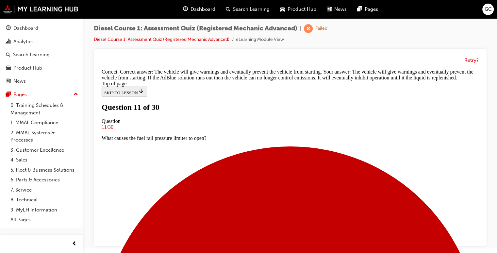
scroll to position [157, 0]
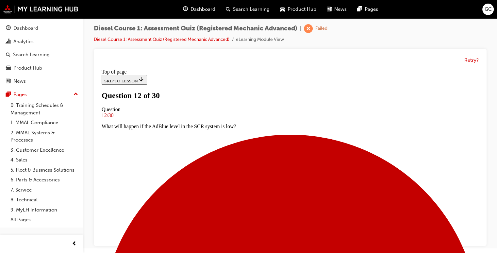
scroll to position [68, 0]
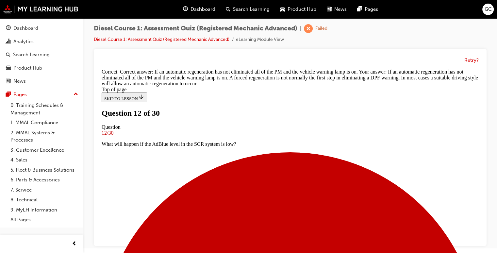
scroll to position [191, 0]
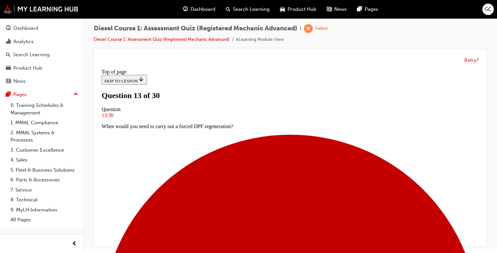
scroll to position [59, 0]
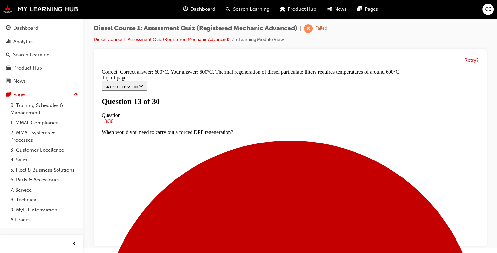
scroll to position [177, 0]
drag, startPoint x: 289, startPoint y: 230, endPoint x: 286, endPoint y: 221, distance: 9.1
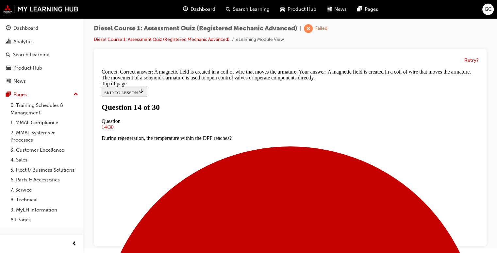
scroll to position [157, 0]
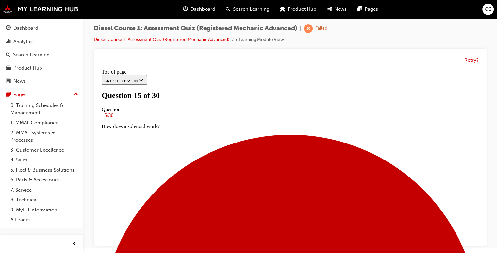
scroll to position [103, 0]
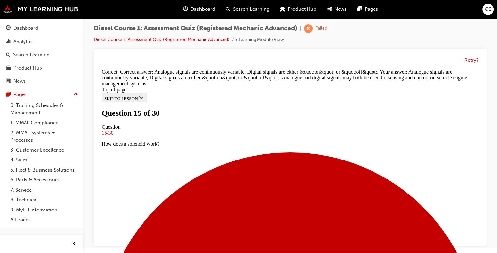
scroll to position [188, 0]
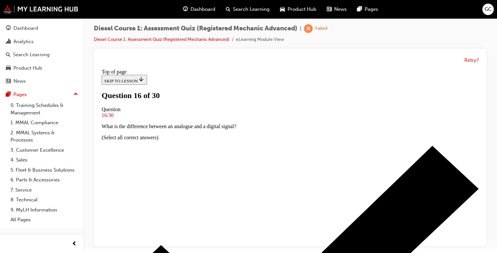
scroll to position [58, 0]
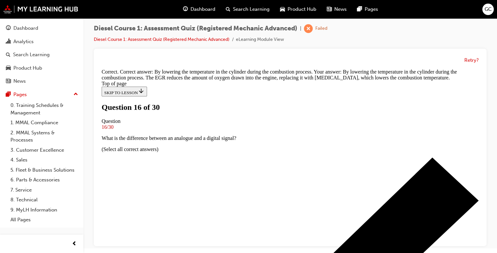
scroll to position [56, 0]
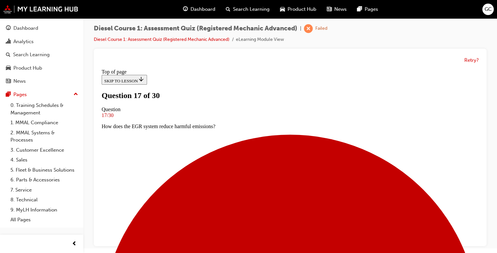
scroll to position [60, 0]
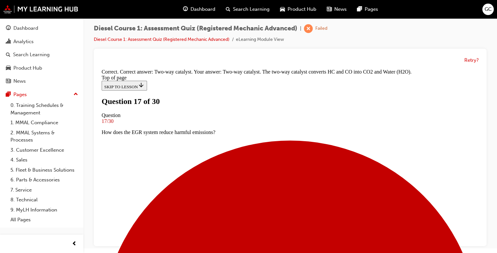
scroll to position [170, 0]
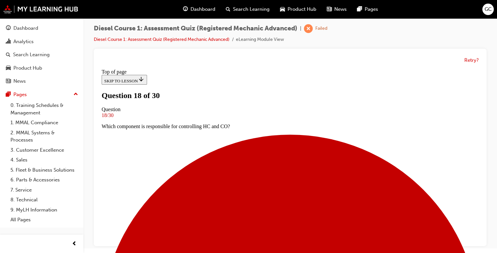
scroll to position [72, 0]
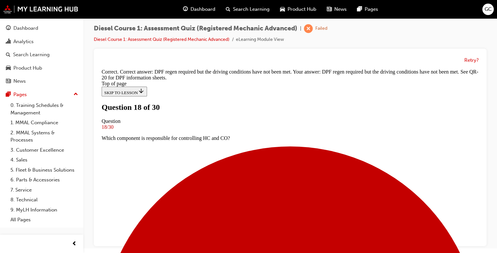
scroll to position [175, 0]
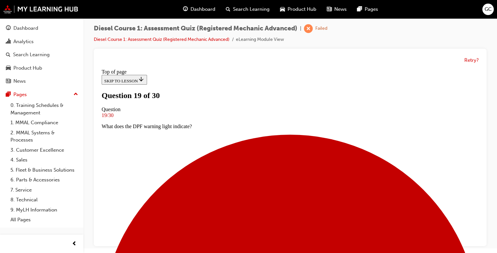
scroll to position [83, 0]
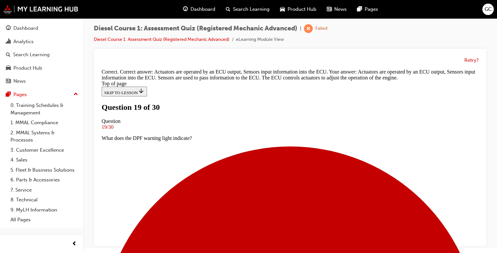
scroll to position [199, 0]
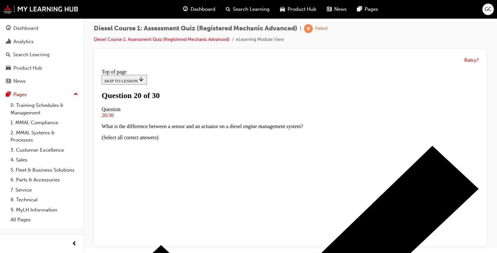
scroll to position [63, 0]
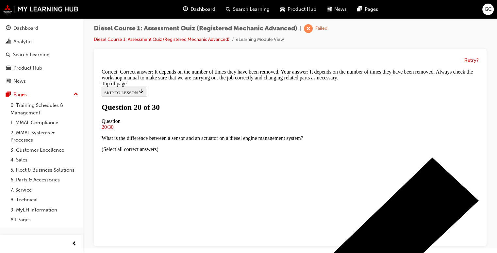
scroll to position [177, 0]
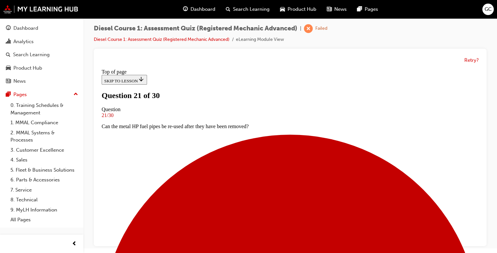
scroll to position [127, 0]
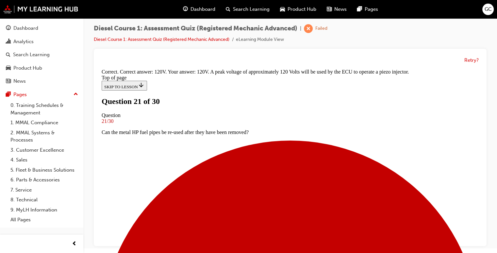
scroll to position [188, 0]
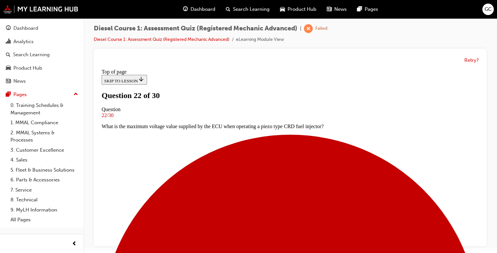
scroll to position [57, 0]
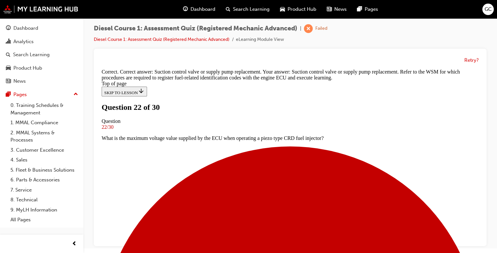
scroll to position [177, 0]
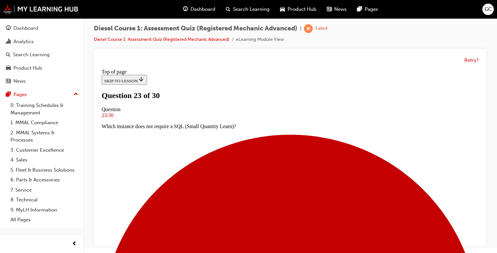
scroll to position [61, 0]
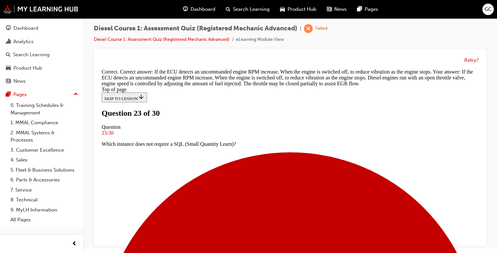
scroll to position [61, 0]
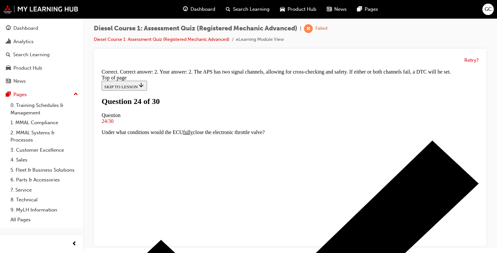
scroll to position [177, 0]
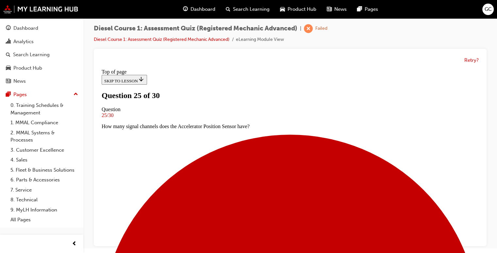
scroll to position [68, 0]
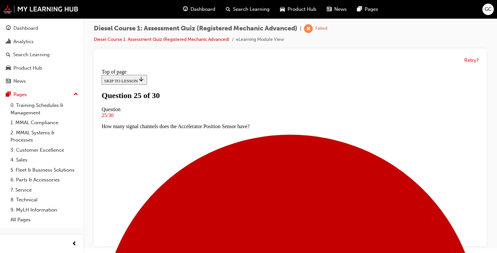
scroll to position [138, 0]
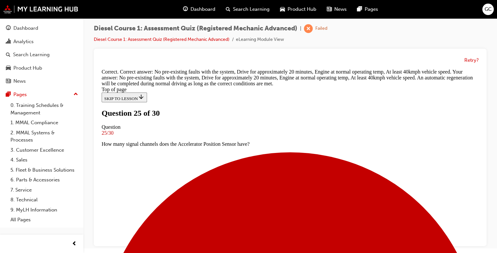
scroll to position [199, 0]
drag, startPoint x: 297, startPoint y: 234, endPoint x: 293, endPoint y: 223, distance: 11.7
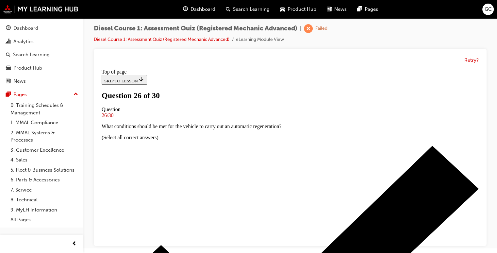
scroll to position [66, 0]
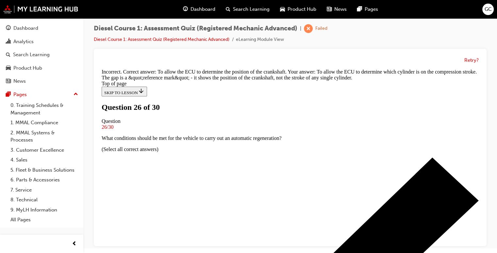
scroll to position [183, 0]
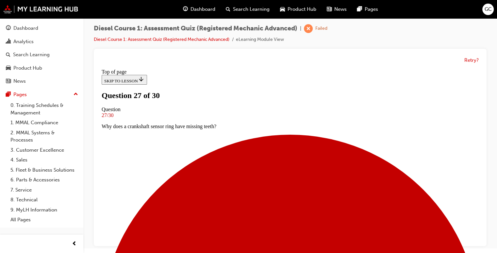
scroll to position [61, 0]
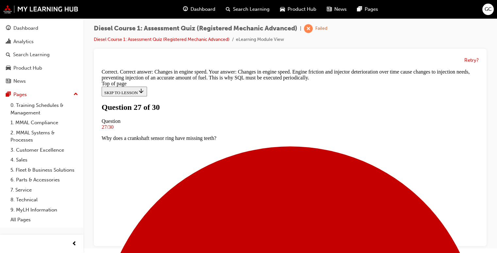
scroll to position [196, 0]
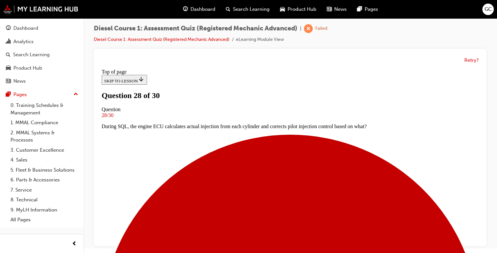
scroll to position [65, 0]
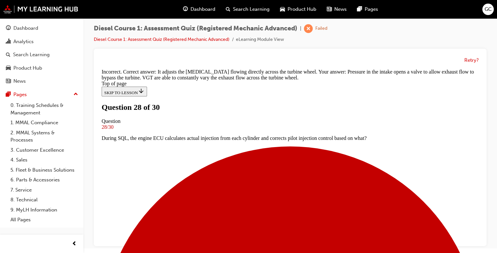
scroll to position [182, 0]
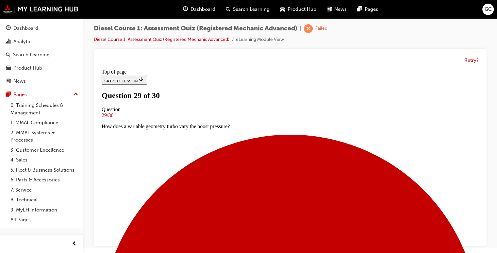
scroll to position [94, 0]
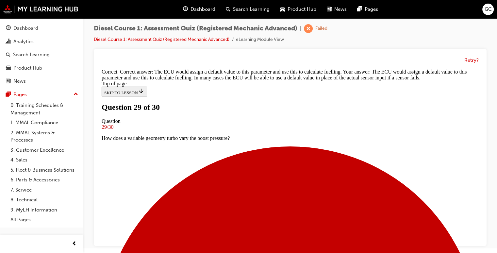
scroll to position [207, 0]
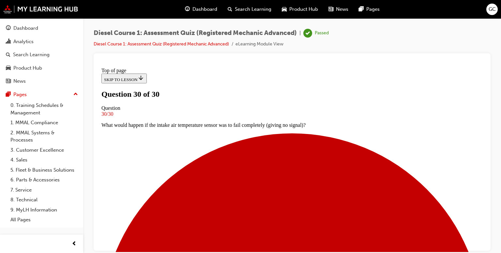
scroll to position [138, 0]
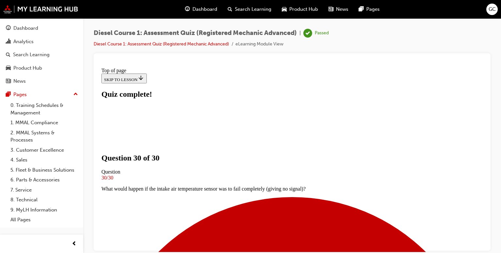
scroll to position [146, 0]
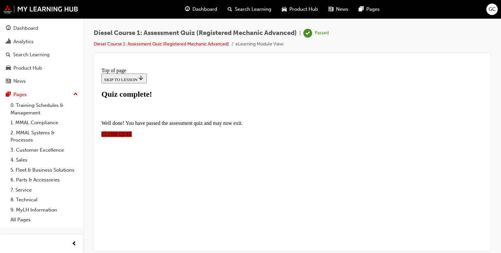
click at [132, 131] on span "CLOSE QUIZ" at bounding box center [117, 134] width 30 height 6
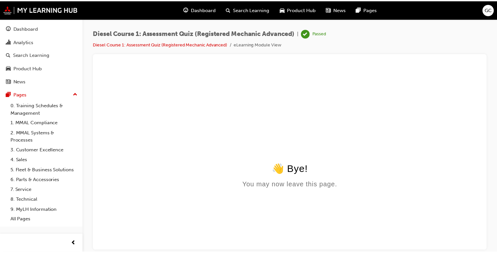
scroll to position [0, 0]
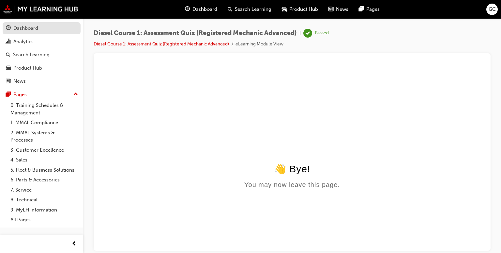
click at [44, 30] on div "Dashboard" at bounding box center [41, 28] width 71 height 8
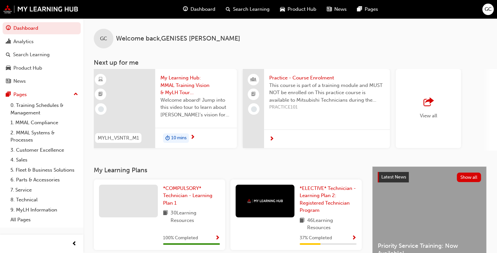
scroll to position [0, 462]
